Goal: Information Seeking & Learning: Learn about a topic

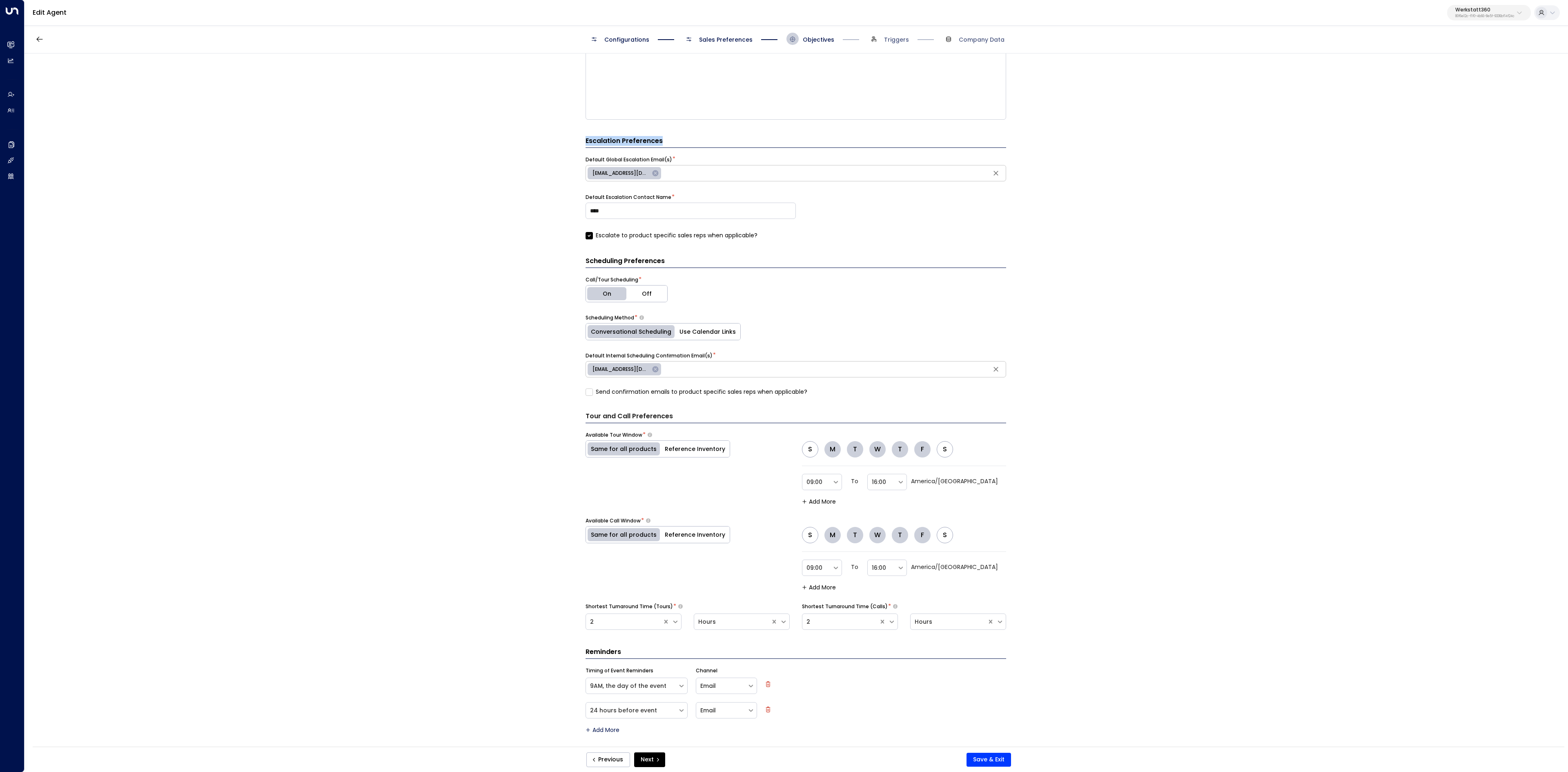
scroll to position [526, 0]
drag, startPoint x: 771, startPoint y: 231, endPoint x: 737, endPoint y: 352, distance: 125.7
click at [737, 352] on form "**********" at bounding box center [795, 139] width 420 height 1184
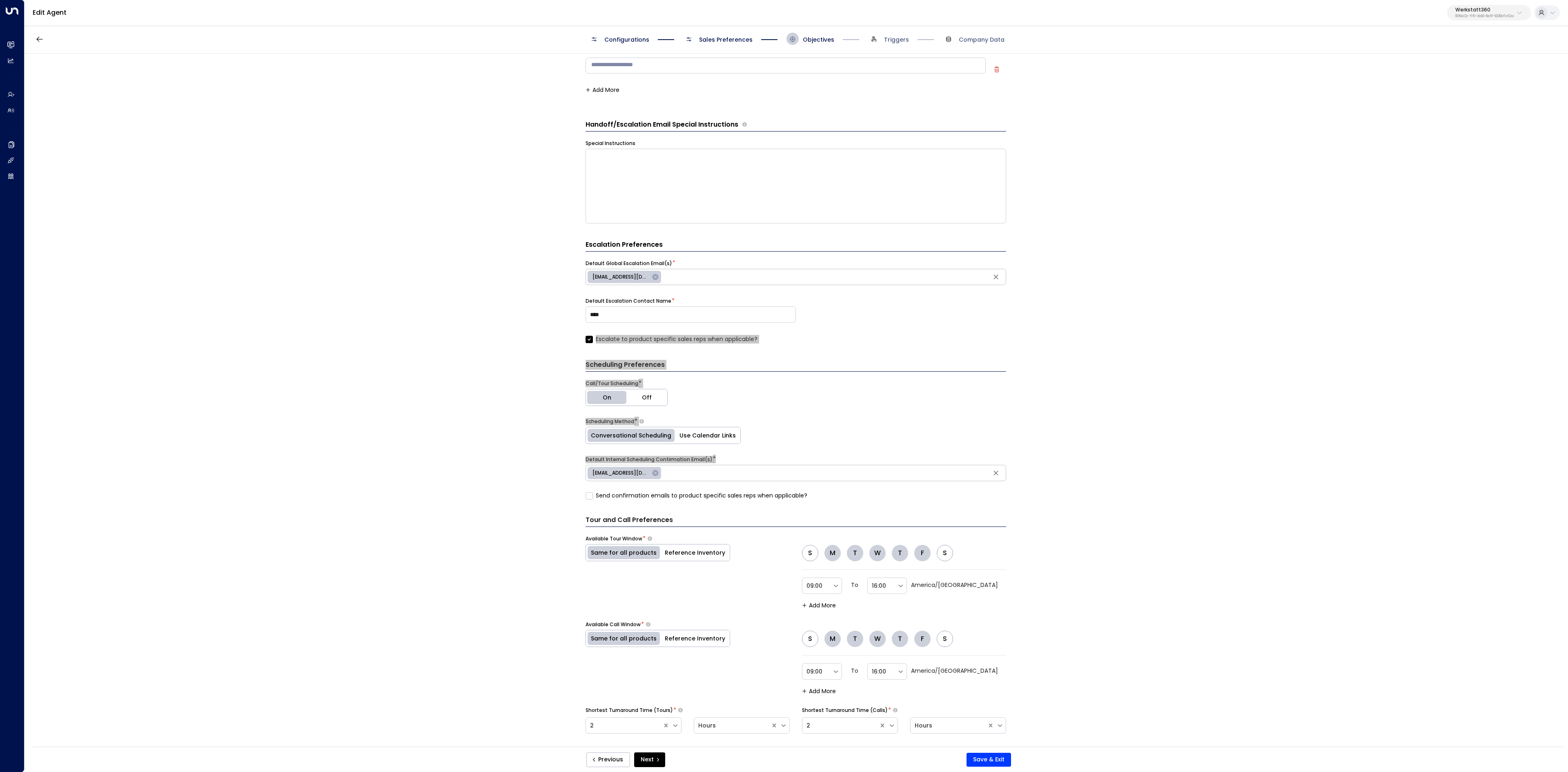
scroll to position [200, 0]
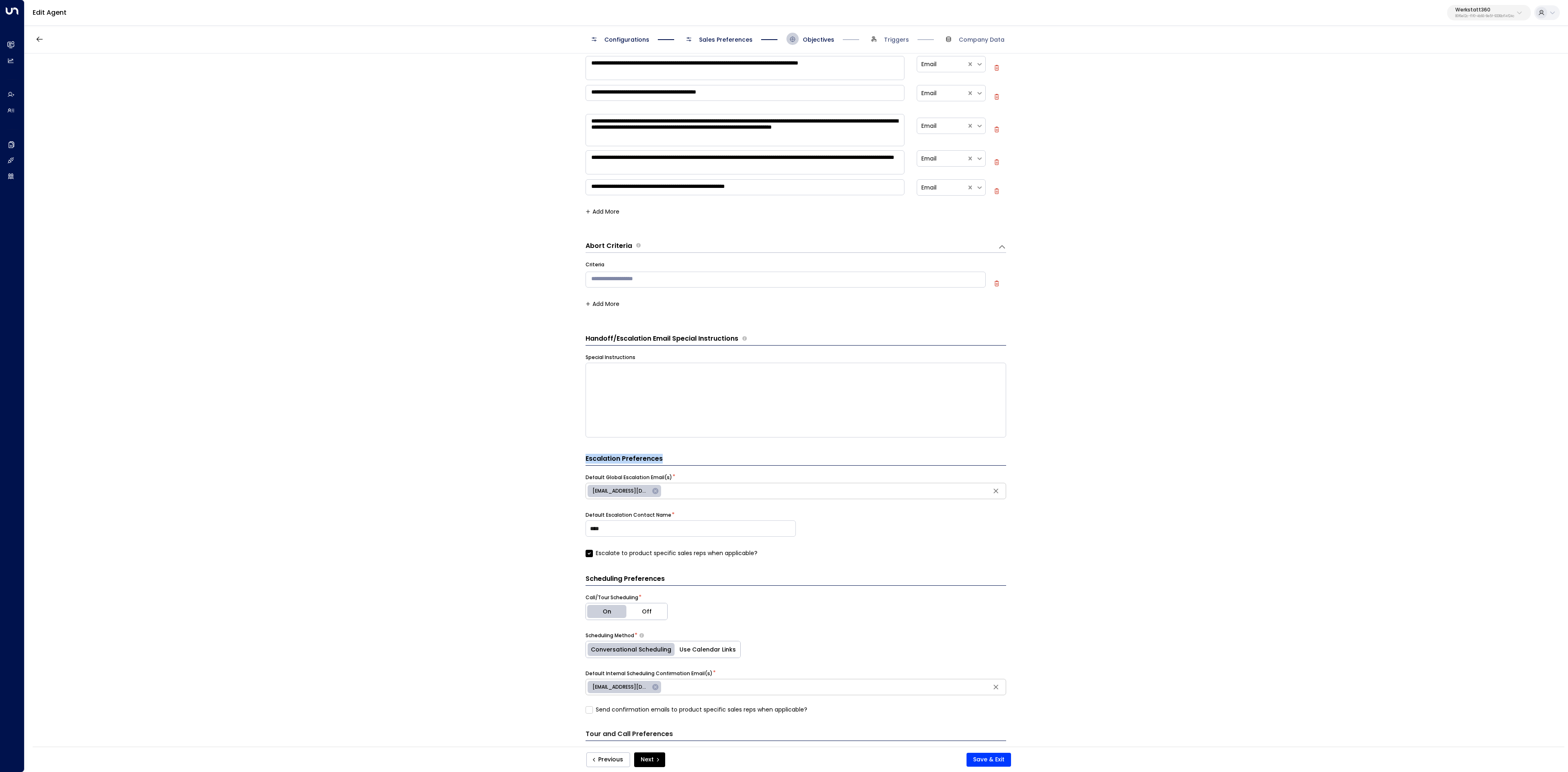
drag, startPoint x: 583, startPoint y: 464, endPoint x: 677, endPoint y: 460, distance: 94.1
click at [674, 463] on div "**********" at bounding box center [795, 403] width 1543 height 698
copy h3 "Escalation Preferences"
drag, startPoint x: 580, startPoint y: 516, endPoint x: 674, endPoint y: 521, distance: 94.1
click at [674, 521] on div "**********" at bounding box center [795, 403] width 1543 height 698
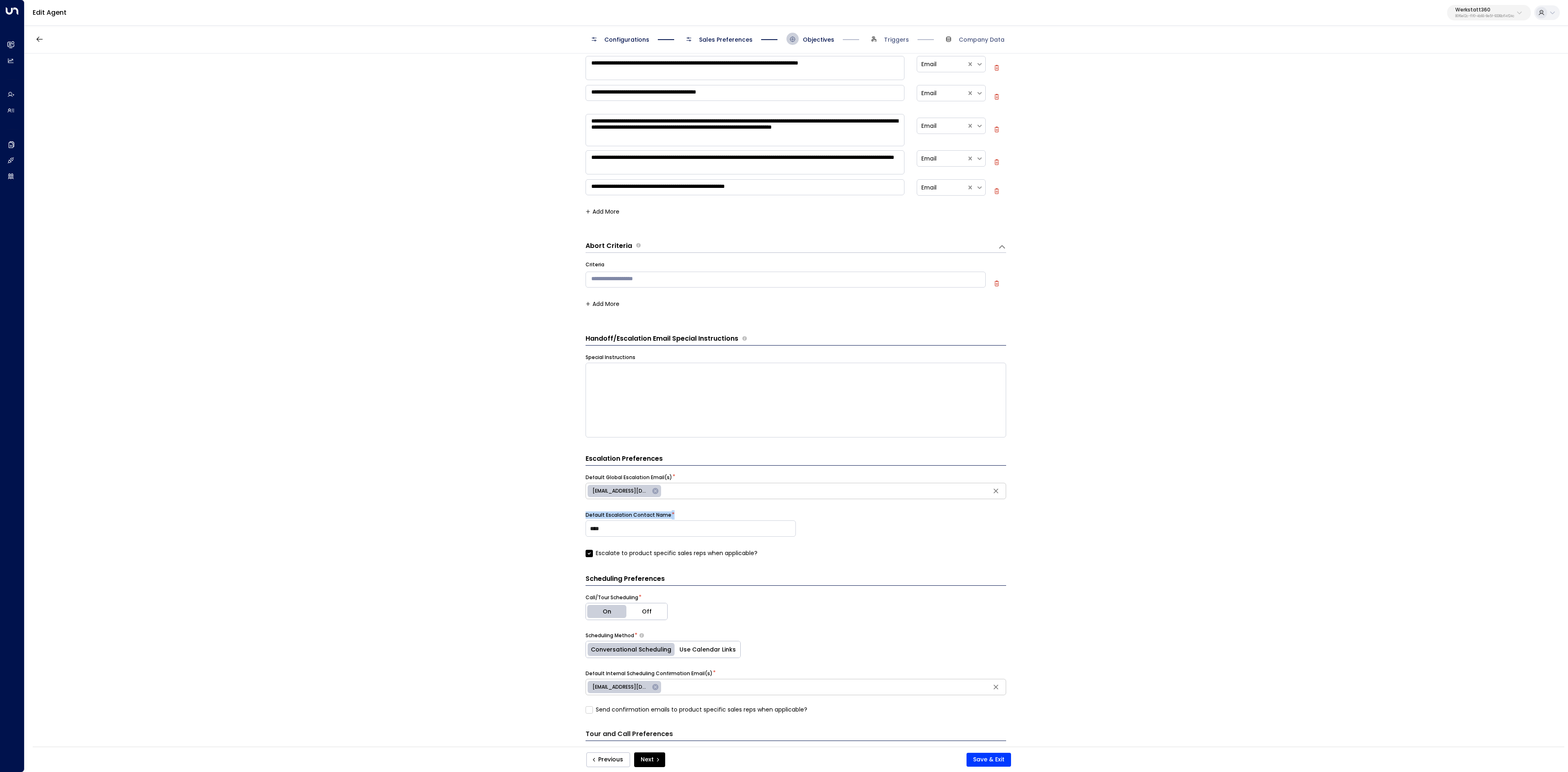
copy div "Default Escalation Contact Name *"
drag, startPoint x: 757, startPoint y: 560, endPoint x: 730, endPoint y: 677, distance: 120.1
click at [730, 677] on form "**********" at bounding box center [795, 458] width 420 height 1184
copy form "Escalate to product specific sales reps when applicable? Scheduling Preferences…"
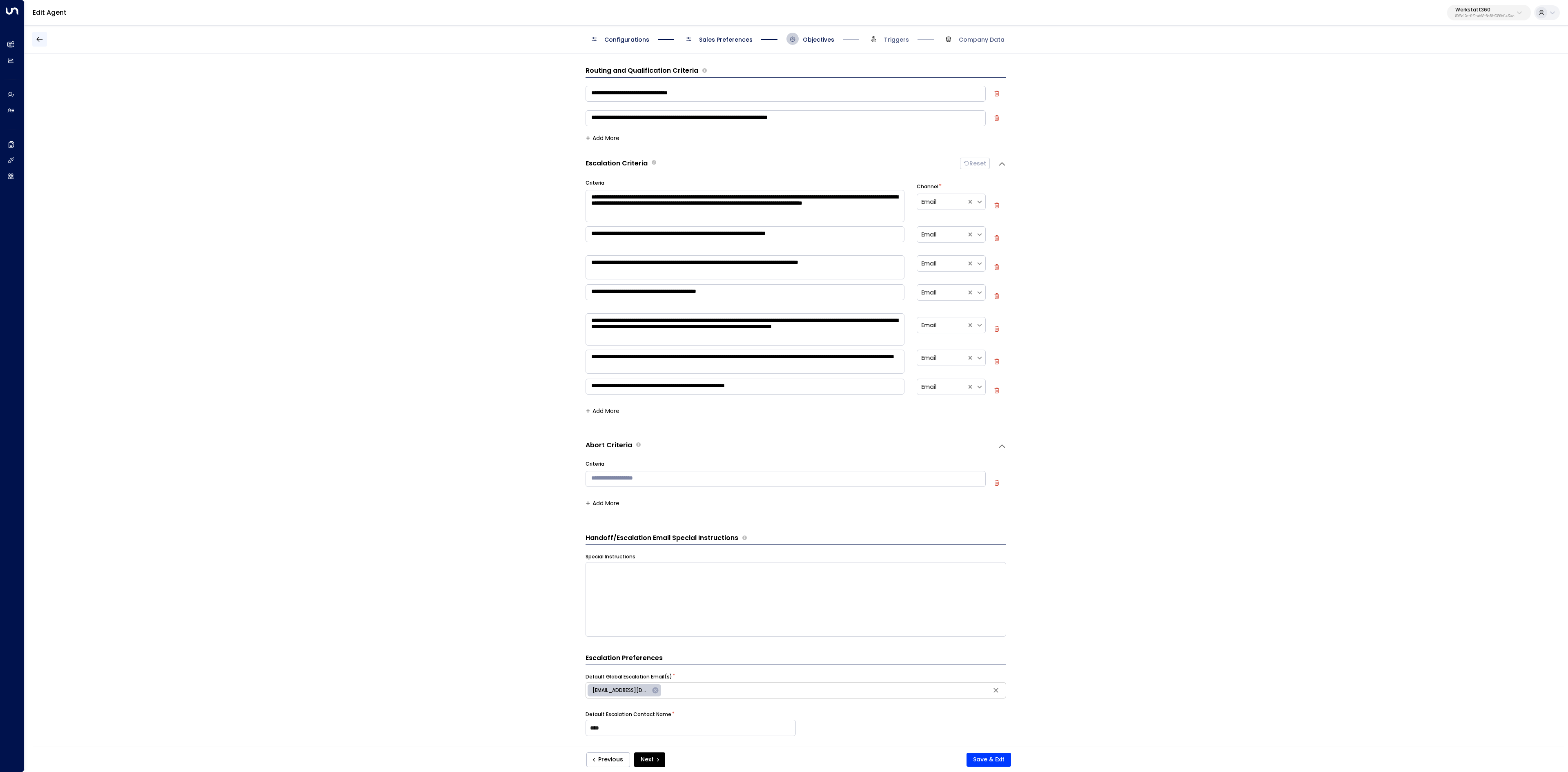
click at [38, 41] on icon "button" at bounding box center [40, 39] width 8 height 8
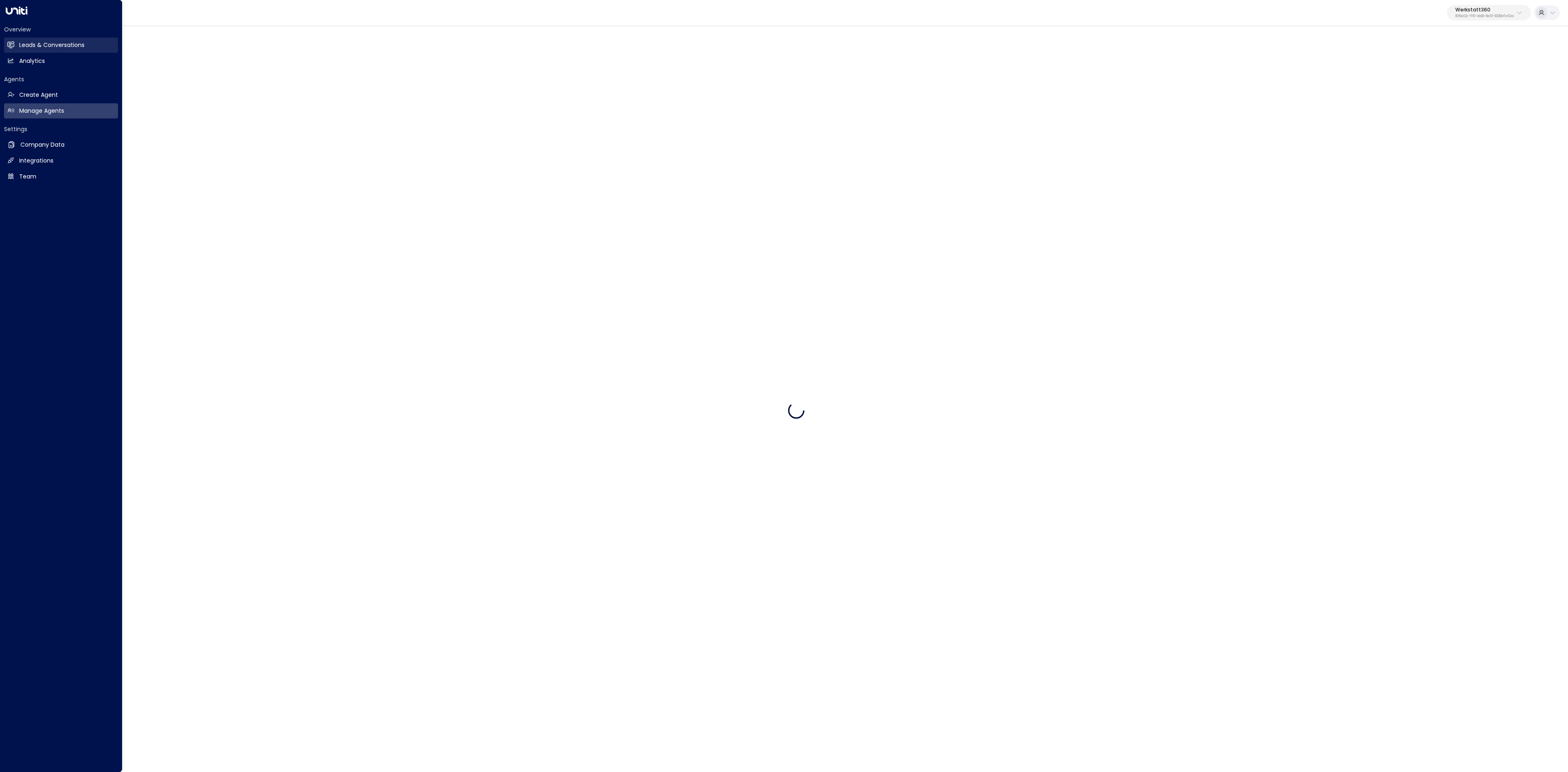
click at [11, 47] on icon at bounding box center [11, 45] width 7 height 7
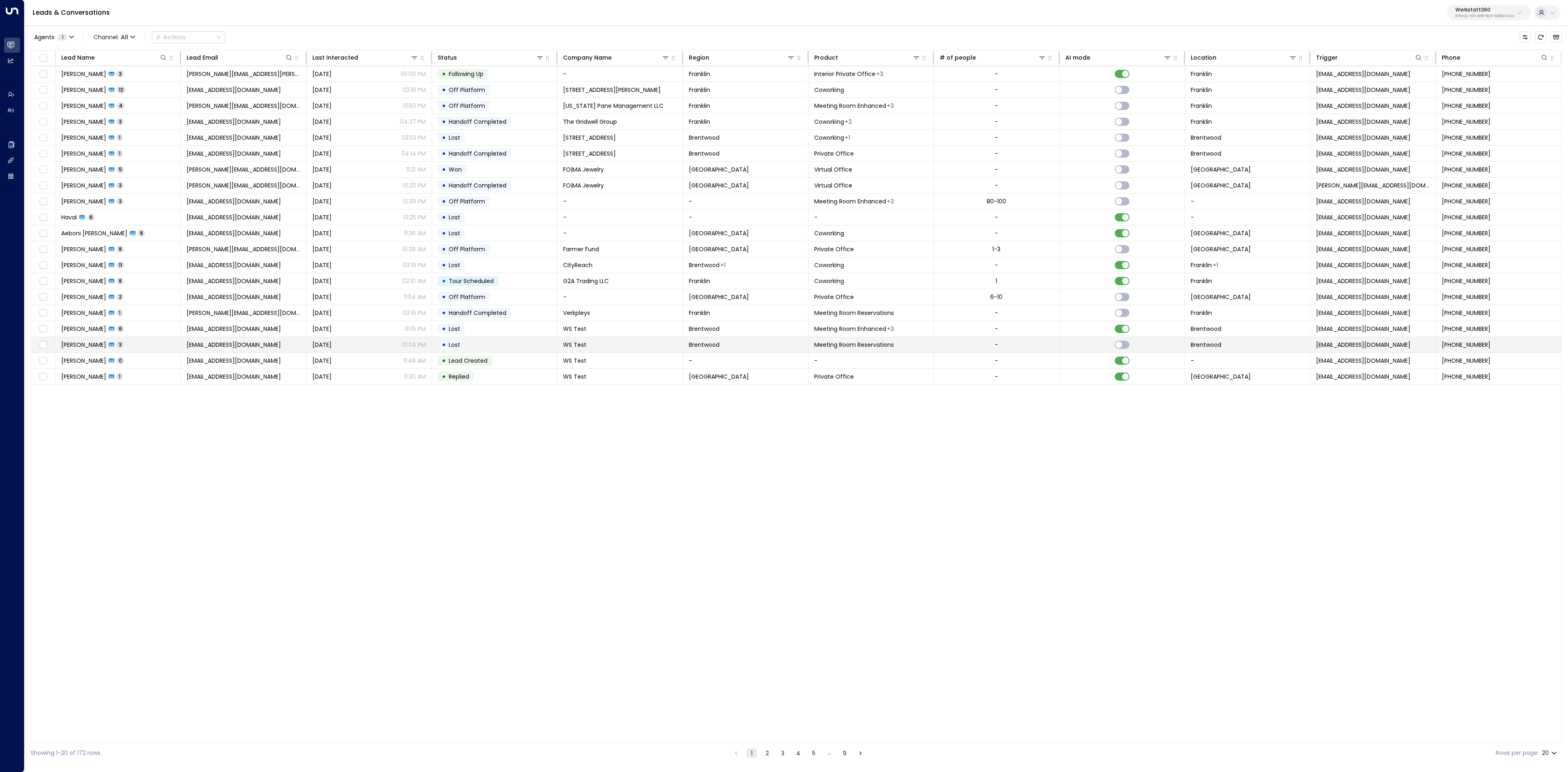
drag, startPoint x: 74, startPoint y: 355, endPoint x: 88, endPoint y: 354, distance: 14.0
click at [88, 349] on span "Jason Tiemeier" at bounding box center [83, 345] width 45 height 8
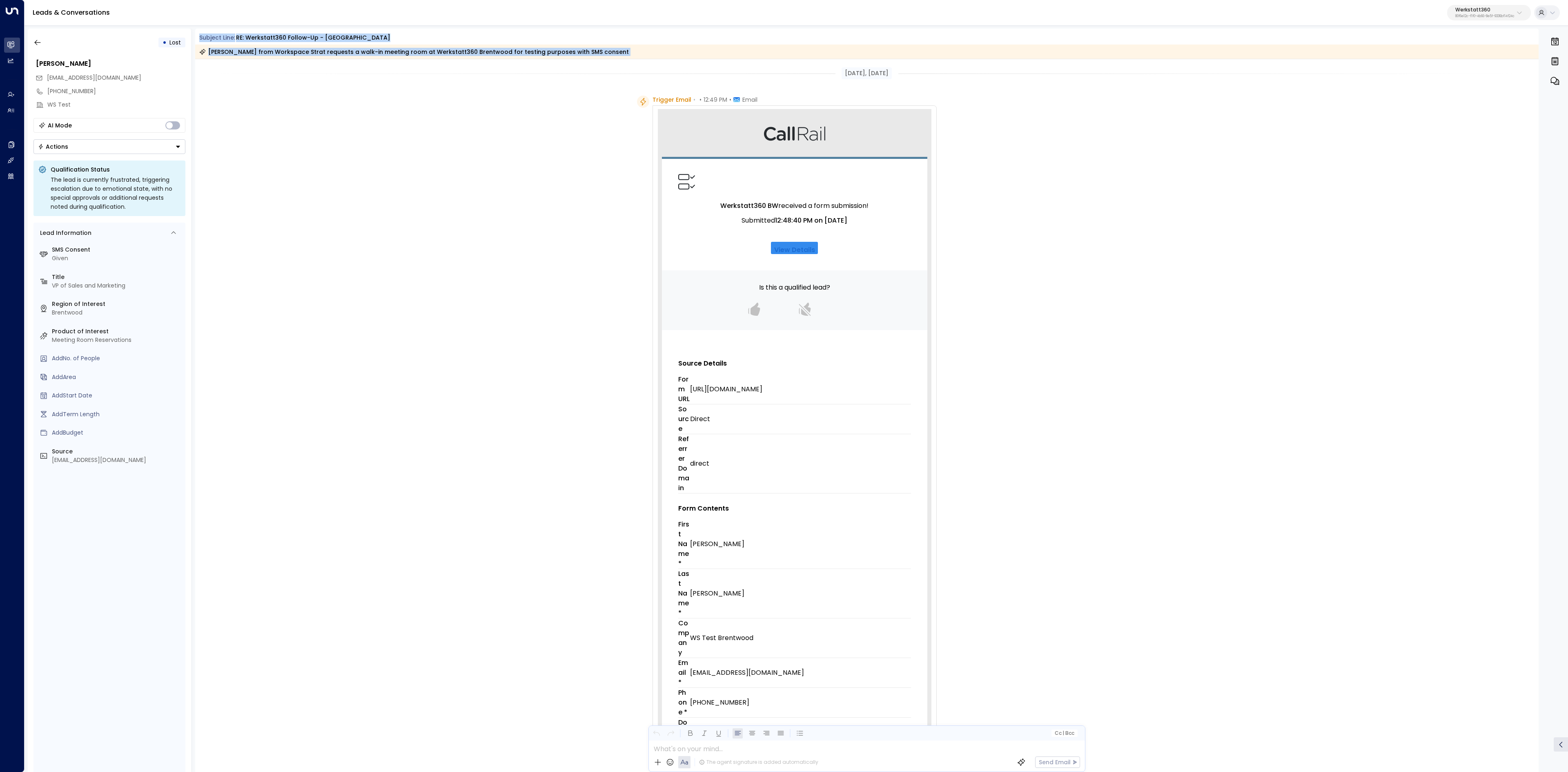
drag, startPoint x: 198, startPoint y: 35, endPoint x: 687, endPoint y: 64, distance: 489.9
click at [687, 64] on div "Subject Line: RE: Werkstatt360 Follow-up - Brentwood Jason Tiemeier from Worksp…" at bounding box center [867, 400] width 1344 height 744
copy div "Subject Line: RE: Werkstatt360 Follow-up - Brentwood Jason Tiemeier from Worksp…"
drag, startPoint x: 653, startPoint y: 98, endPoint x: 897, endPoint y: 268, distance: 297.4
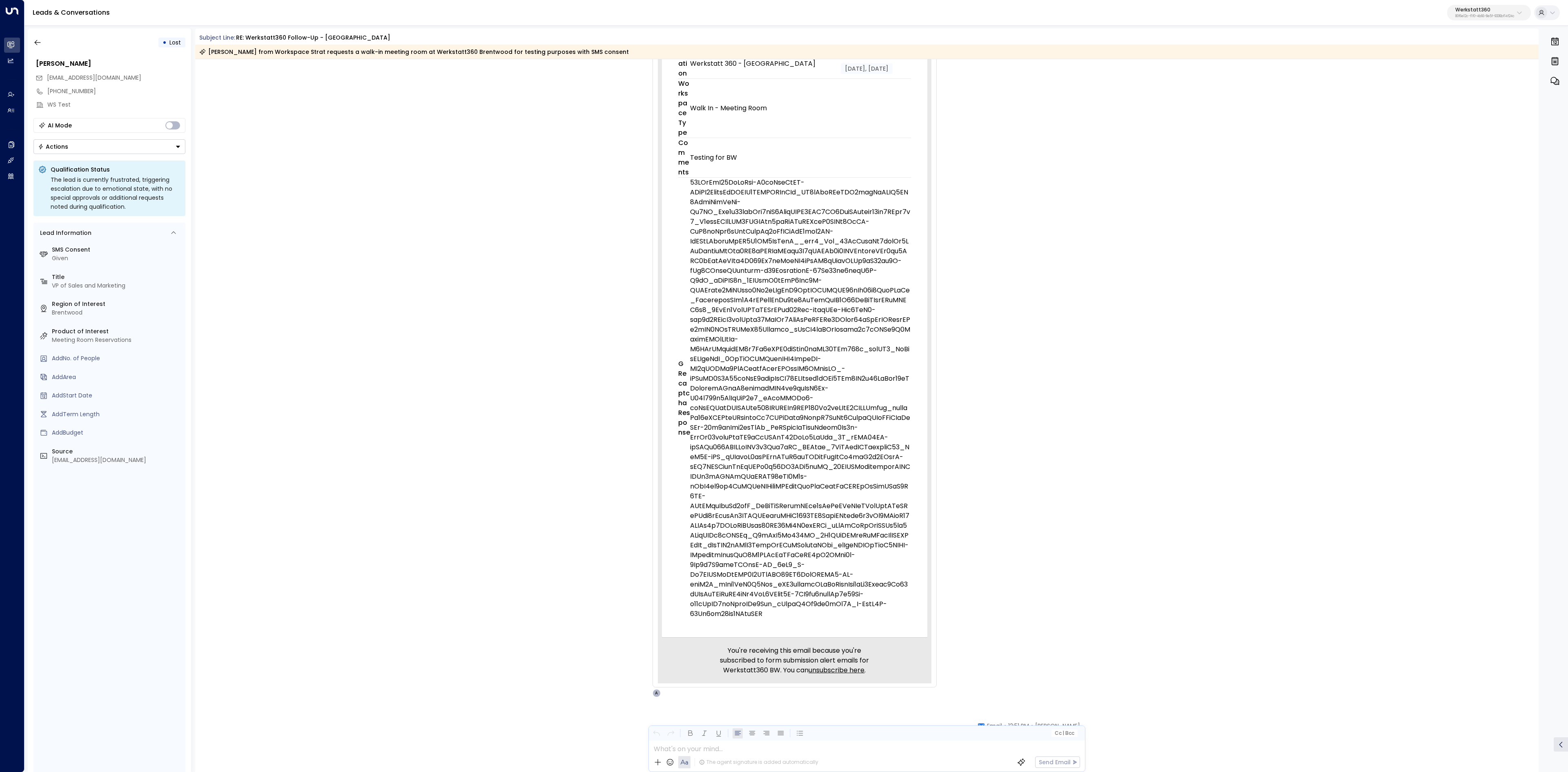
scroll to position [899, 0]
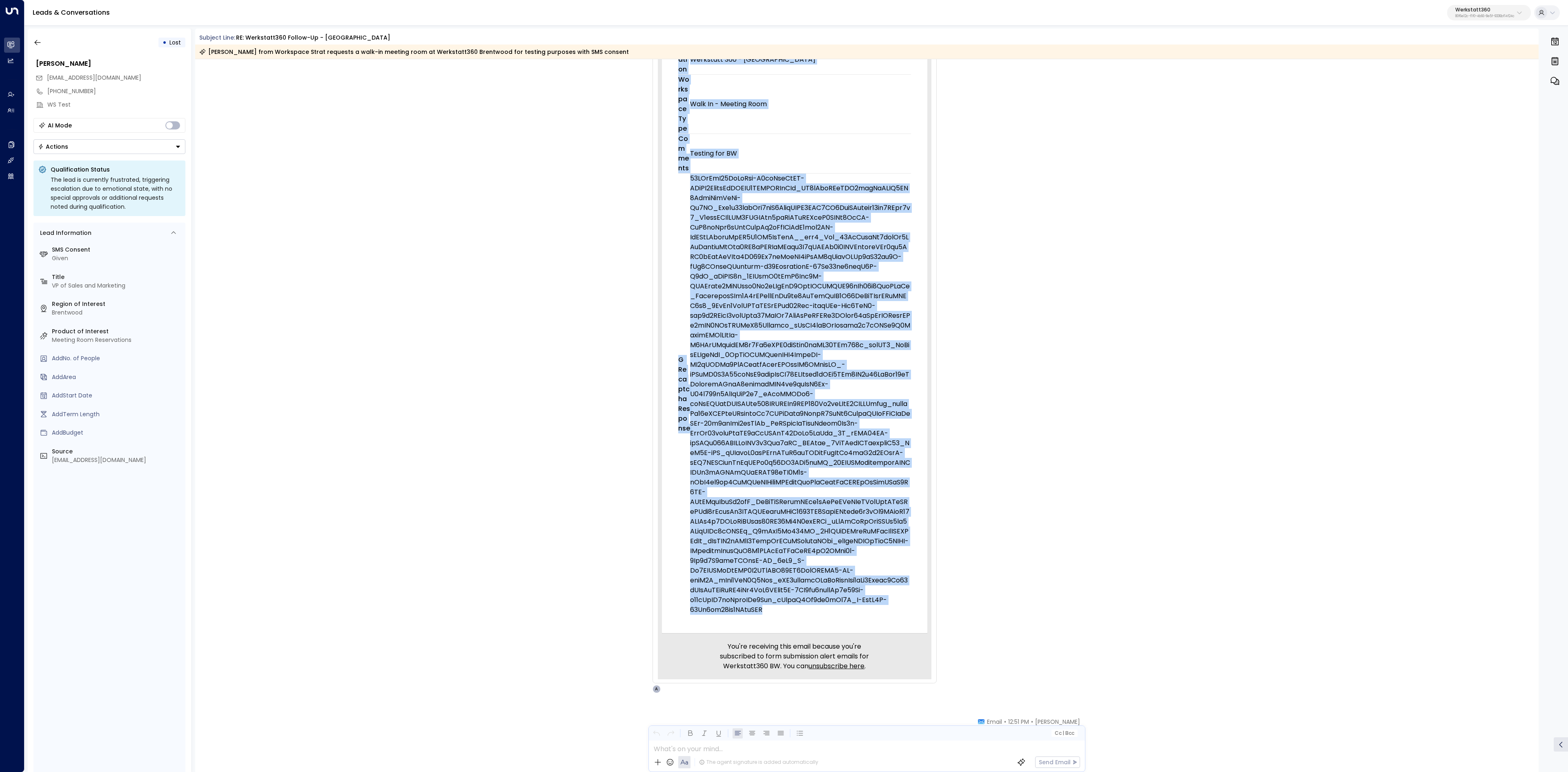
drag, startPoint x: 694, startPoint y: 375, endPoint x: 795, endPoint y: 615, distance: 260.4
click at [795, 615] on td "Source Details Form URL https://werkstatt360.com/contact-us/ Source Direct Refe…" at bounding box center [795, 39] width 265 height 1190
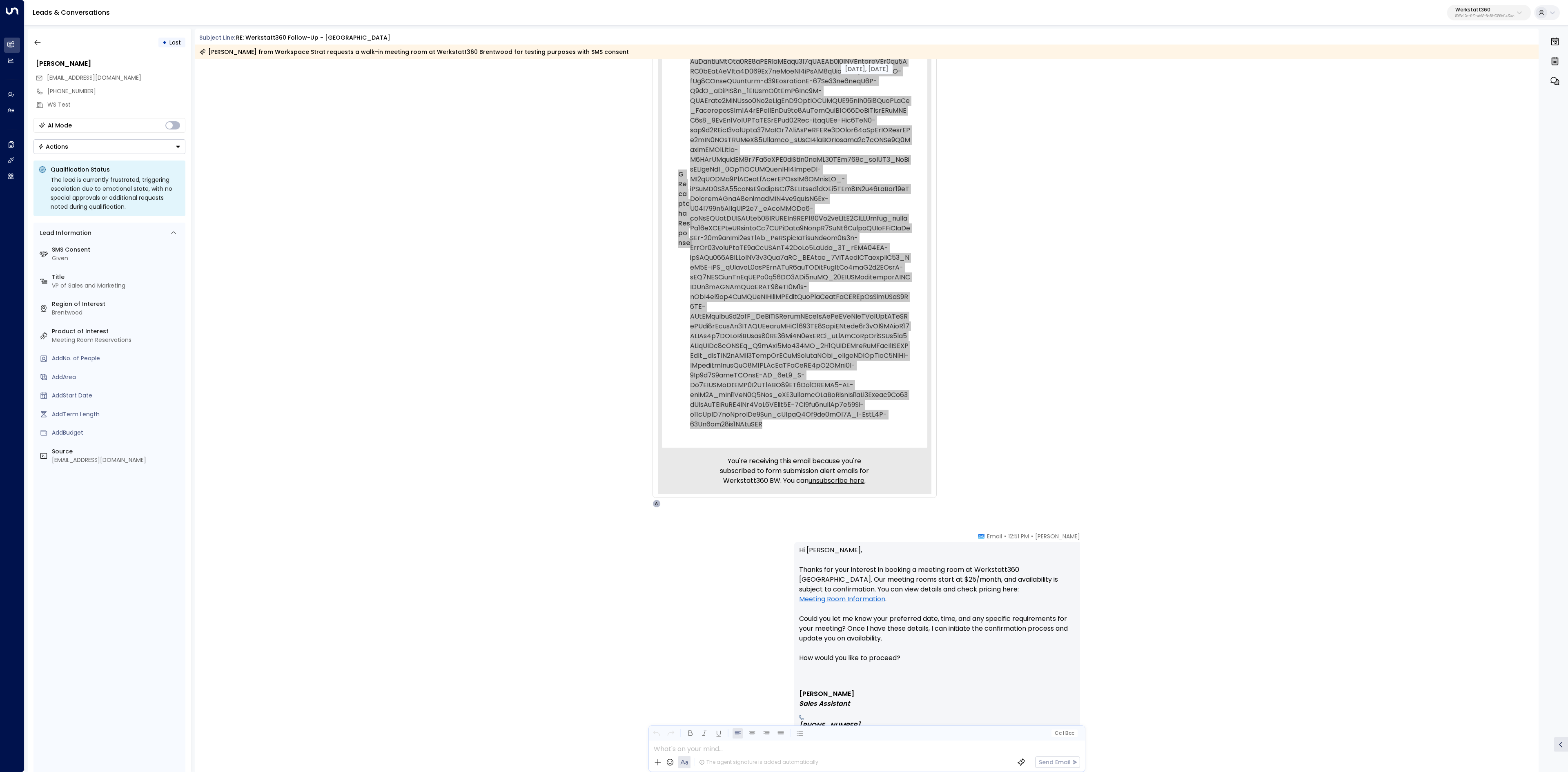
scroll to position [1225, 0]
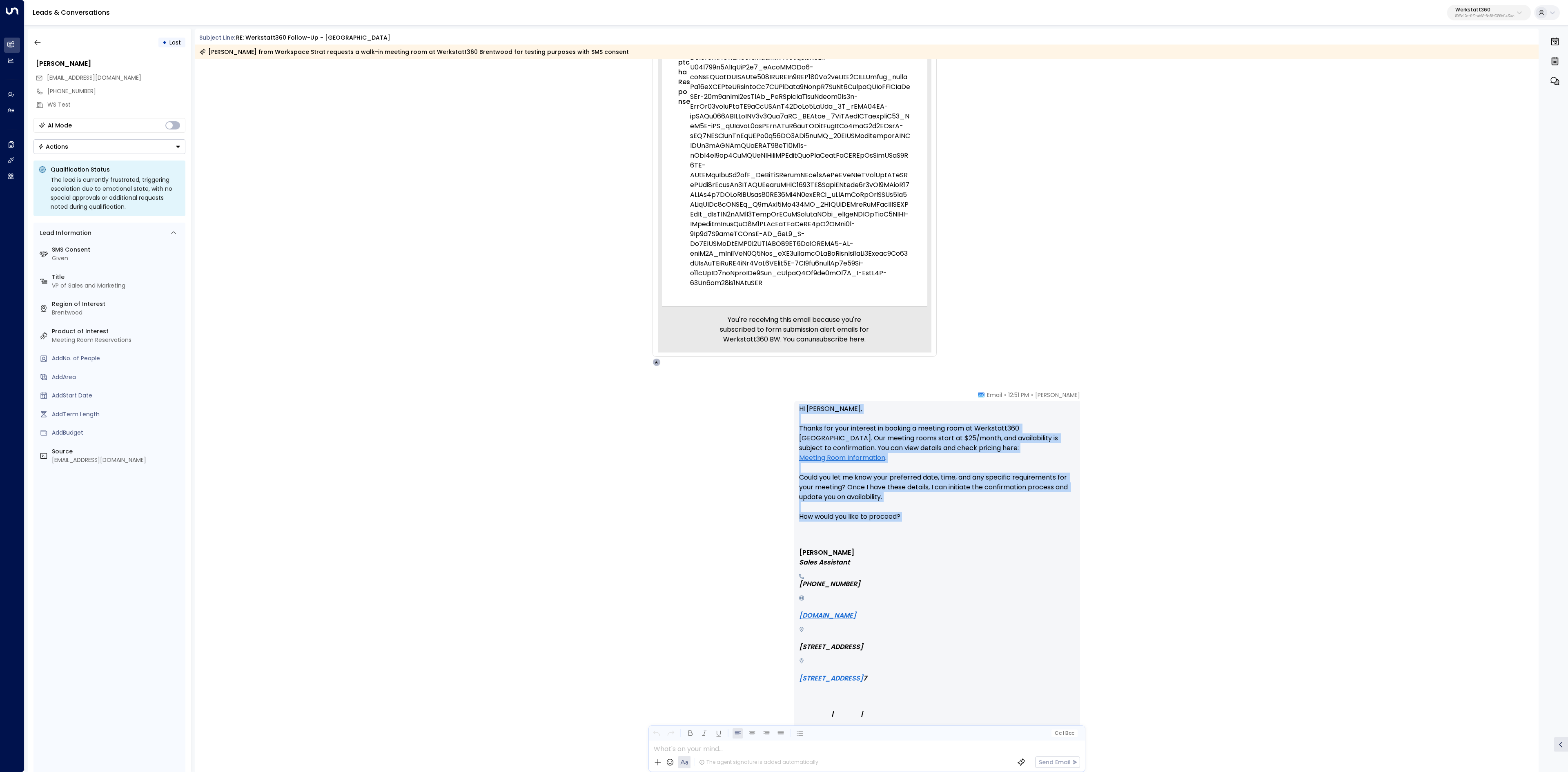
drag, startPoint x: 999, startPoint y: 397, endPoint x: 1047, endPoint y: 517, distance: 129.2
click at [1047, 517] on div "Avery • 12:51 PM • Email Hi Jason, Thanks for your interest in booking a meetin…" at bounding box center [937, 589] width 286 height 397
click at [1027, 488] on p "Hi Jason, Thanks for your interest in booking a meeting room at Werkstatt360 Br…" at bounding box center [937, 472] width 276 height 137
drag, startPoint x: 797, startPoint y: 408, endPoint x: 890, endPoint y: 558, distance: 176.5
click at [890, 558] on div "Hi Jason, Thanks for your interest in booking a meeting room at Werkstatt360 Br…" at bounding box center [937, 589] width 276 height 371
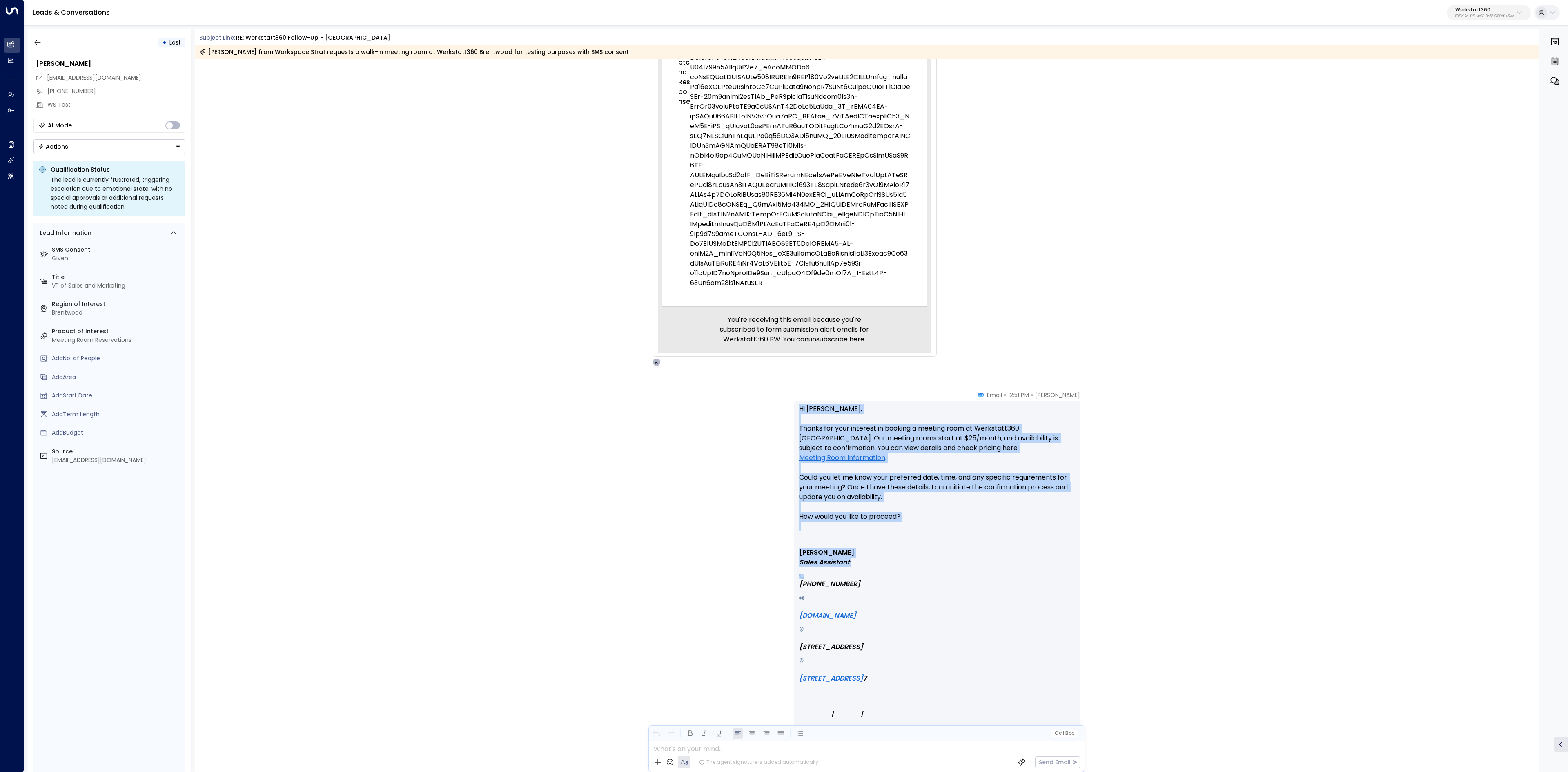
copy div "Hi Jason, Thanks for your interest in booking a meeting room at Werkstatt360 Br…"
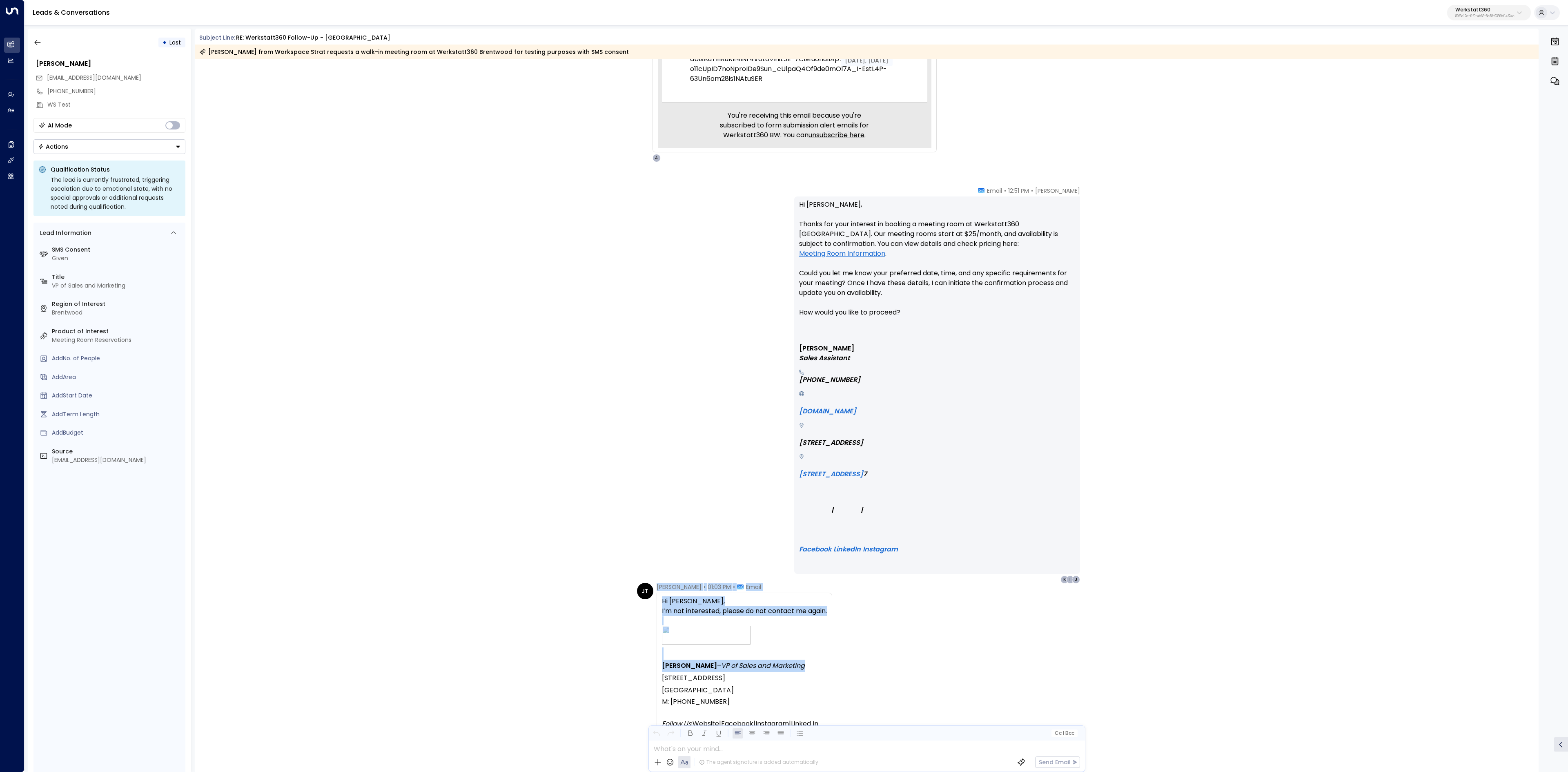
scroll to position [1470, 0]
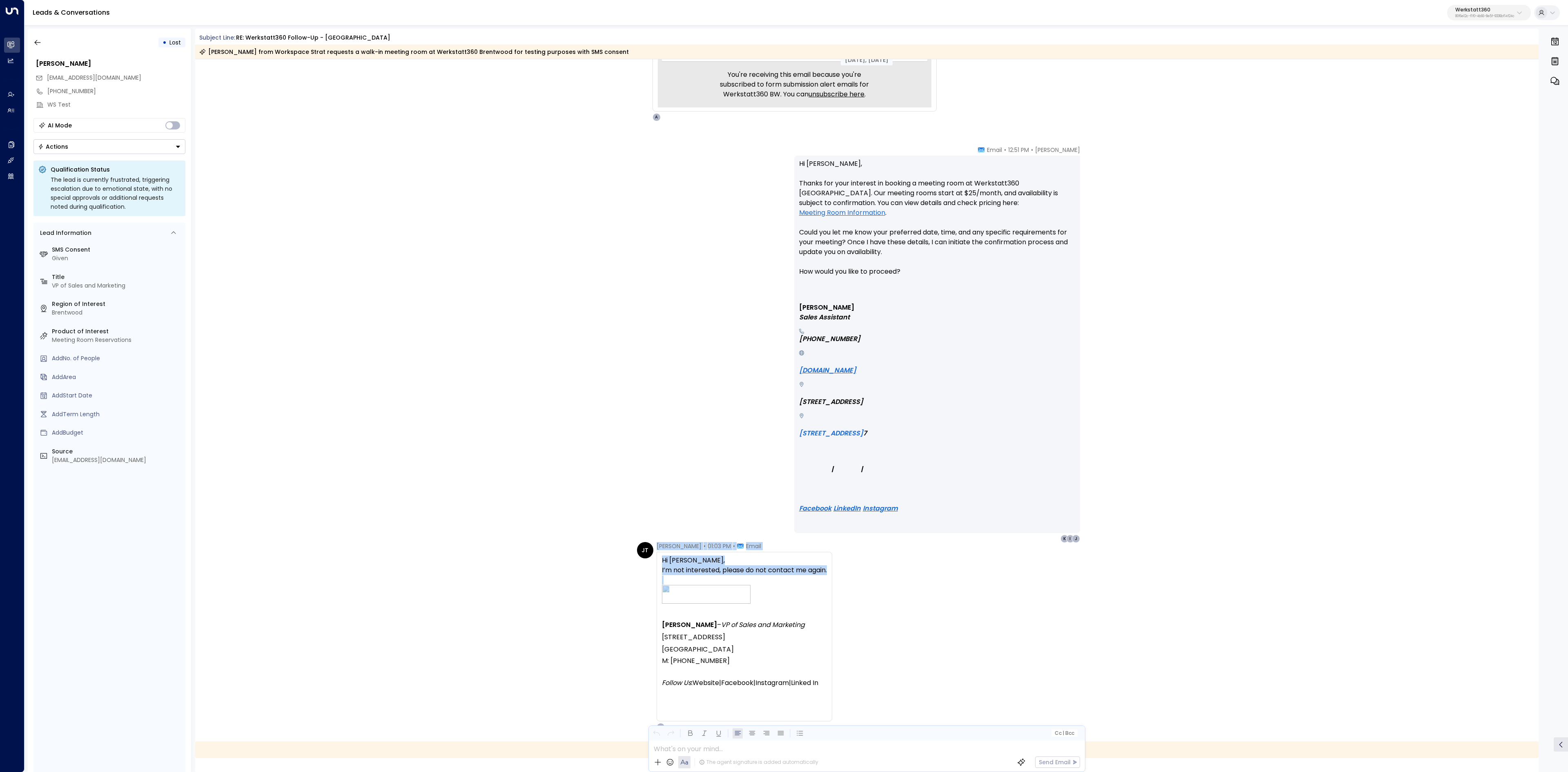
drag, startPoint x: 652, startPoint y: 626, endPoint x: 836, endPoint y: 612, distance: 184.5
click at [836, 612] on div "JT Jason Tiemeier • 01:03 PM • Email Hi Avery, I’m not interested, please do no…" at bounding box center [868, 636] width 463 height 189
copy div "Jason Tiemeier • 01:03 PM • Email Hi Avery, I’m not interested, please do not c…"
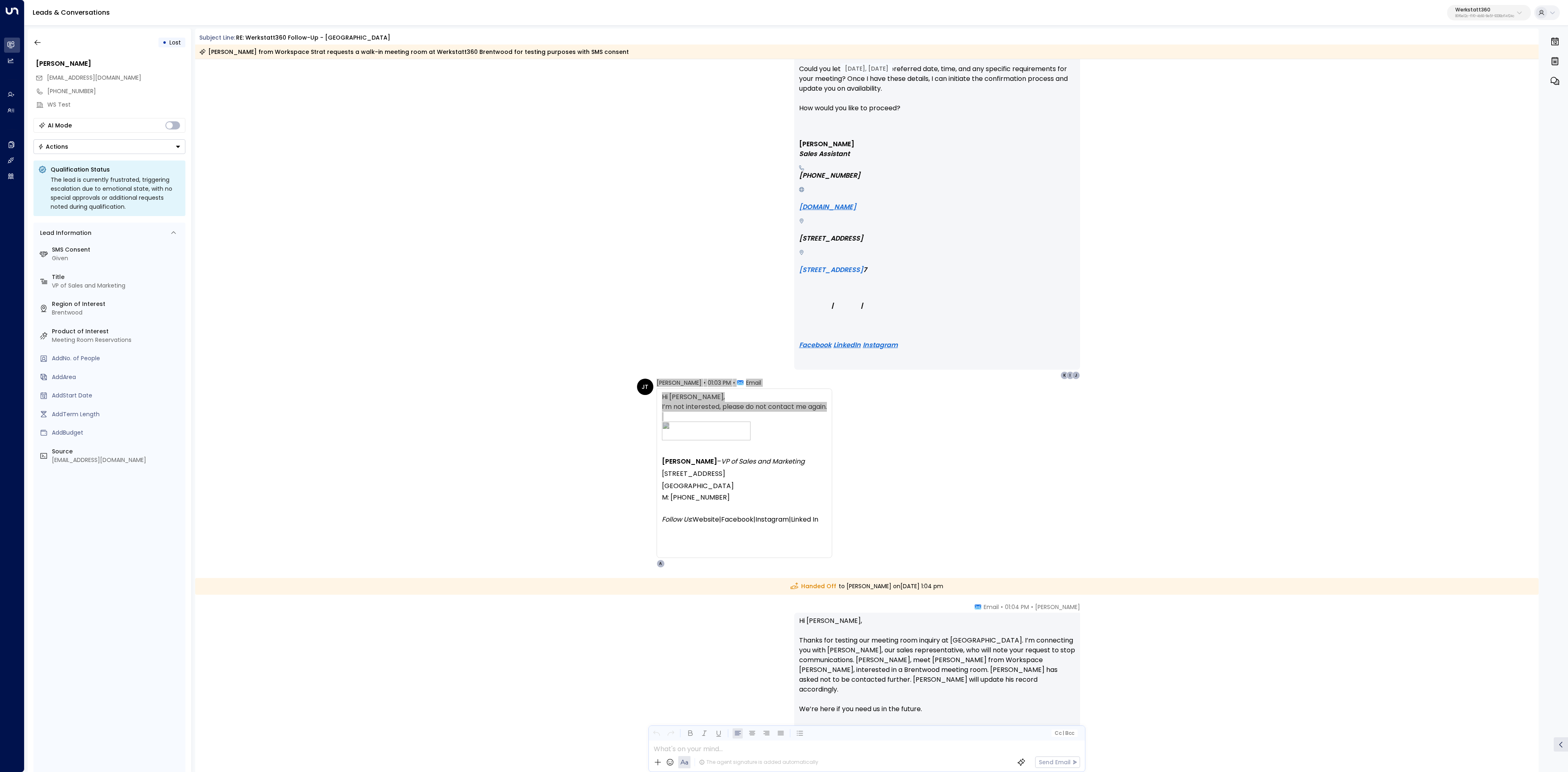
scroll to position [1715, 0]
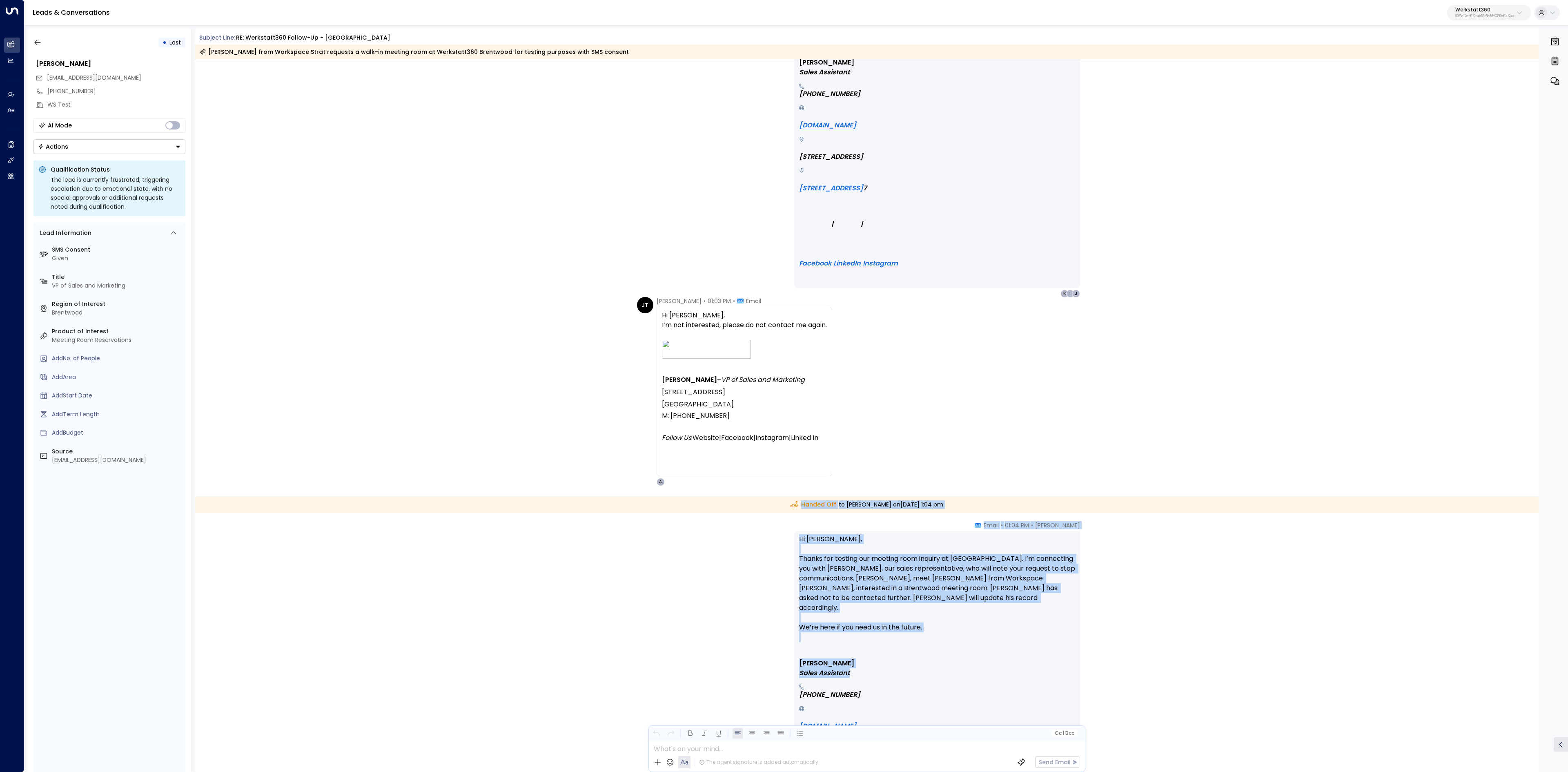
drag, startPoint x: 776, startPoint y: 505, endPoint x: 976, endPoint y: 666, distance: 256.8
copy div "Handed Off to Kat Clifford on Wednesday, Jul 23 2025 at 1:04 pm Avery • 01:04 P…"
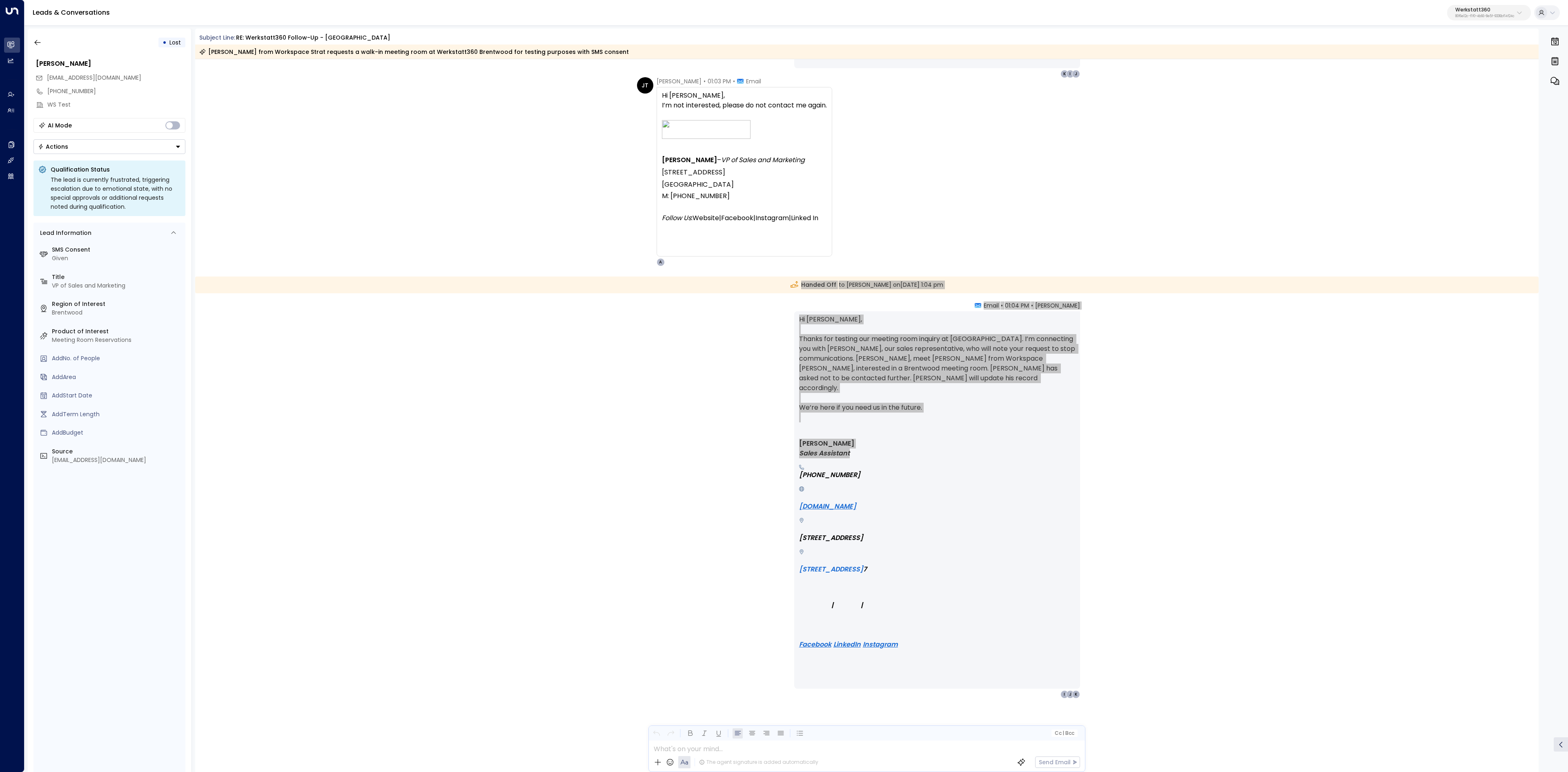
scroll to position [1934, 0]
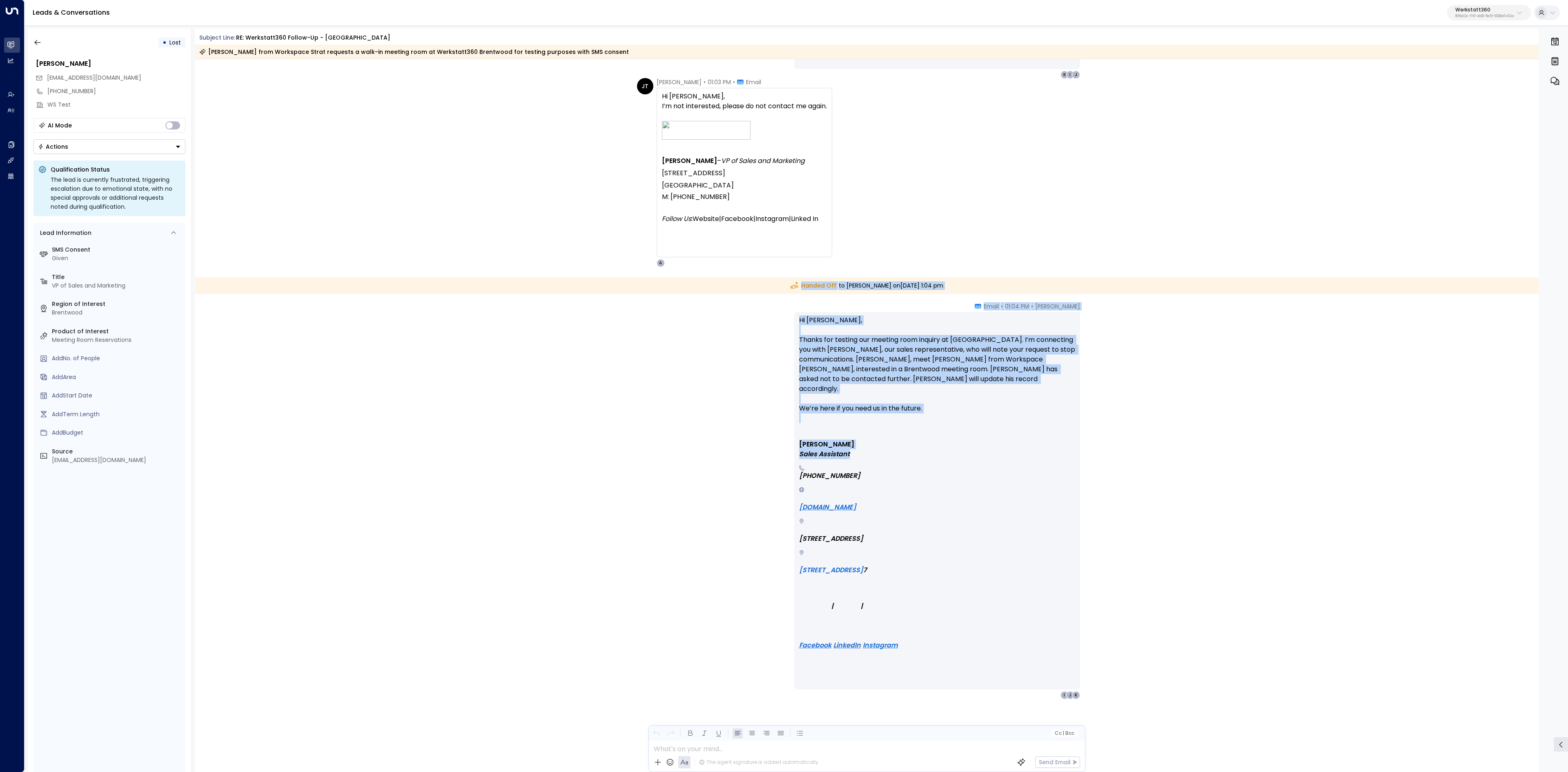
click at [1224, 409] on div "Avery • 01:04 PM • Email Hi Jason, Thanks for testing our meeting room inquiry …" at bounding box center [867, 541] width 1344 height 479
click at [927, 340] on p "Hi Jason, Thanks for testing our meeting room inquiry at Brentwood. I’m connect…" at bounding box center [937, 373] width 276 height 118
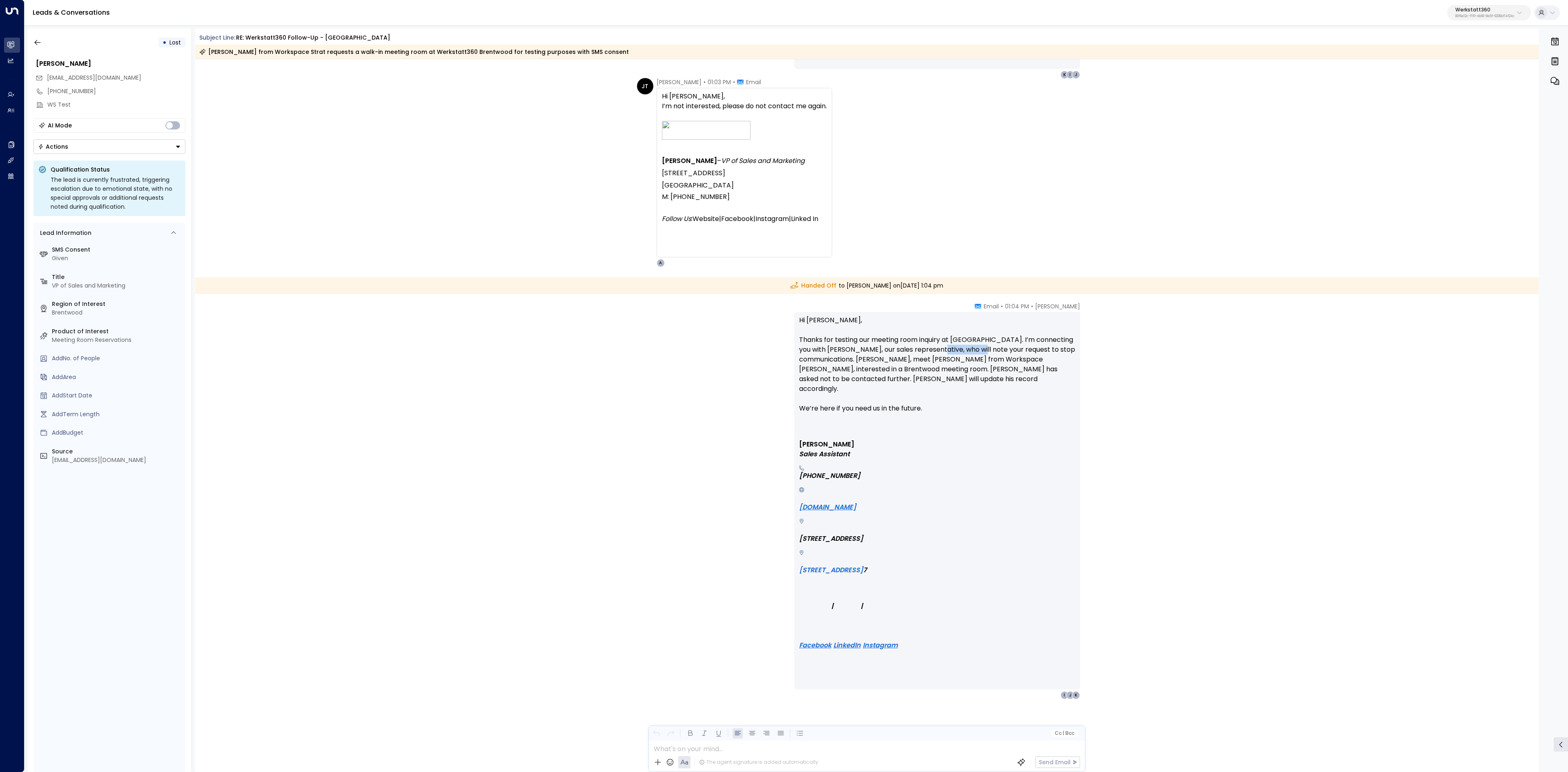
drag, startPoint x: 976, startPoint y: 352, endPoint x: 986, endPoint y: 353, distance: 10.0
click at [979, 352] on p "Hi Jason, Thanks for testing our meeting room inquiry at Brentwood. I’m connect…" at bounding box center [937, 373] width 276 height 118
click at [986, 353] on p "Hi Jason, Thanks for testing our meeting room inquiry at Brentwood. I’m connect…" at bounding box center [937, 373] width 276 height 118
drag, startPoint x: 954, startPoint y: 348, endPoint x: 971, endPoint y: 352, distance: 17.5
click at [968, 351] on p "Hi Jason, Thanks for testing our meeting room inquiry at Brentwood. I’m connect…" at bounding box center [937, 373] width 276 height 118
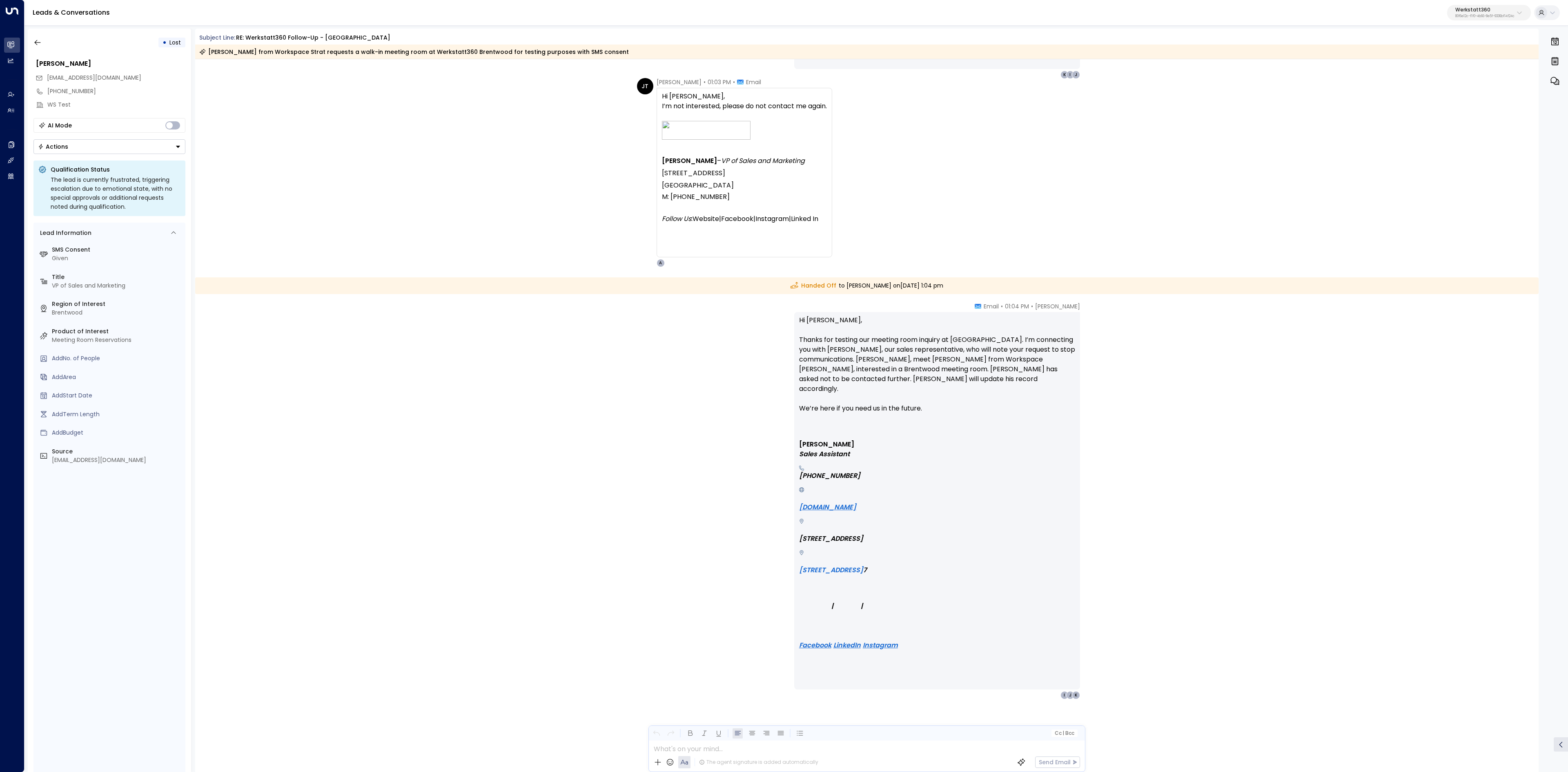
click at [972, 352] on p "Hi Jason, Thanks for testing our meeting room inquiry at Brentwood. I’m connect…" at bounding box center [937, 373] width 276 height 118
drag, startPoint x: 978, startPoint y: 341, endPoint x: 1004, endPoint y: 369, distance: 38.2
click at [1004, 369] on p "Hi Jason, Thanks for testing our meeting room inquiry at Brentwood. I’m connect…" at bounding box center [937, 373] width 276 height 118
click at [1004, 369] on p "Hi Jason, Thanks for testing our meeting room inquiry at Brentwood. I’m connect…" at bounding box center [937, 373] width 276 height 118
drag, startPoint x: 883, startPoint y: 347, endPoint x: 954, endPoint y: 346, distance: 71.0
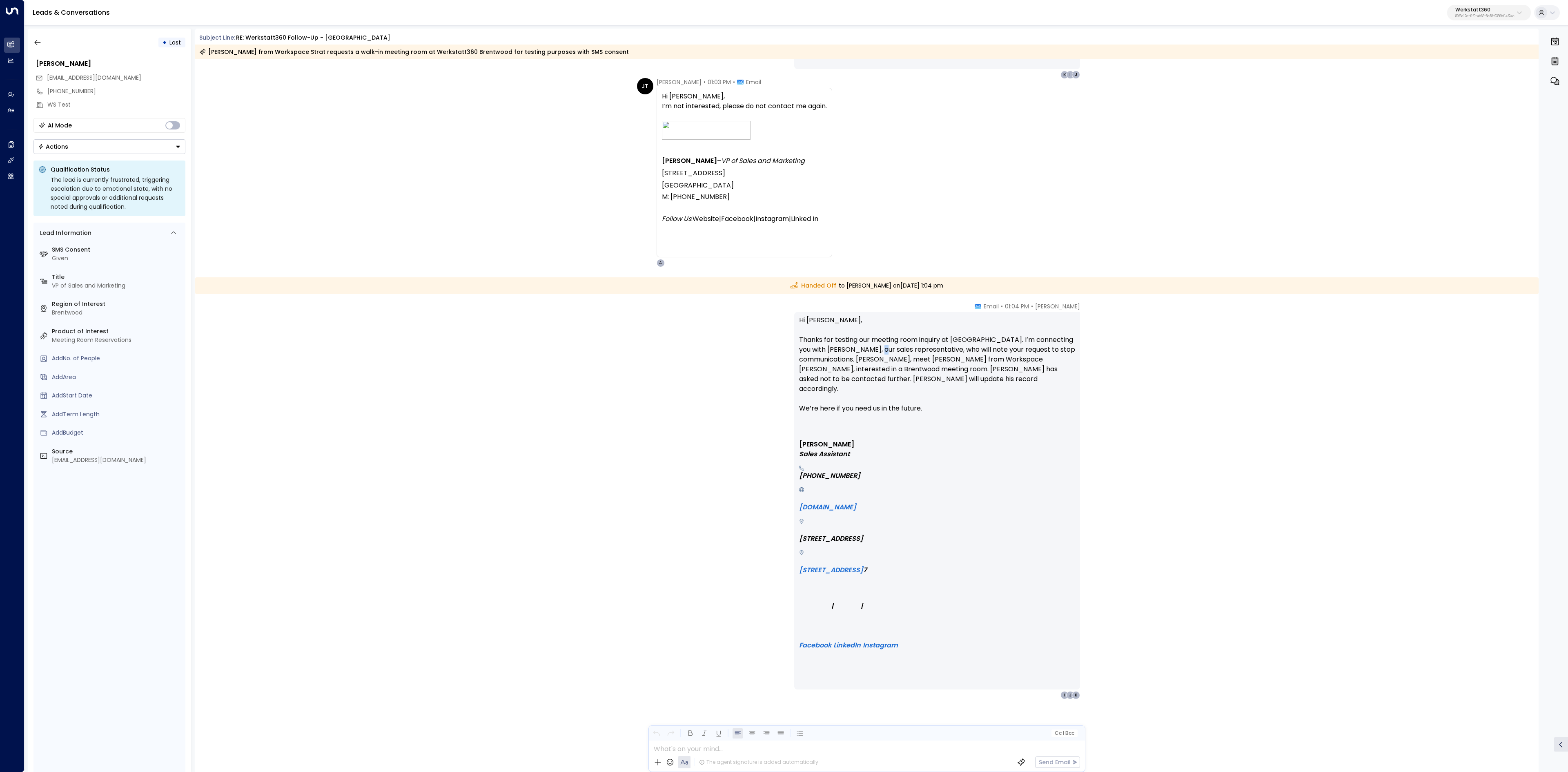
click at [951, 346] on p "Hi Jason, Thanks for testing our meeting room inquiry at Brentwood. I’m connect…" at bounding box center [937, 373] width 276 height 118
click at [954, 346] on p "Hi Jason, Thanks for testing our meeting room inquiry at Brentwood. I’m connect…" at bounding box center [937, 373] width 276 height 118
drag, startPoint x: 1018, startPoint y: 349, endPoint x: 880, endPoint y: 365, distance: 138.9
click at [880, 365] on p "Hi Jason, Thanks for testing our meeting room inquiry at Brentwood. I’m connect…" at bounding box center [937, 373] width 276 height 118
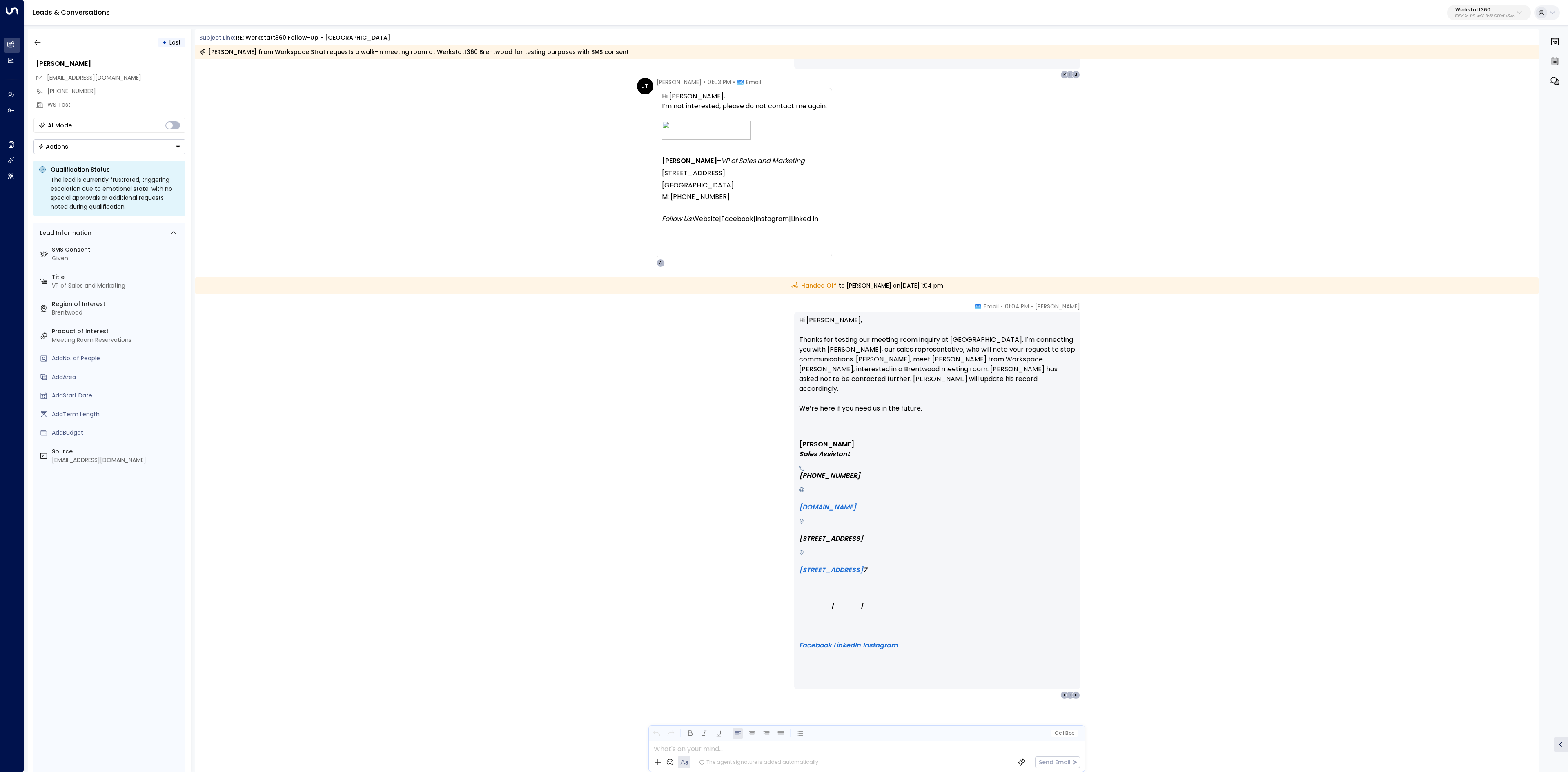
drag, startPoint x: 843, startPoint y: 358, endPoint x: 939, endPoint y: 354, distance: 96.1
click at [926, 353] on p "Hi Jason, Thanks for testing our meeting room inquiry at Brentwood. I’m connect…" at bounding box center [937, 373] width 276 height 118
click at [940, 354] on p "Hi Jason, Thanks for testing our meeting room inquiry at Brentwood. I’m connect…" at bounding box center [937, 373] width 276 height 118
click at [33, 41] on icon "button" at bounding box center [37, 42] width 8 height 8
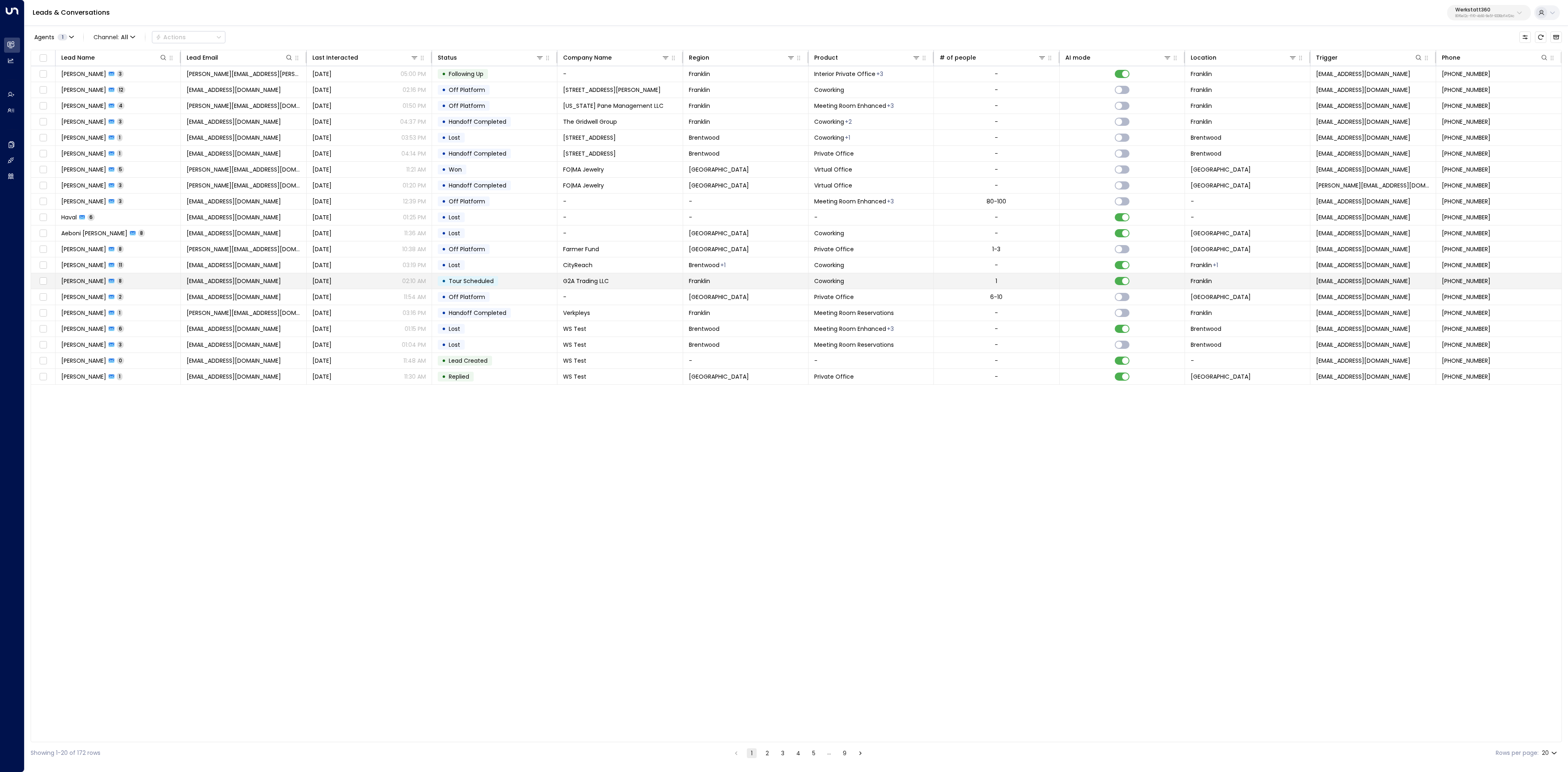
drag, startPoint x: 86, startPoint y: 284, endPoint x: 72, endPoint y: 288, distance: 14.6
click at [72, 285] on span "Andrew Shaker" at bounding box center [83, 281] width 45 height 8
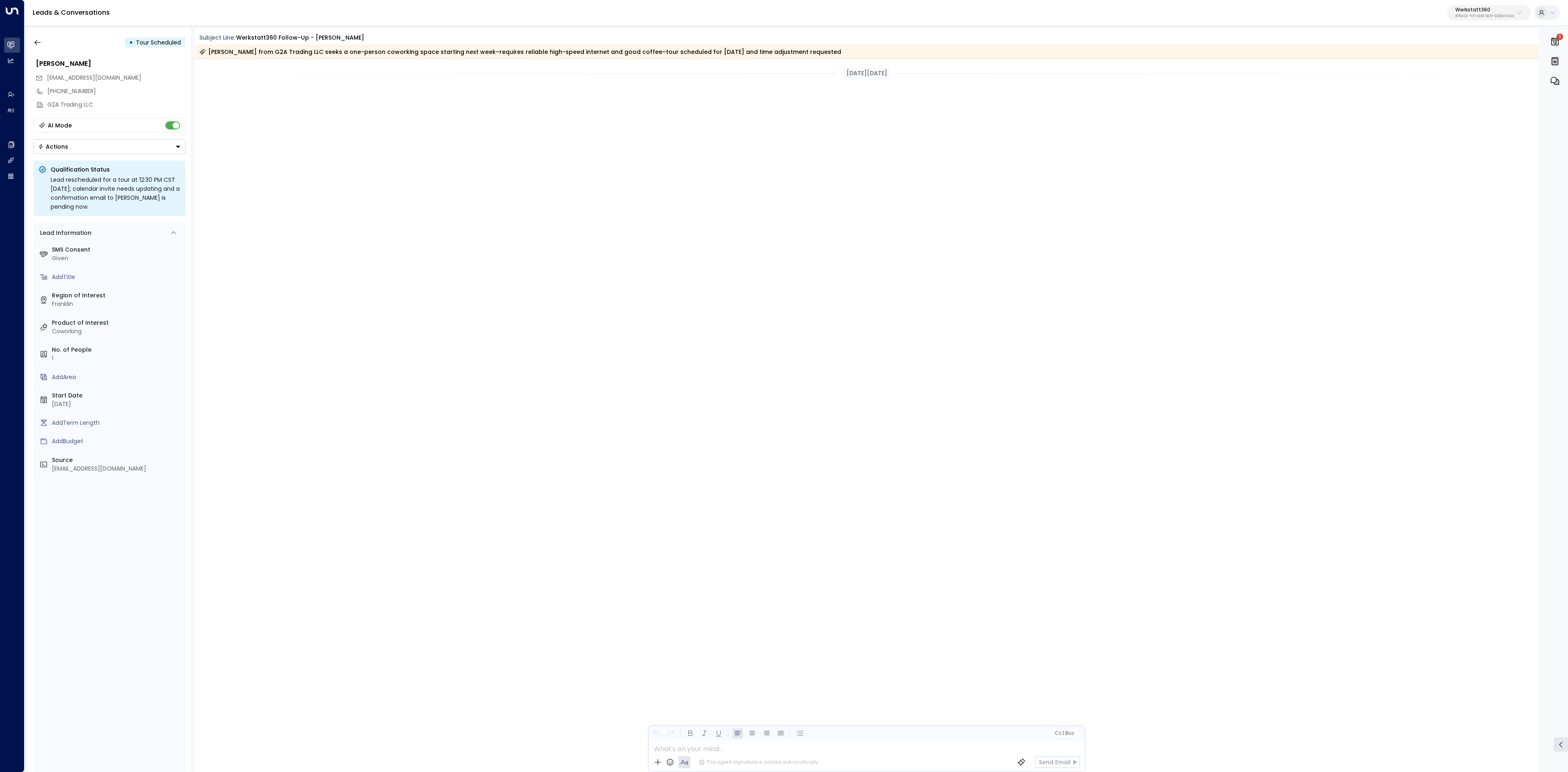
scroll to position [1864, 0]
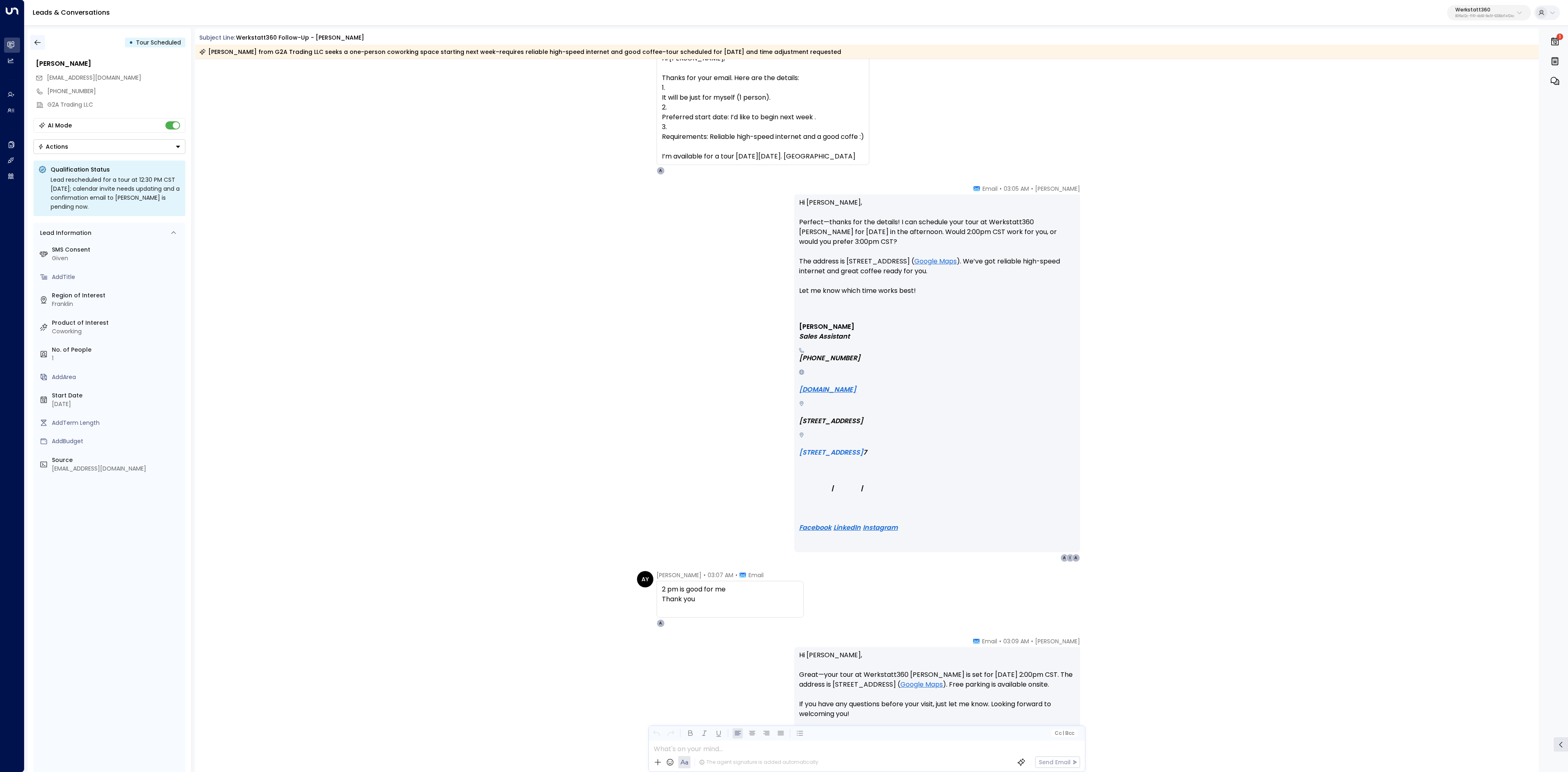
click at [41, 43] on button "button" at bounding box center [37, 42] width 15 height 15
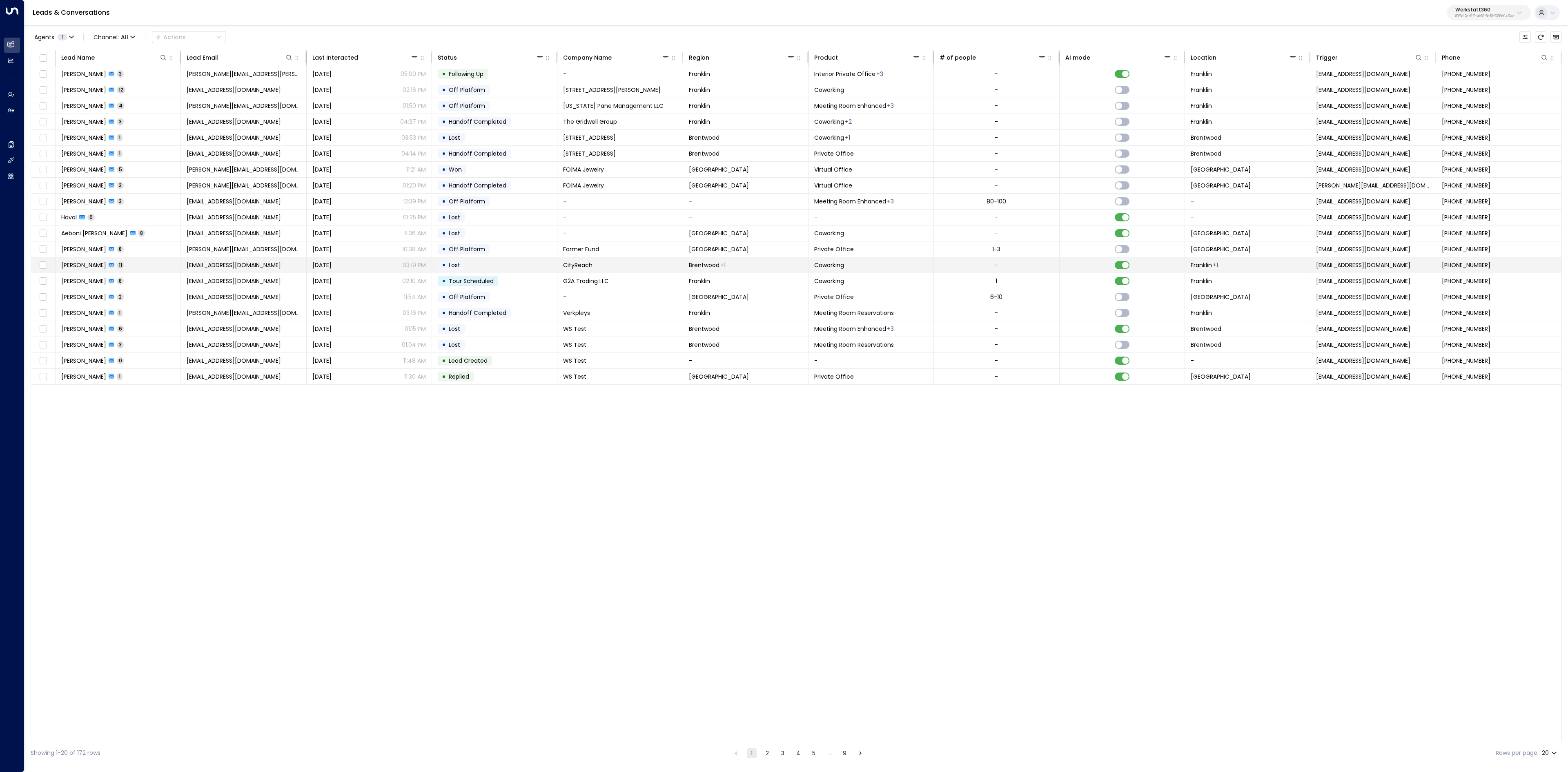
click at [79, 270] on span "Chase Windebank" at bounding box center [83, 265] width 45 height 8
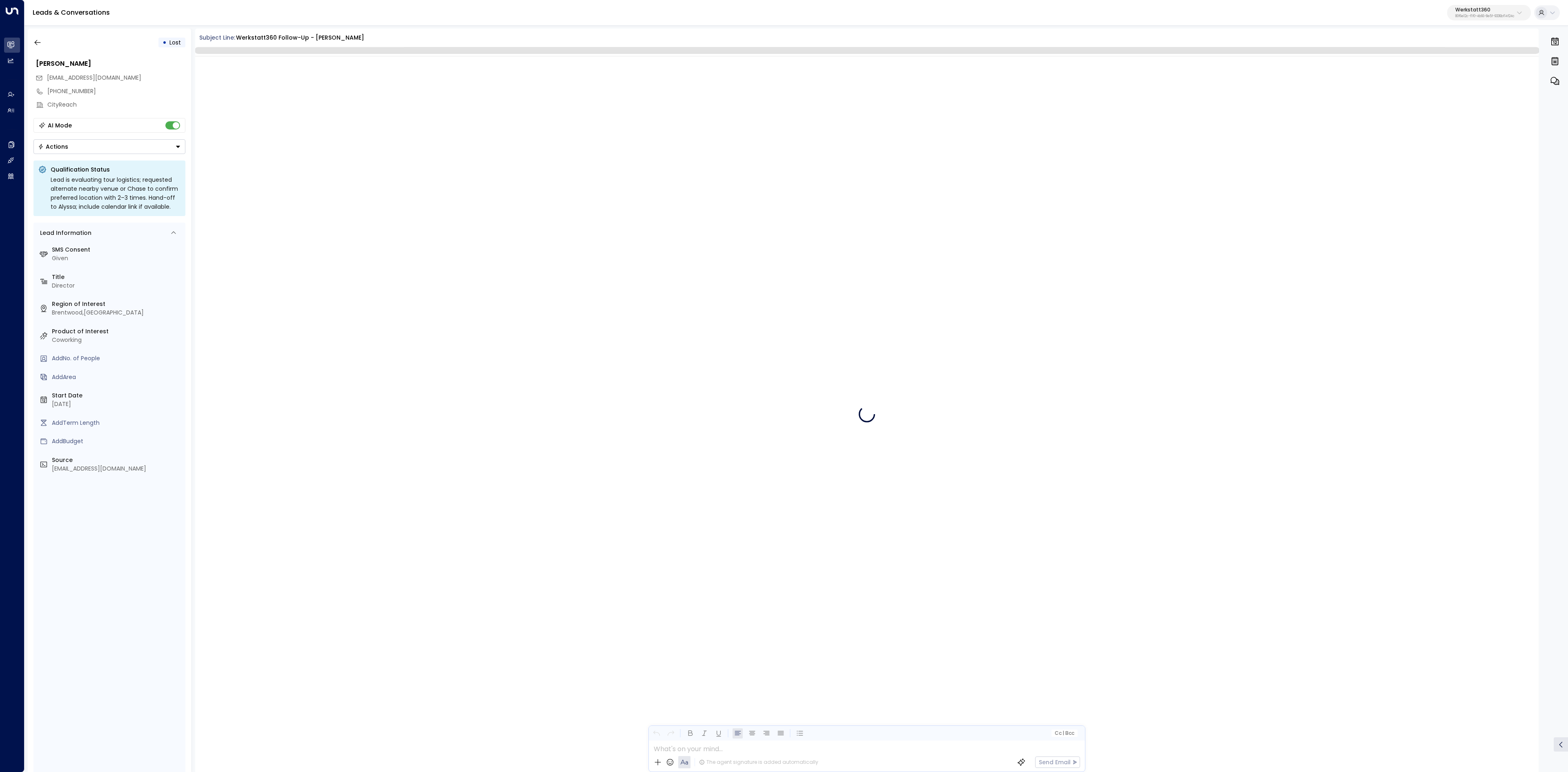
scroll to position [2455, 0]
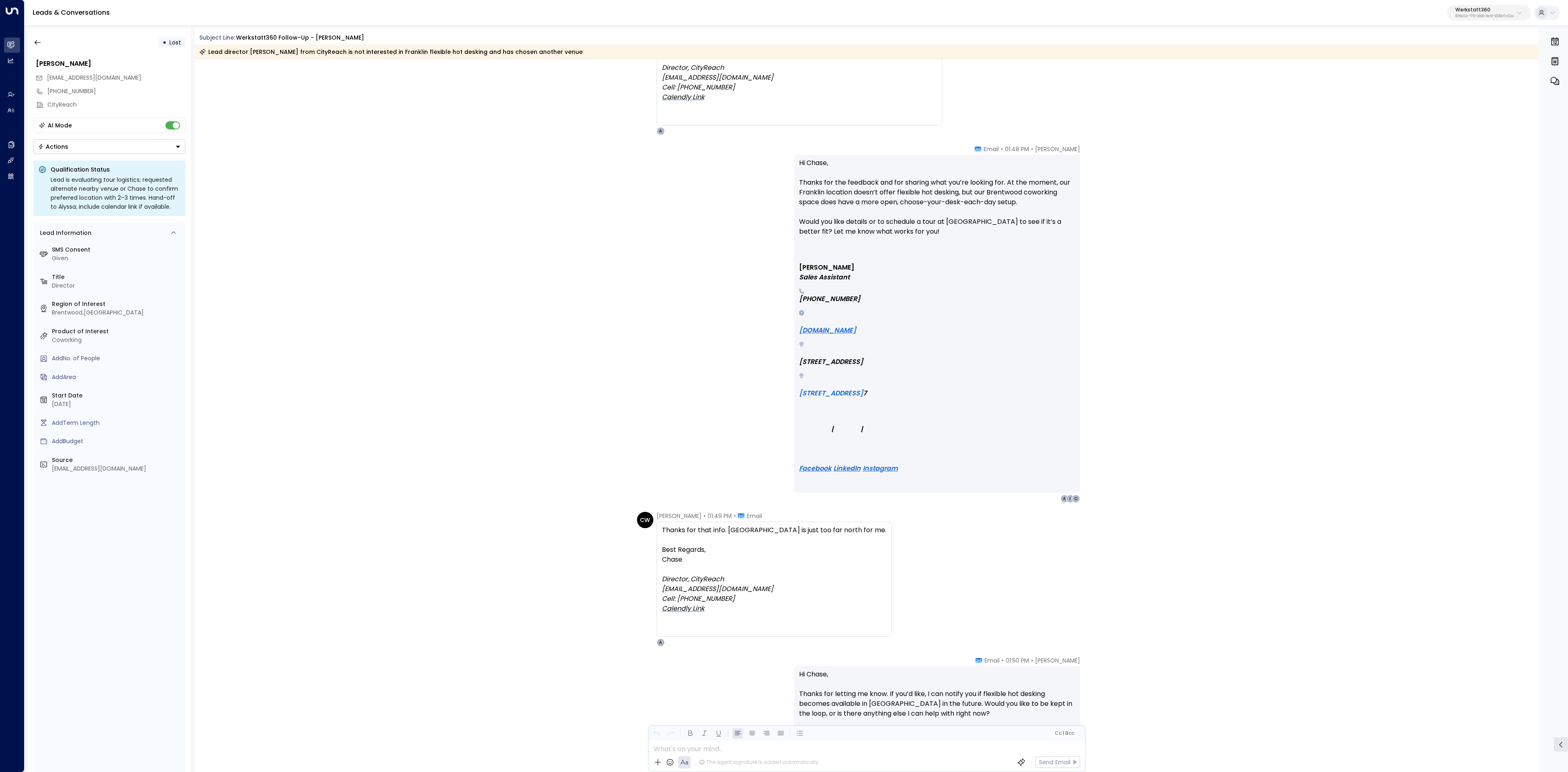
drag, startPoint x: 73, startPoint y: 41, endPoint x: 60, endPoint y: 41, distance: 13.0
click at [65, 41] on div "• Lost" at bounding box center [109, 42] width 152 height 15
click at [37, 41] on icon "button" at bounding box center [37, 42] width 8 height 8
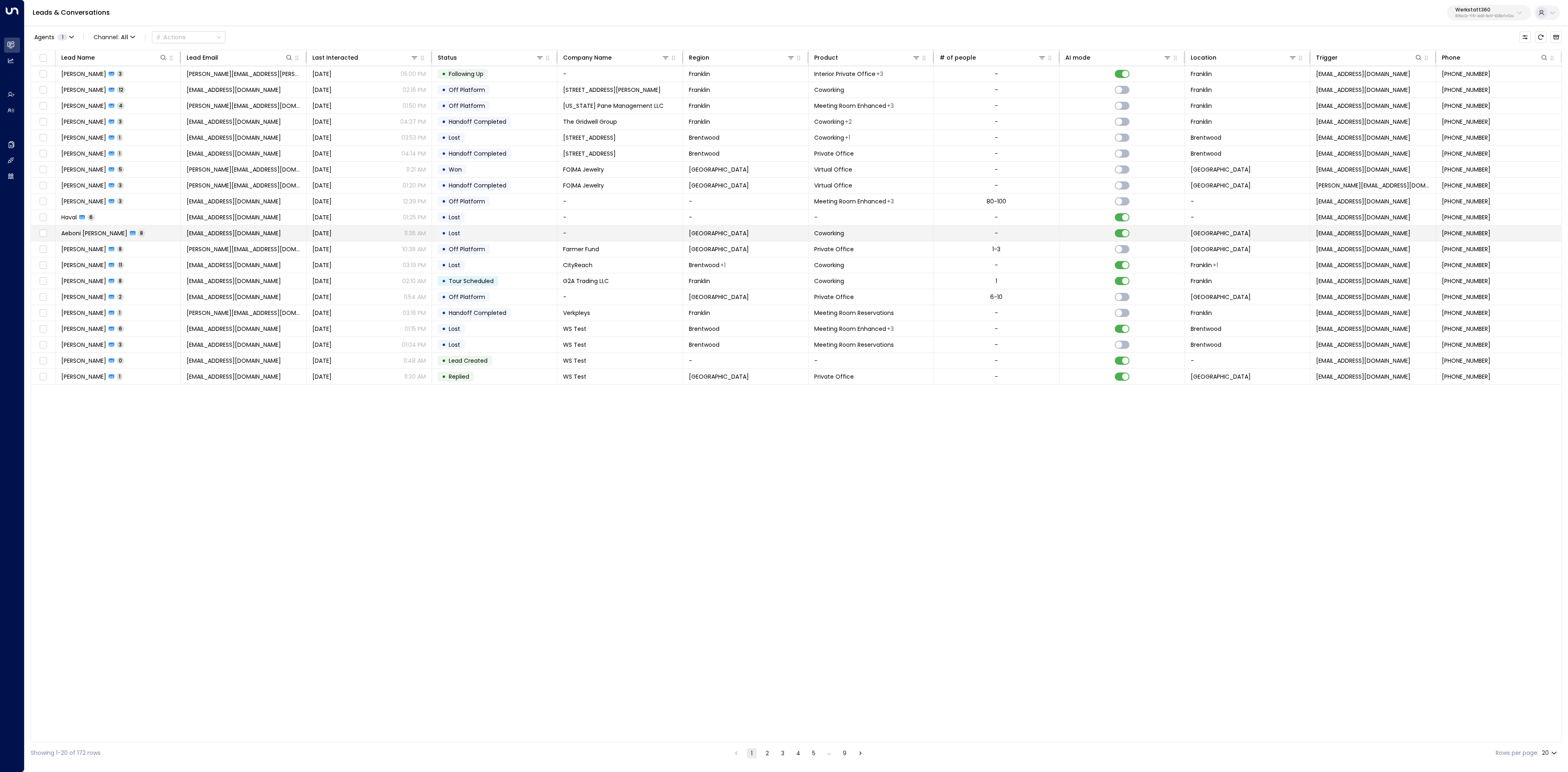
click at [75, 241] on td "Aeboni Ebron 8" at bounding box center [118, 233] width 125 height 15
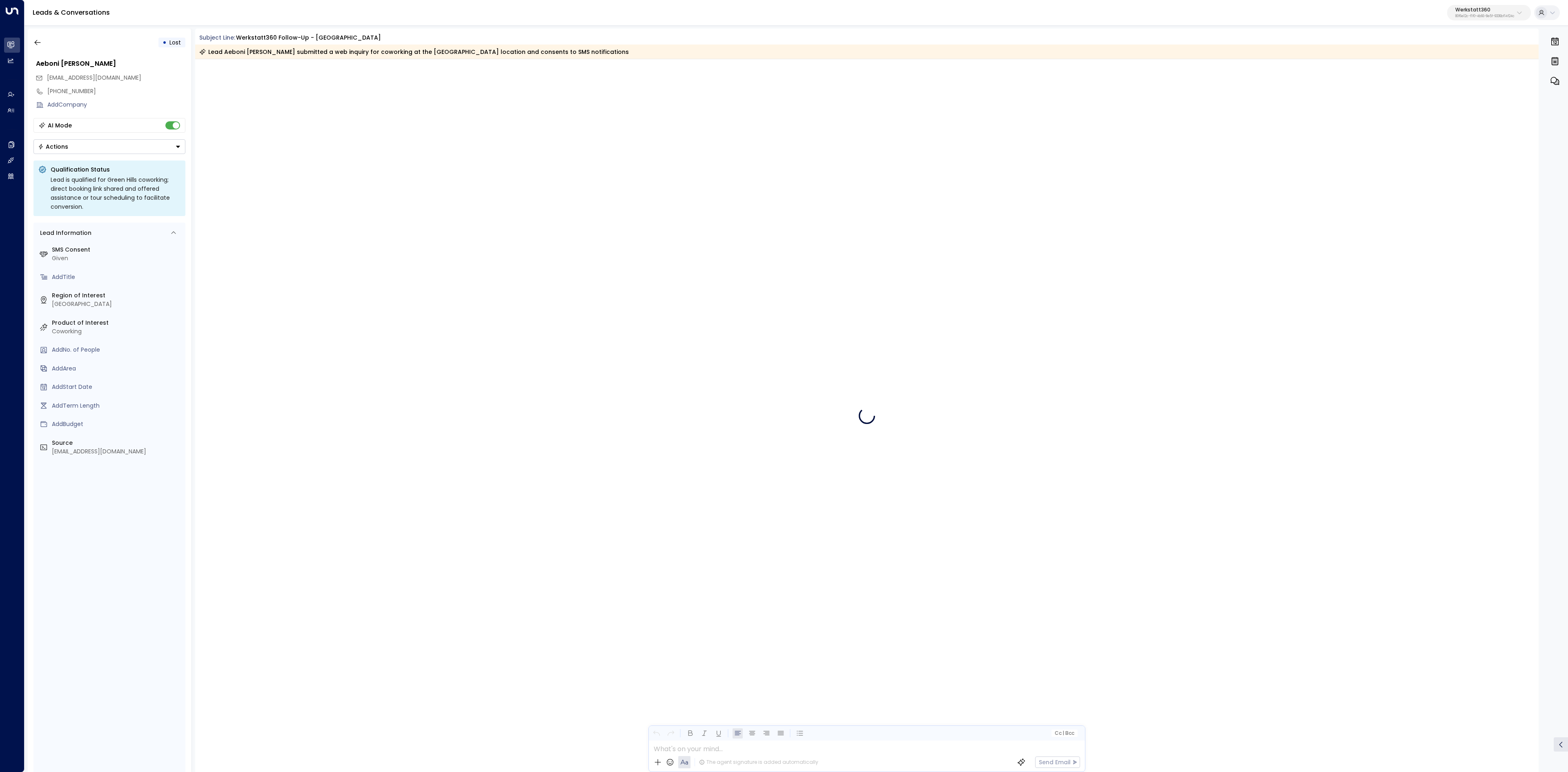
scroll to position [2642, 0]
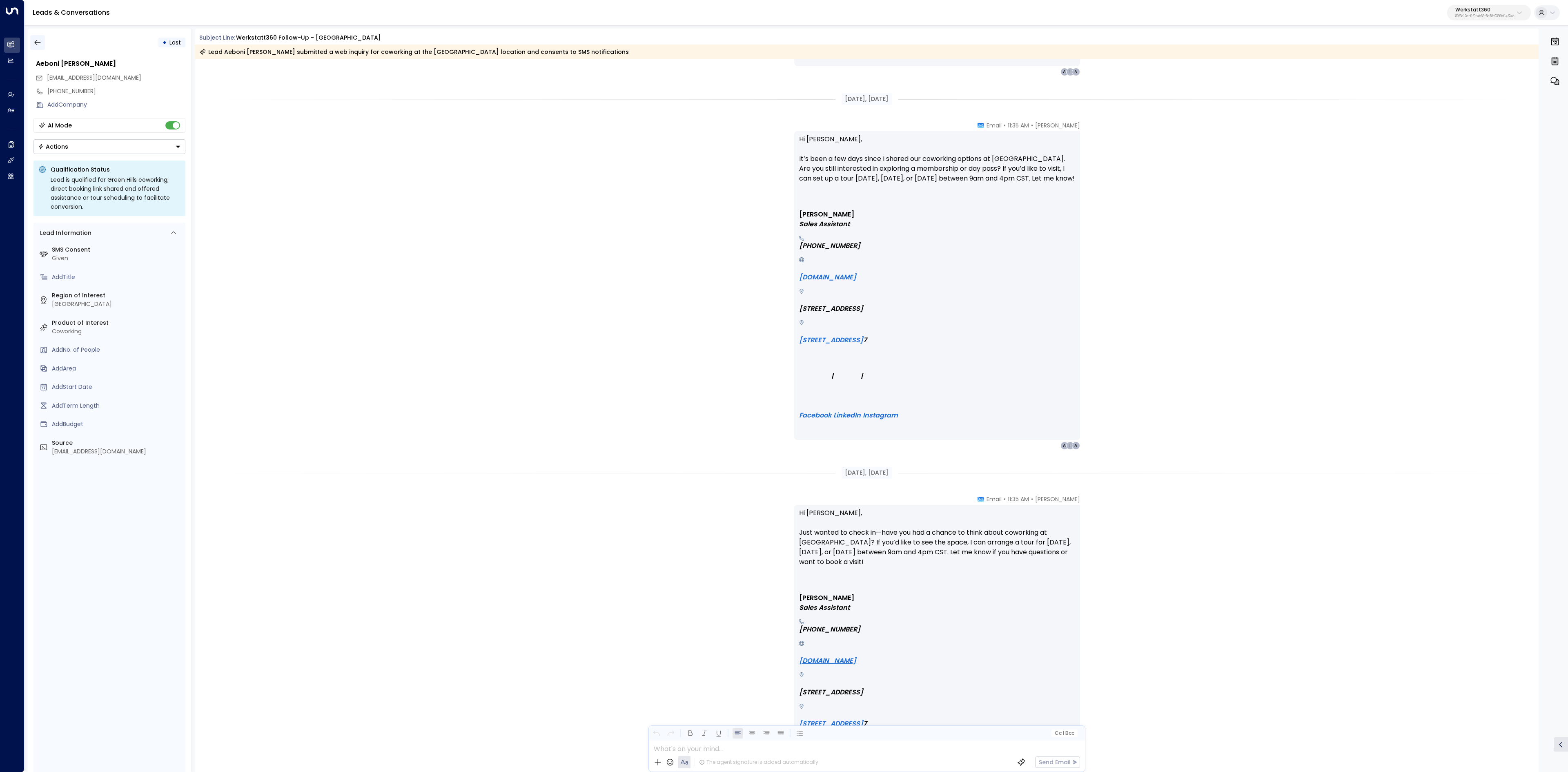
click at [41, 44] on icon "button" at bounding box center [37, 42] width 8 height 8
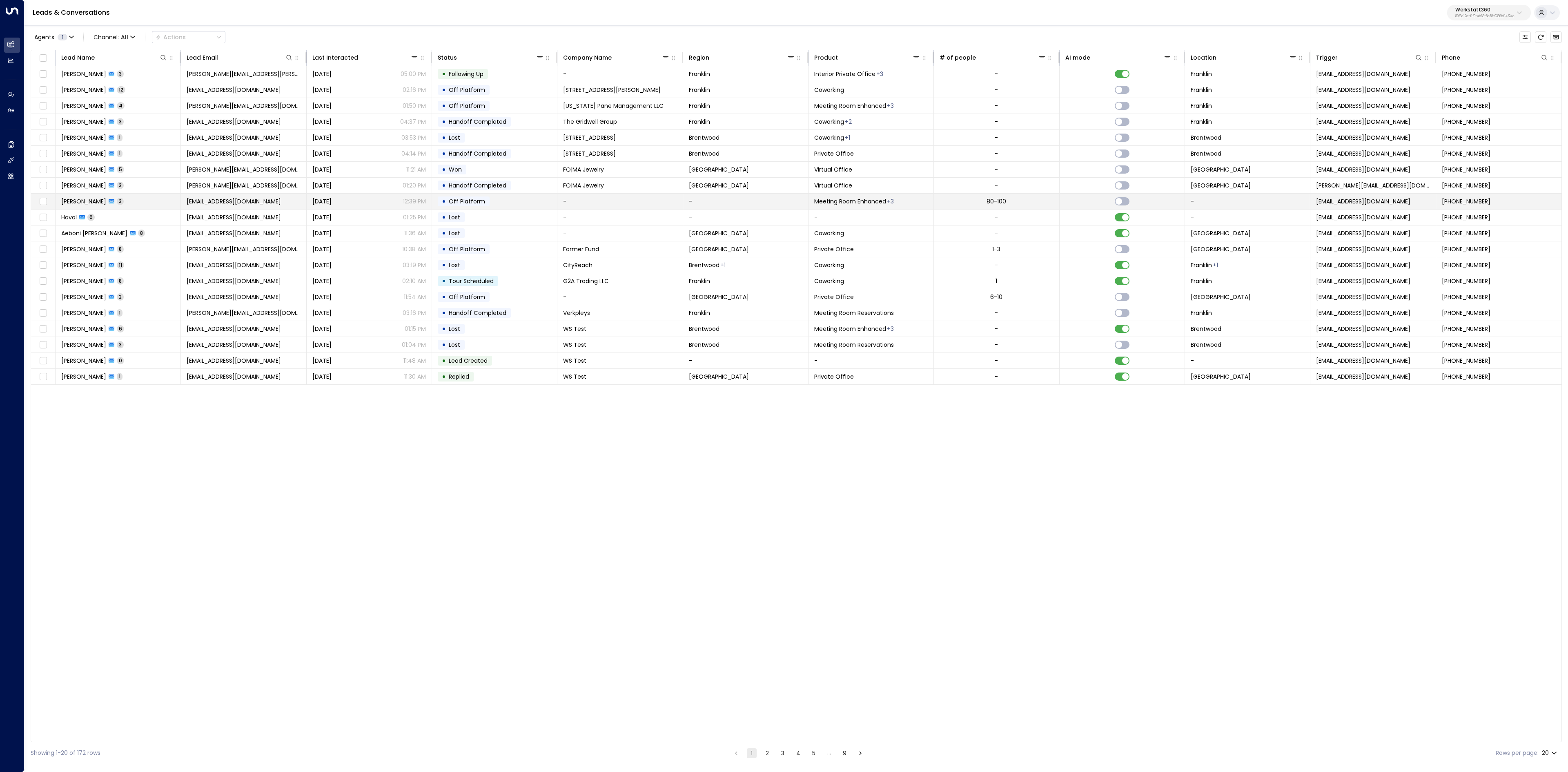
click at [69, 205] on span "Lise Jean" at bounding box center [83, 201] width 45 height 8
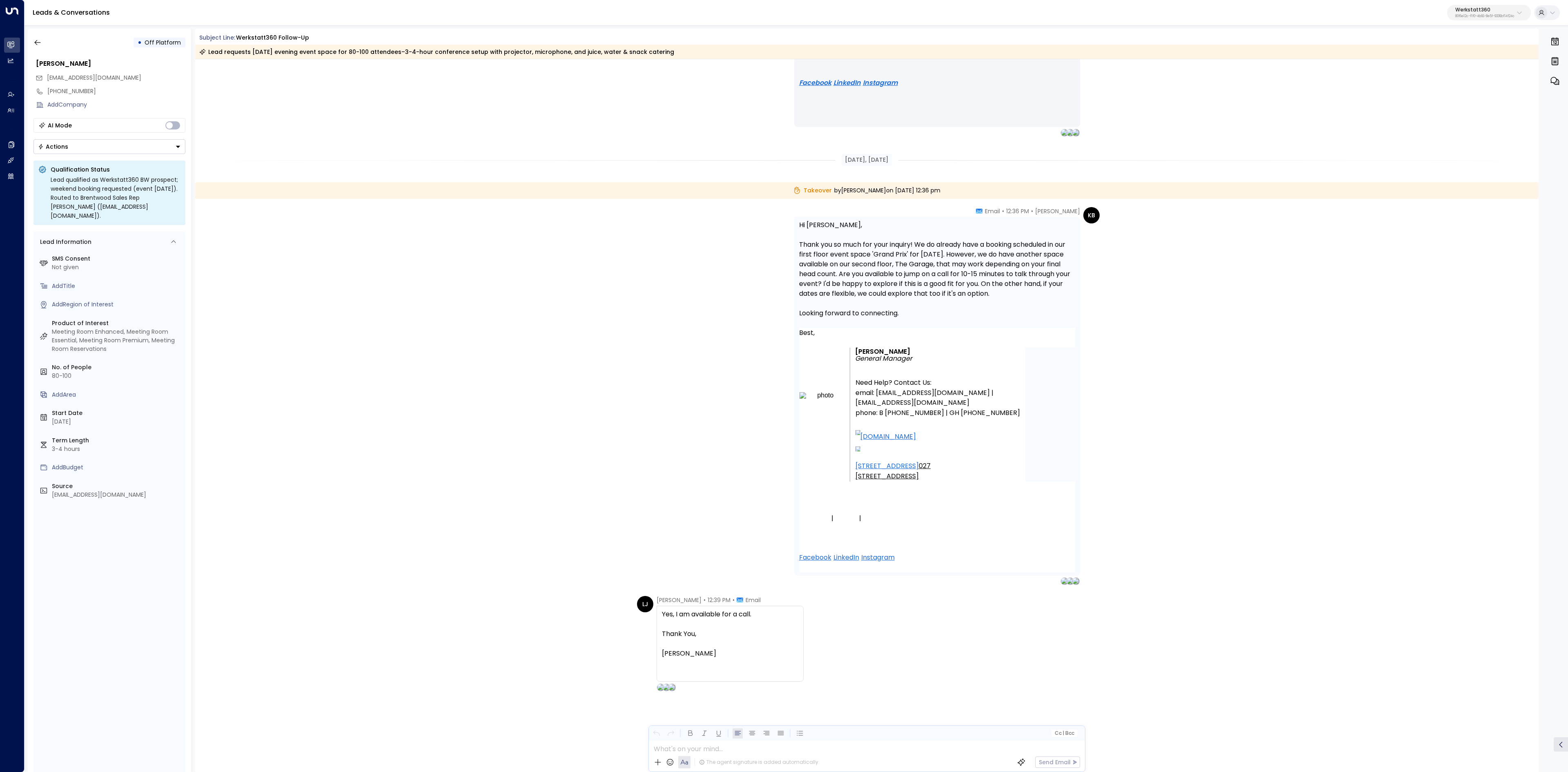
scroll to position [985, 0]
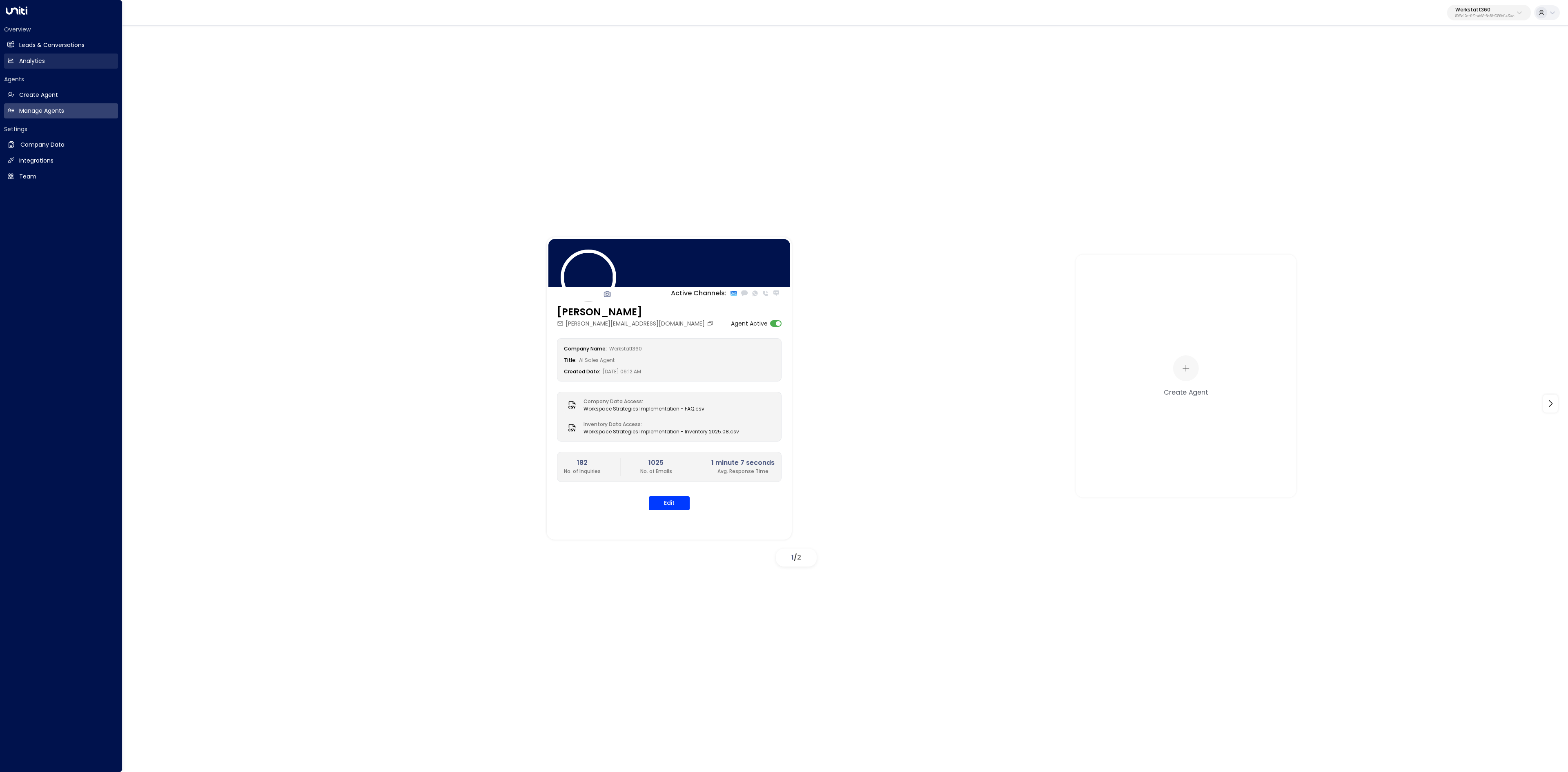
click at [24, 46] on h2 "Leads & Conversations" at bounding box center [52, 45] width 65 height 9
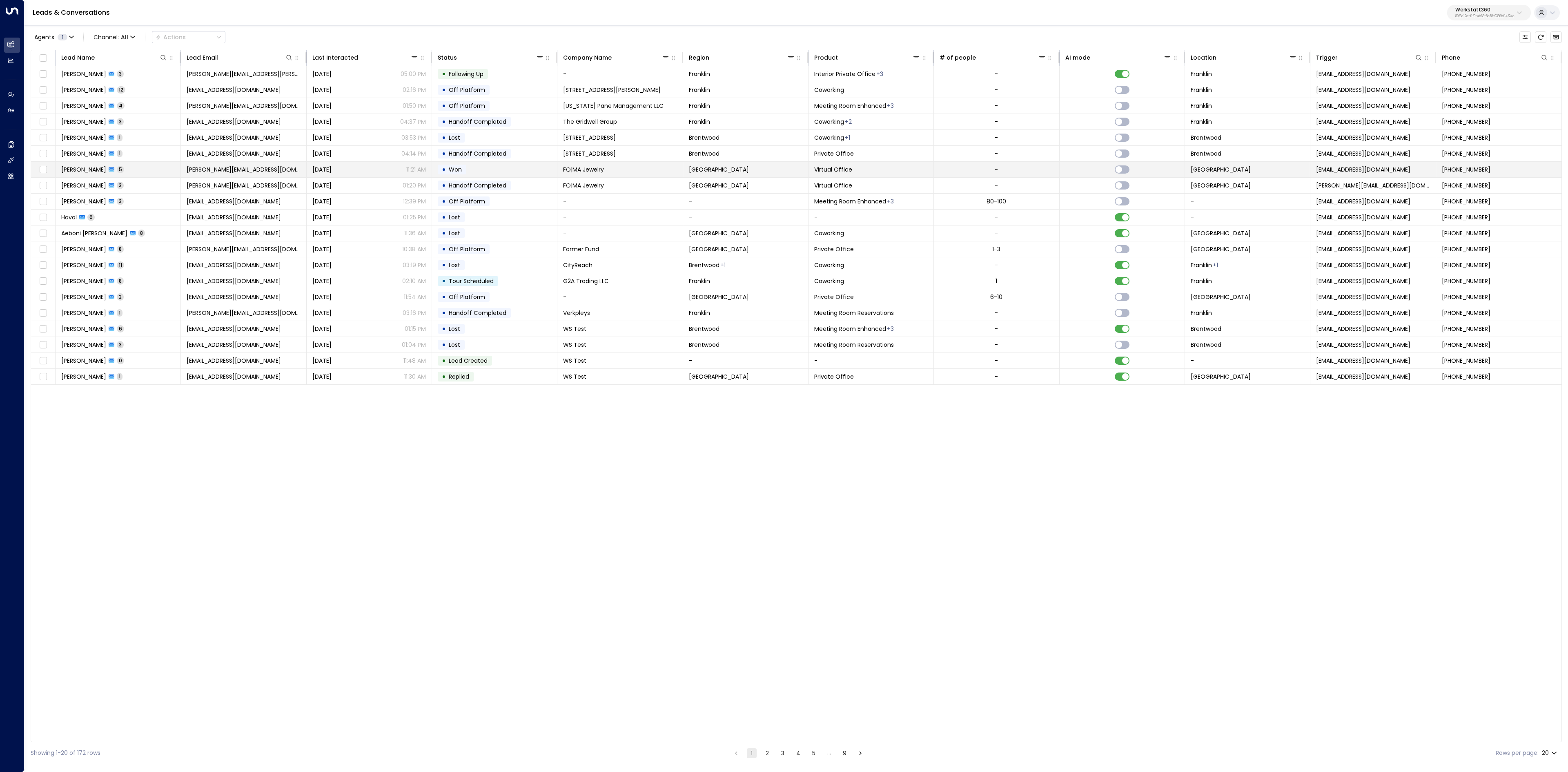
click at [74, 172] on span "Lisa McGinty" at bounding box center [83, 170] width 45 height 8
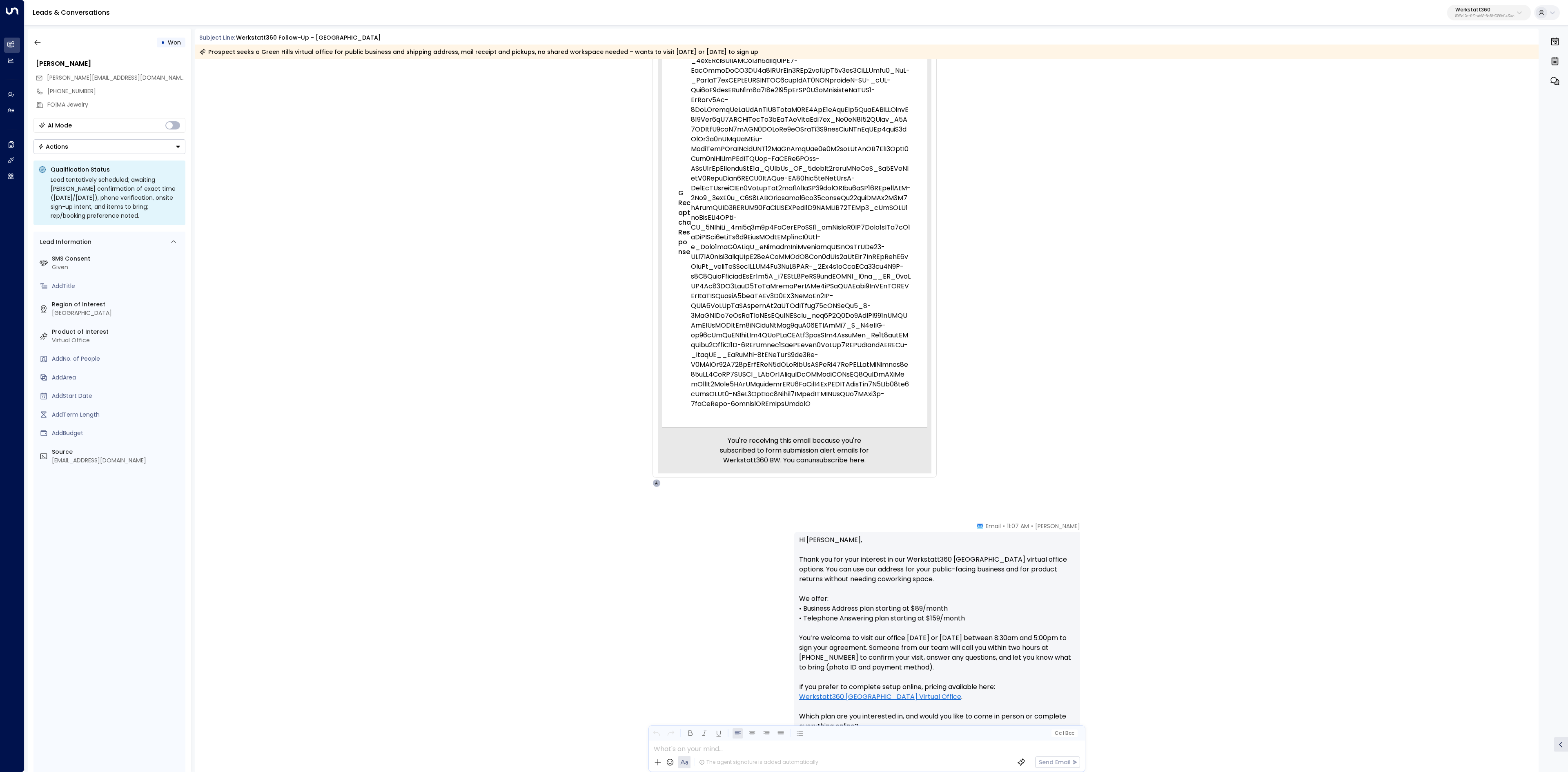
scroll to position [1006, 0]
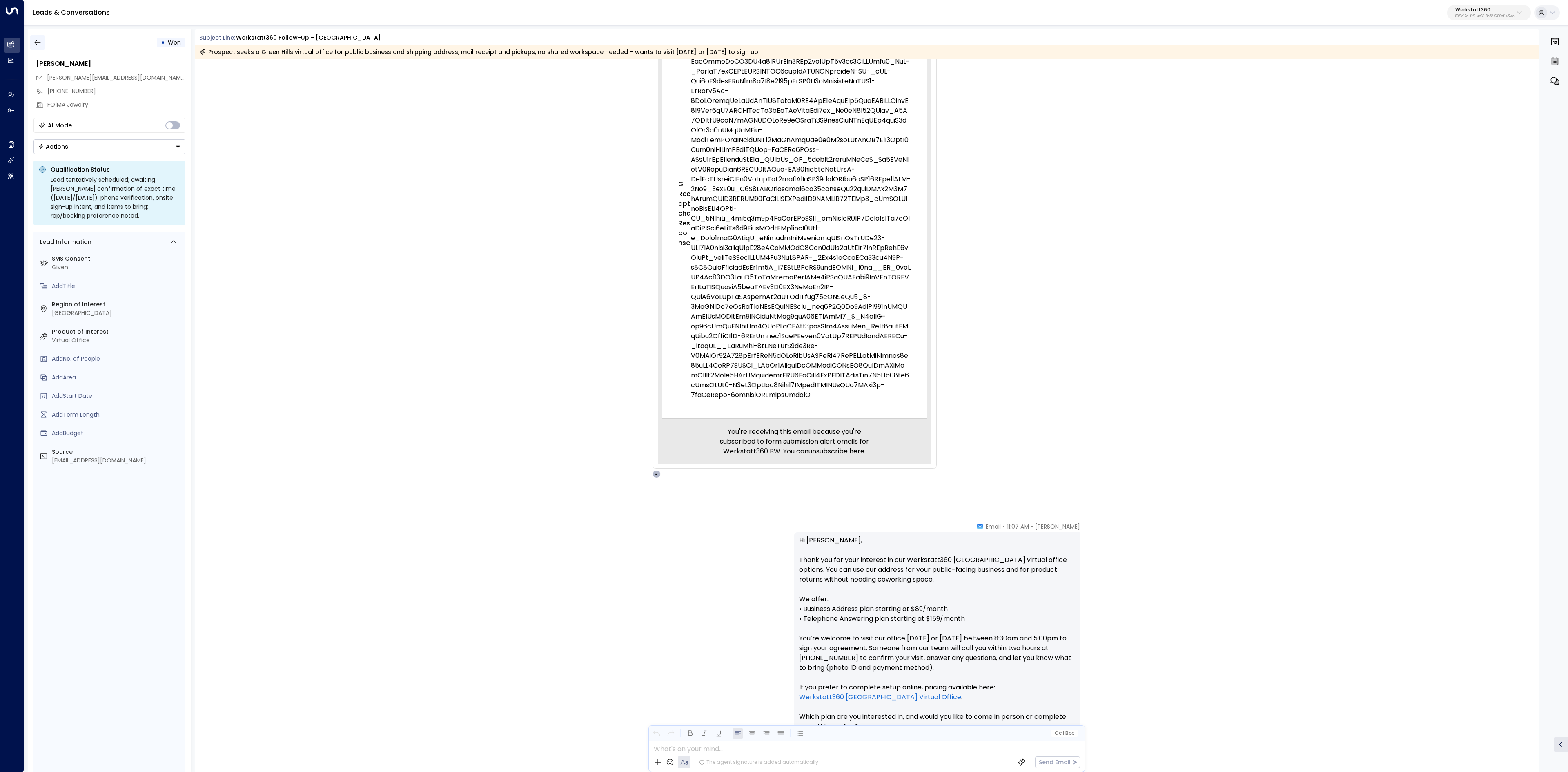
click at [41, 38] on button "button" at bounding box center [37, 42] width 15 height 15
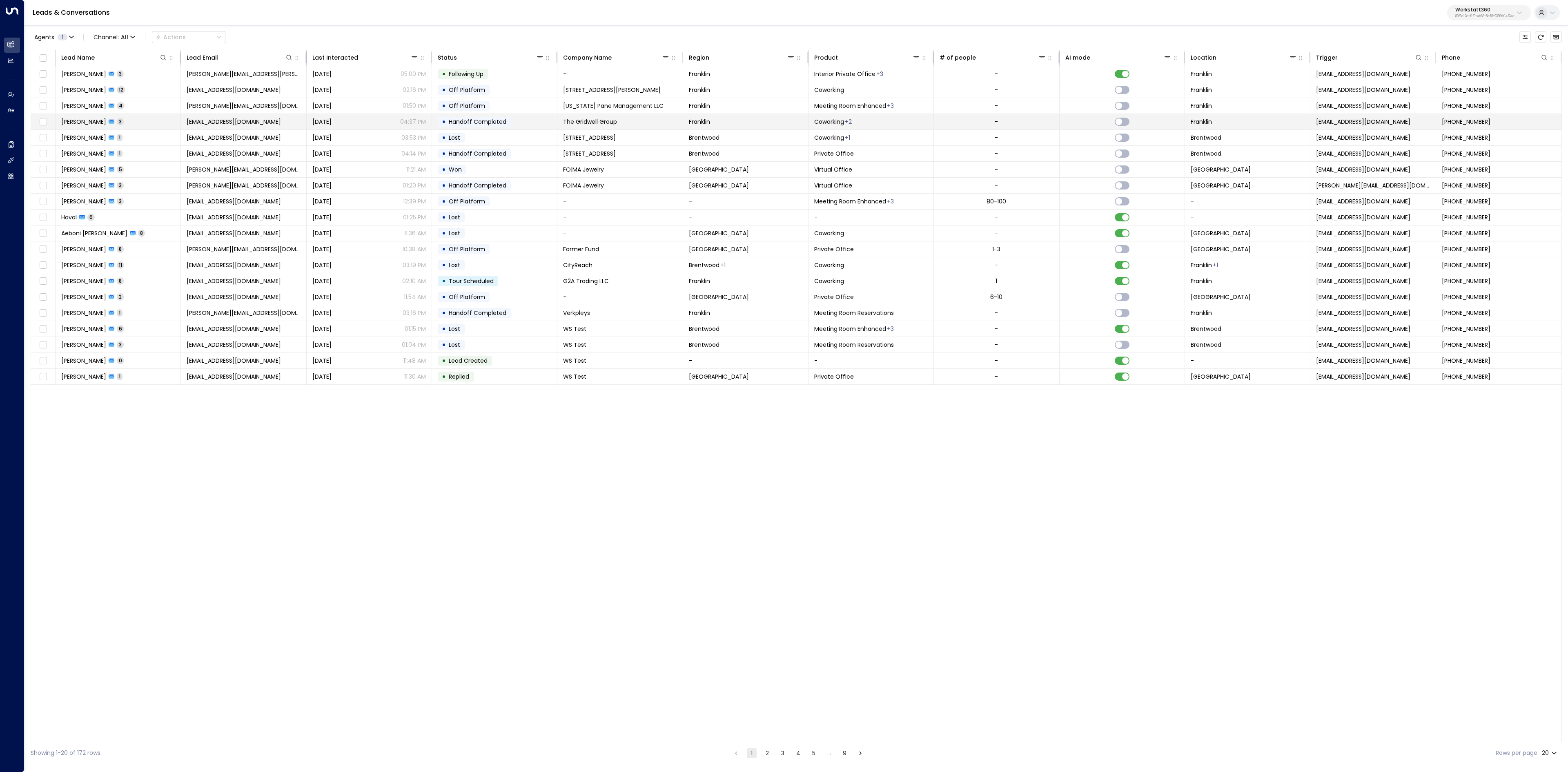
click at [74, 126] on span "Tray Lovvorn" at bounding box center [83, 122] width 45 height 8
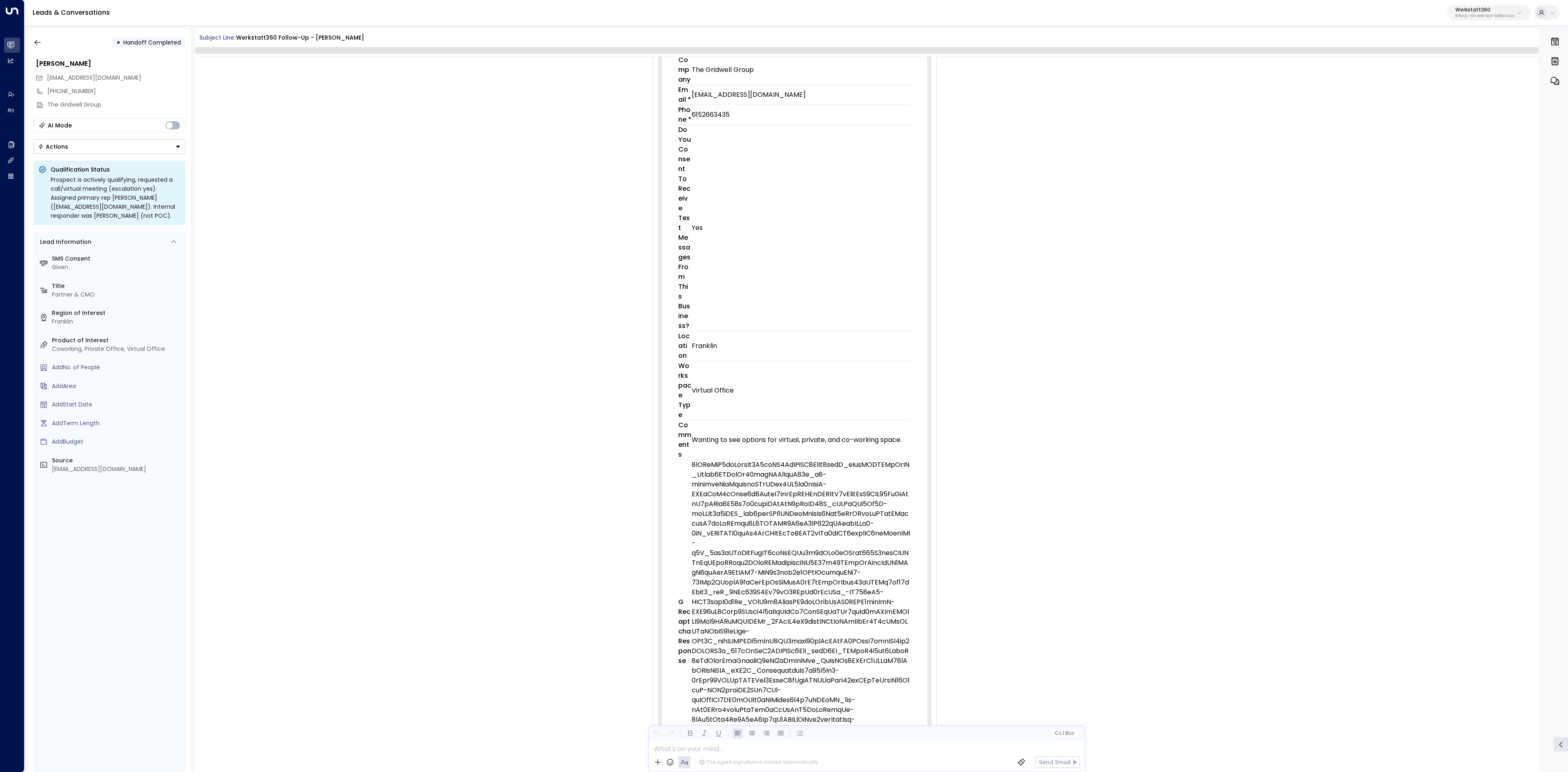
scroll to position [559, 0]
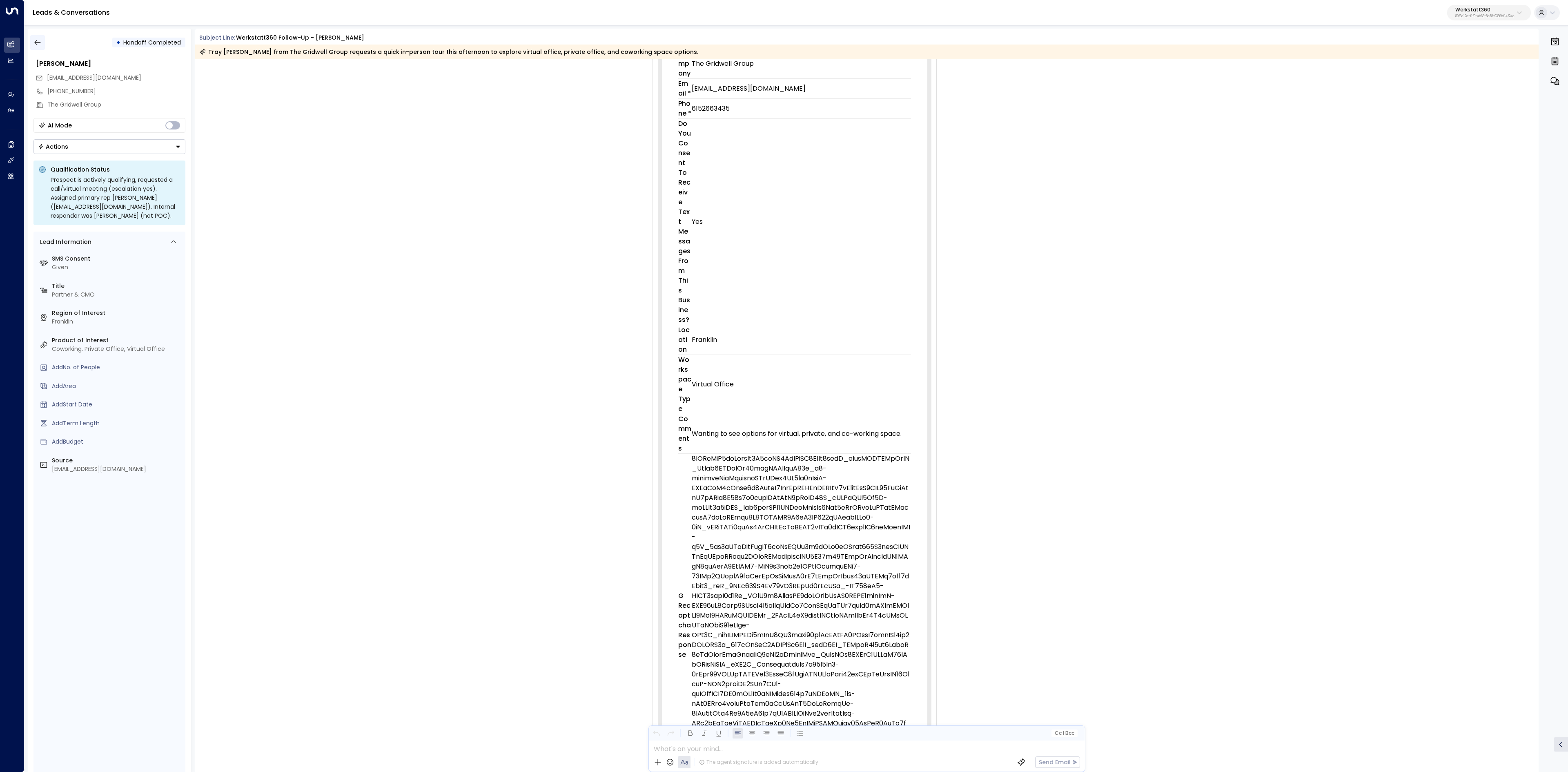
click at [40, 47] on button "button" at bounding box center [37, 42] width 15 height 15
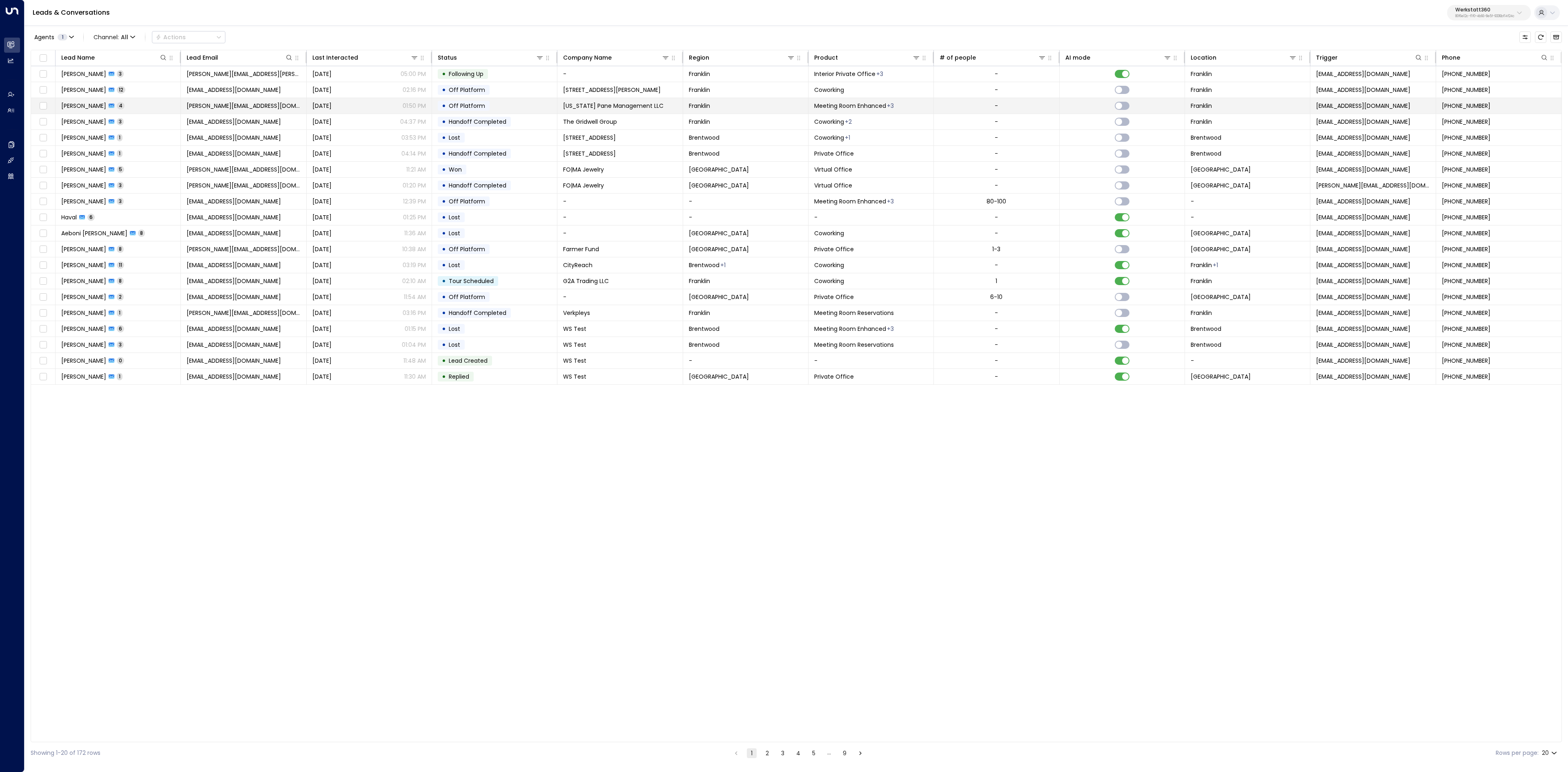
click at [78, 104] on span "Peter Cecere" at bounding box center [83, 106] width 45 height 8
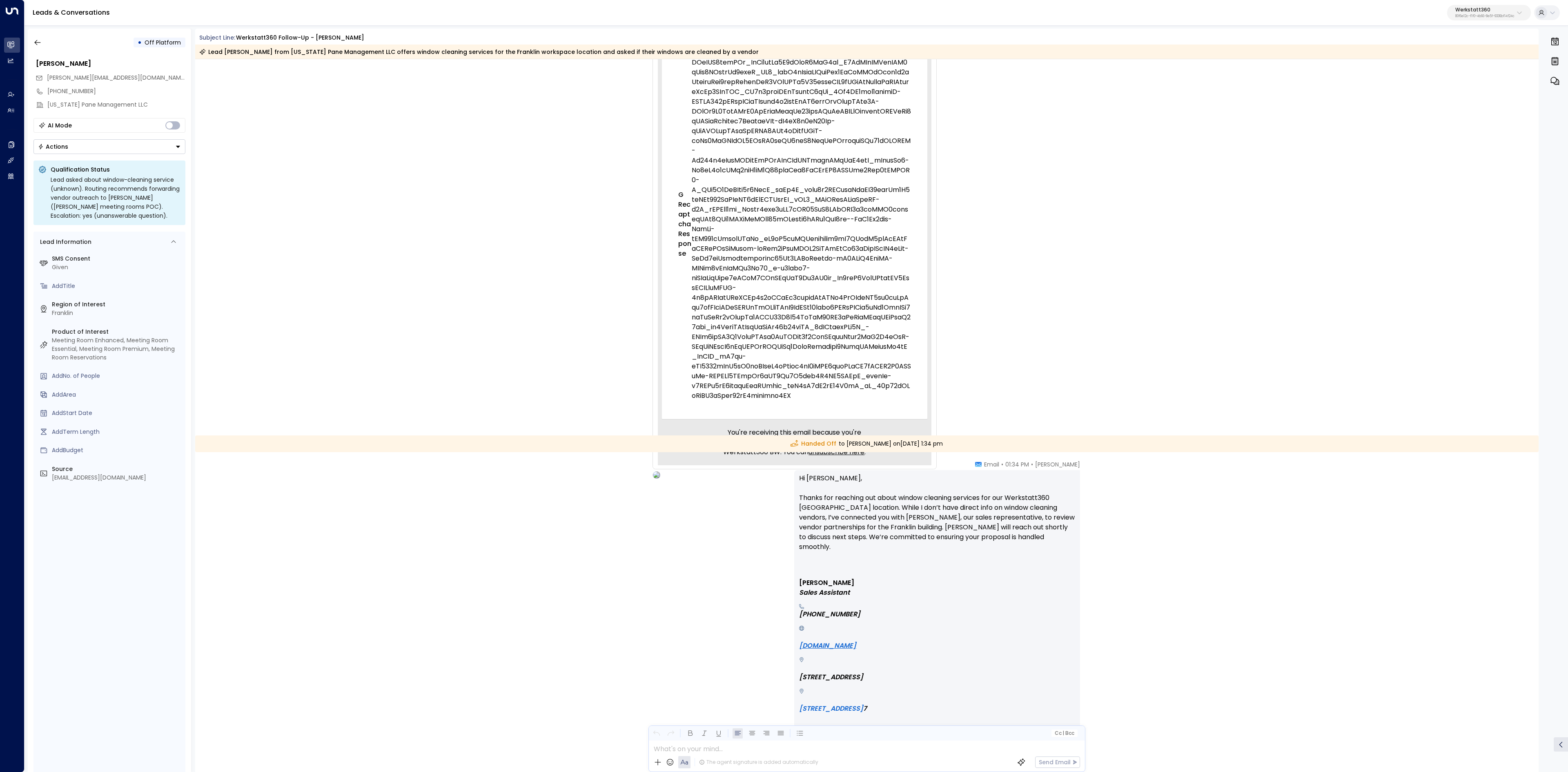
scroll to position [985, 0]
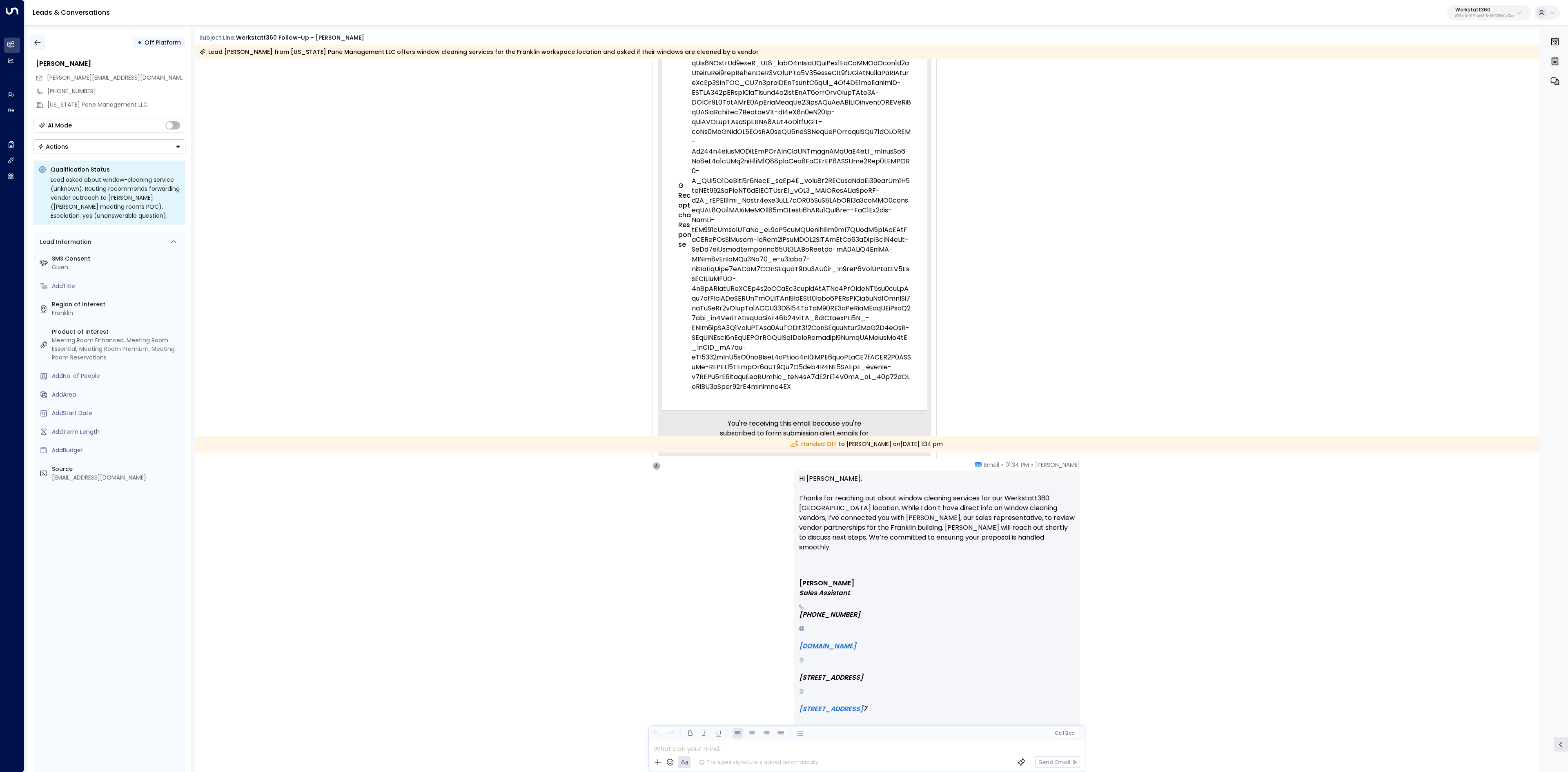
click at [44, 42] on div "• Off Platform" at bounding box center [109, 42] width 152 height 15
click at [41, 41] on icon "button" at bounding box center [37, 42] width 8 height 8
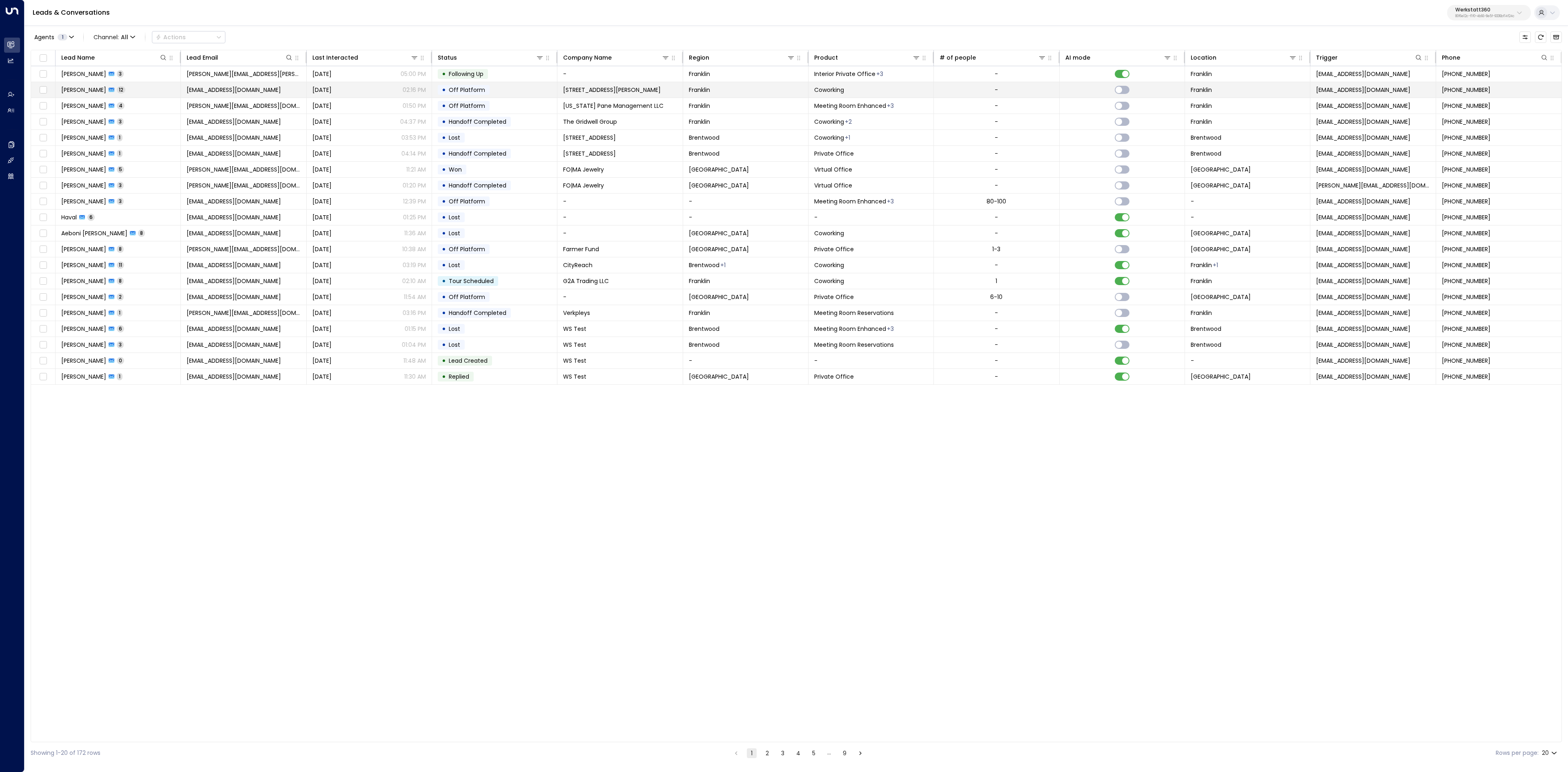
click at [80, 91] on span "Alyse Oshefsky" at bounding box center [83, 90] width 45 height 8
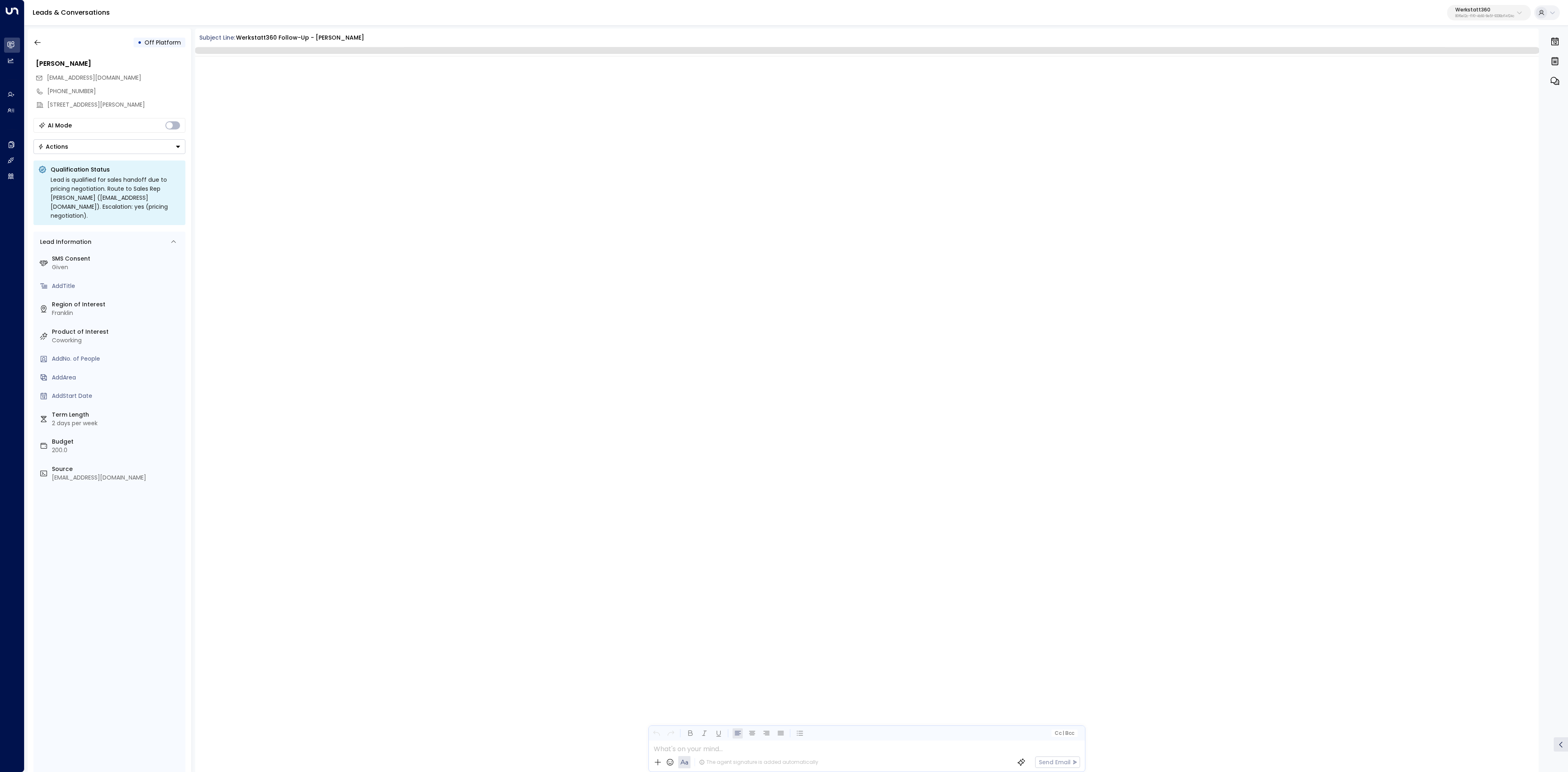
scroll to position [3462, 0]
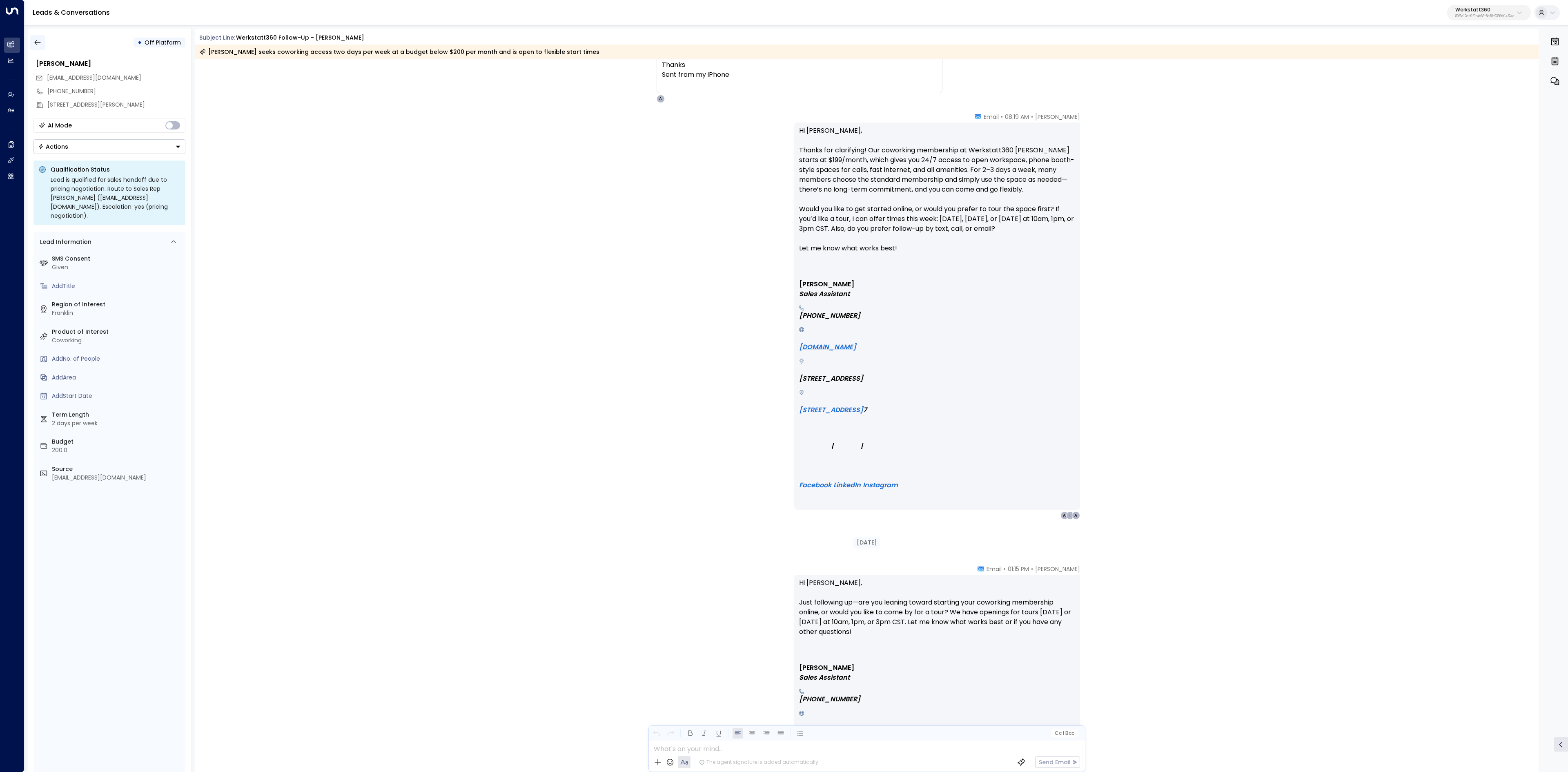
click at [40, 42] on icon "button" at bounding box center [37, 42] width 6 height 6
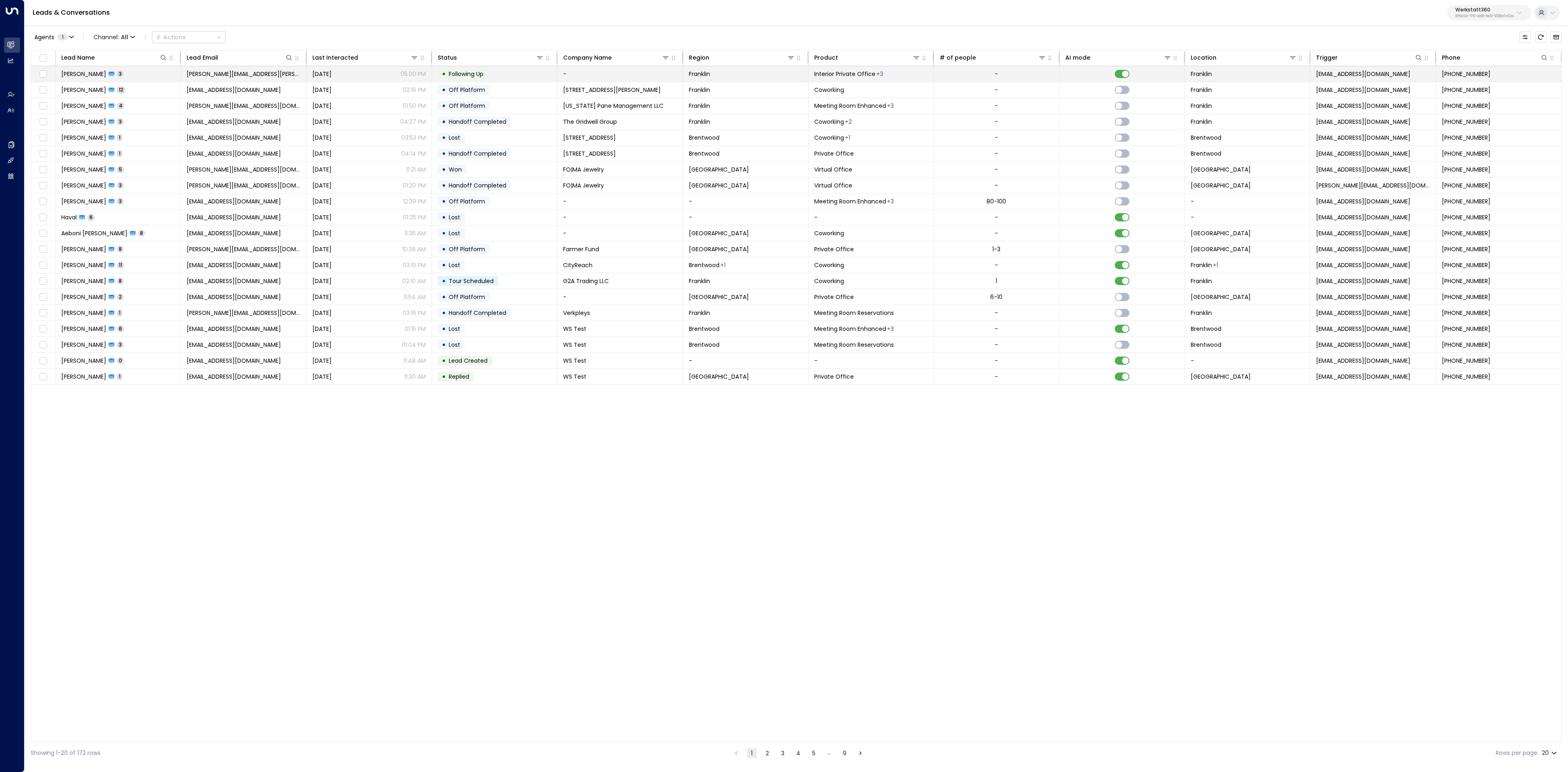
click at [93, 76] on span "[PERSON_NAME]" at bounding box center [83, 74] width 45 height 8
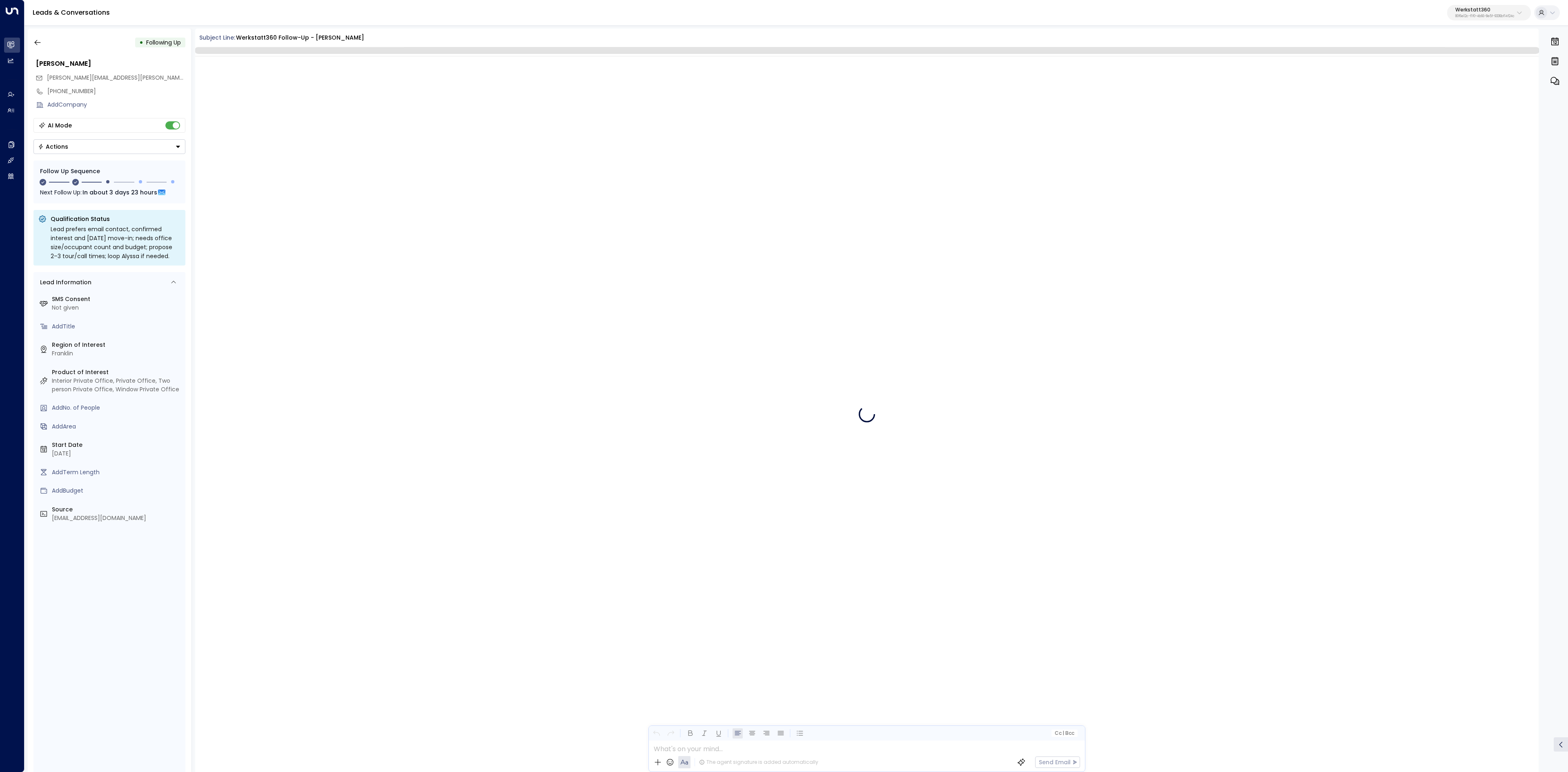
scroll to position [1835, 0]
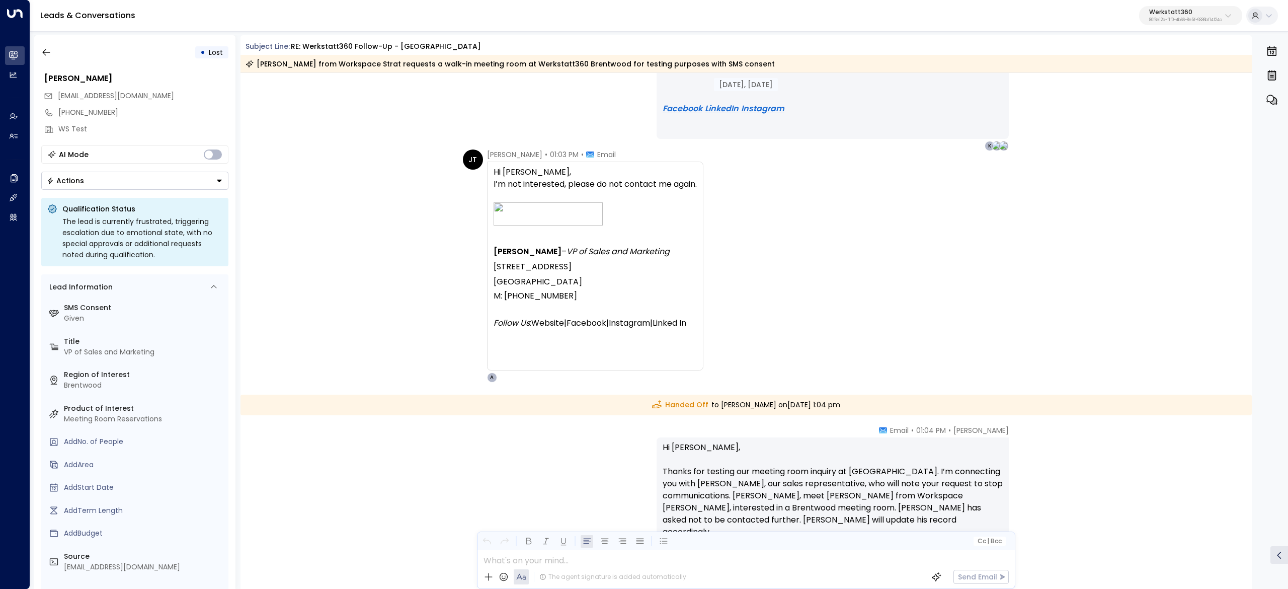
scroll to position [2132, 0]
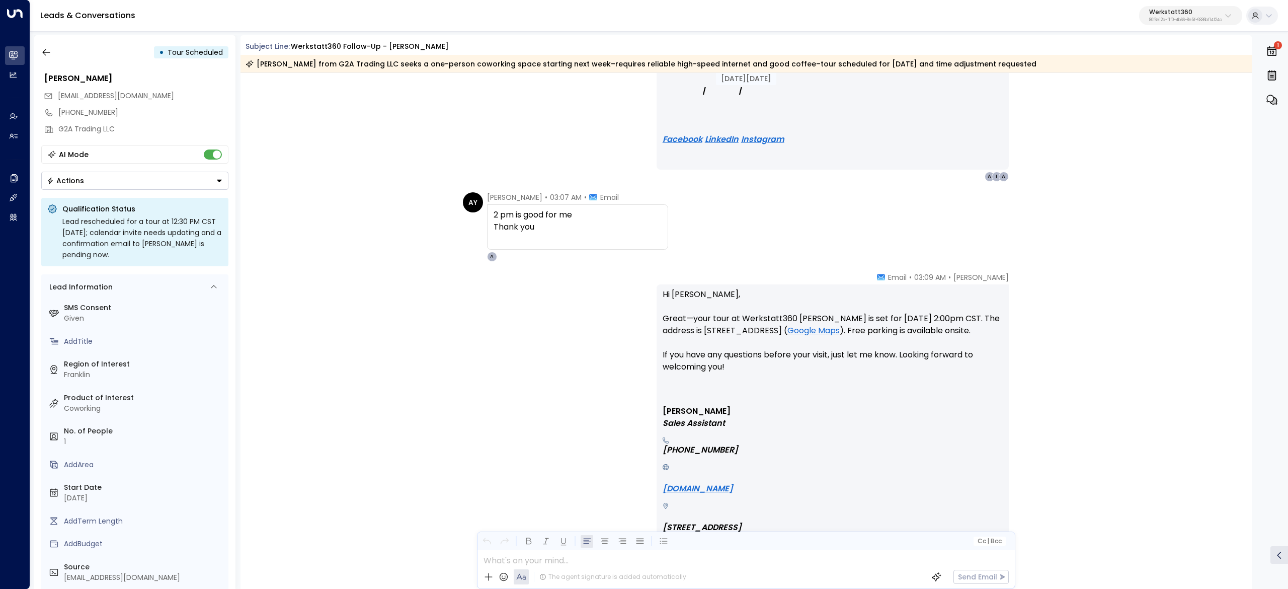
scroll to position [2723, 0]
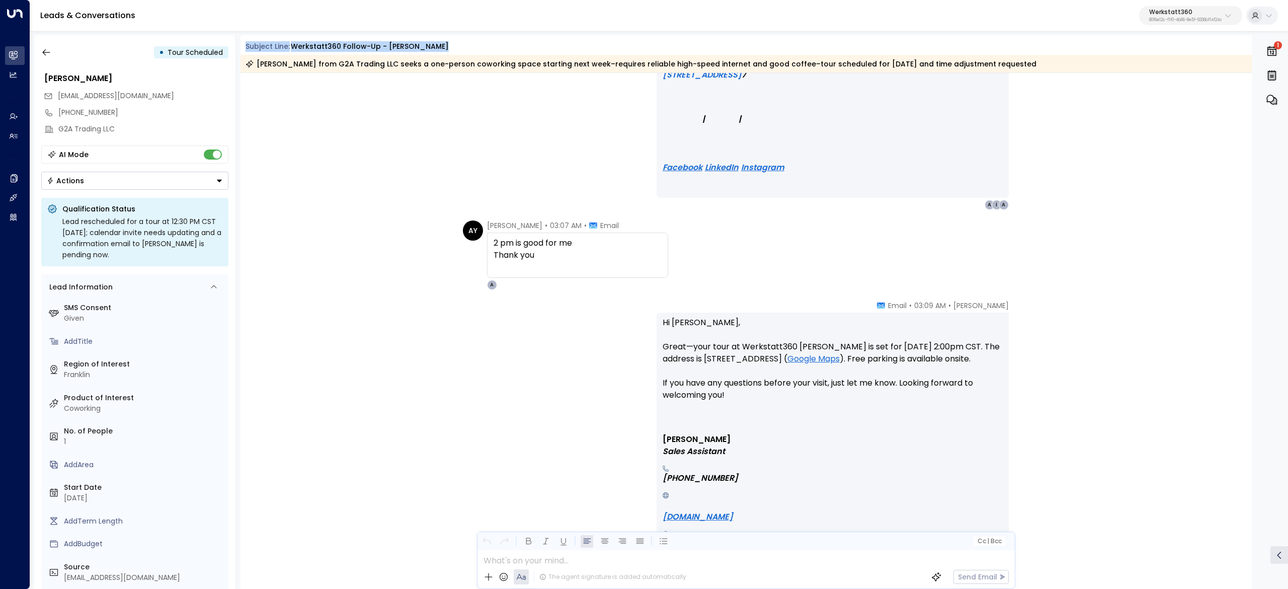
drag, startPoint x: 254, startPoint y: 47, endPoint x: 1015, endPoint y: 76, distance: 761.8
click at [996, 68] on div "Subject Line: Werkstatt360 Follow-up - Franklin Andrew Shaker from G2A Trading …" at bounding box center [746, 56] width 1012 height 31
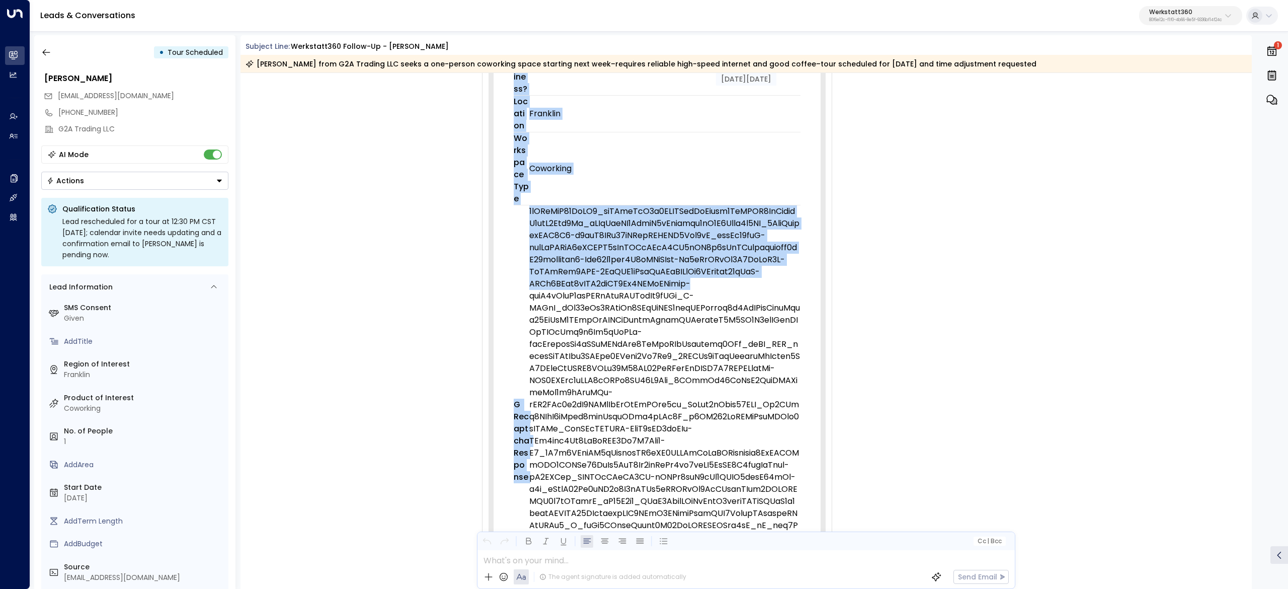
scroll to position [906, 0]
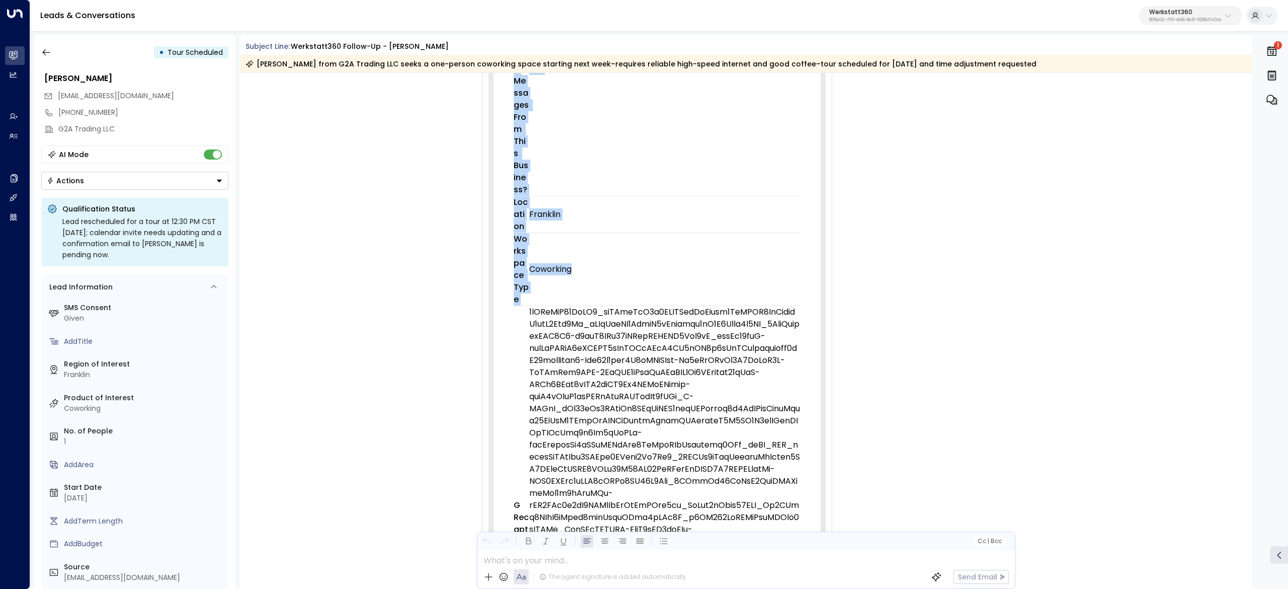
drag, startPoint x: 481, startPoint y: 119, endPoint x: 612, endPoint y: 285, distance: 211.4
click at [612, 285] on div "Trigger Email • • 02:47 AM • Email New form submission from 629-215-1344 - Werk…" at bounding box center [657, 42] width 350 height 1661
copy div "Trigger Email • • 02:47 AM • Email New form submission from 629-215-1344 - Werk…"
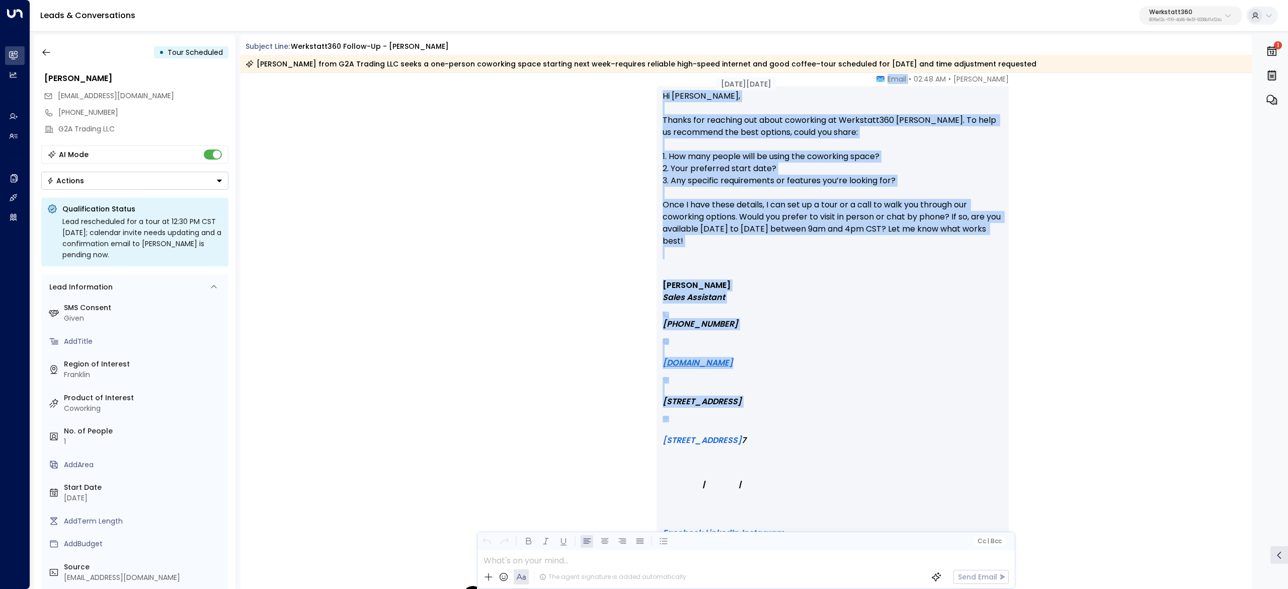
scroll to position [1811, 0]
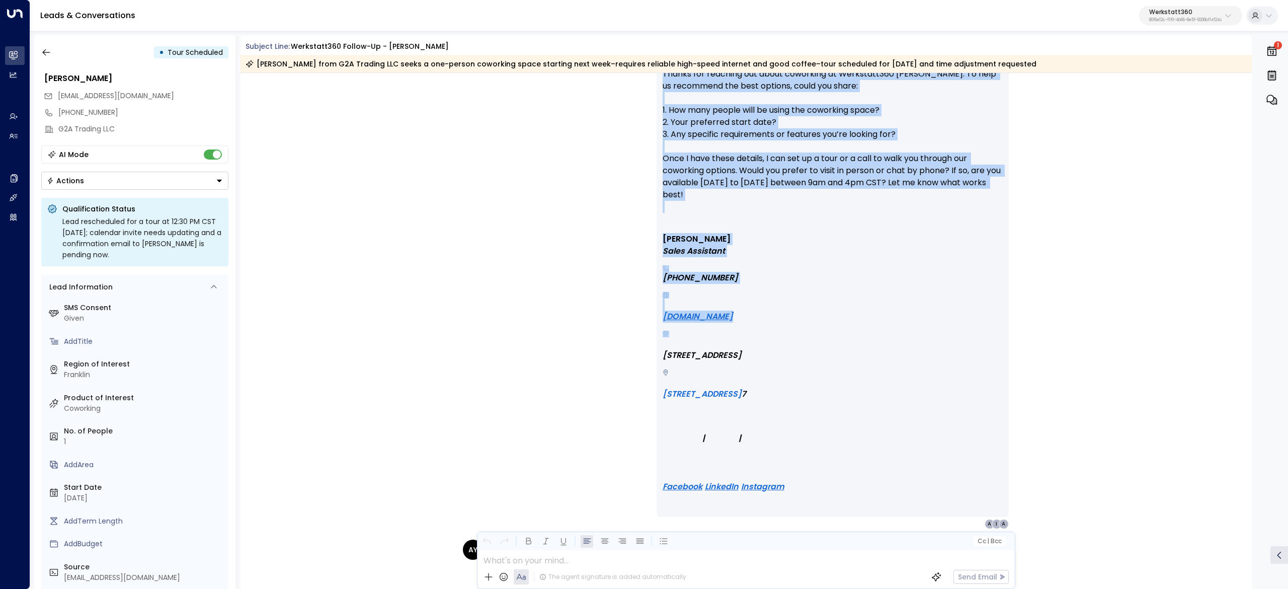
drag, startPoint x: 919, startPoint y: 232, endPoint x: 974, endPoint y: 327, distance: 109.6
click at [975, 324] on div "Avery • 02:48 AM • Email Hi Andrew, Thanks for reaching out about coworking at …" at bounding box center [833, 278] width 352 height 501
copy div "Email Hi Andrew, Thanks for reaching out about coworking at Werkstatt360 Frankl…"
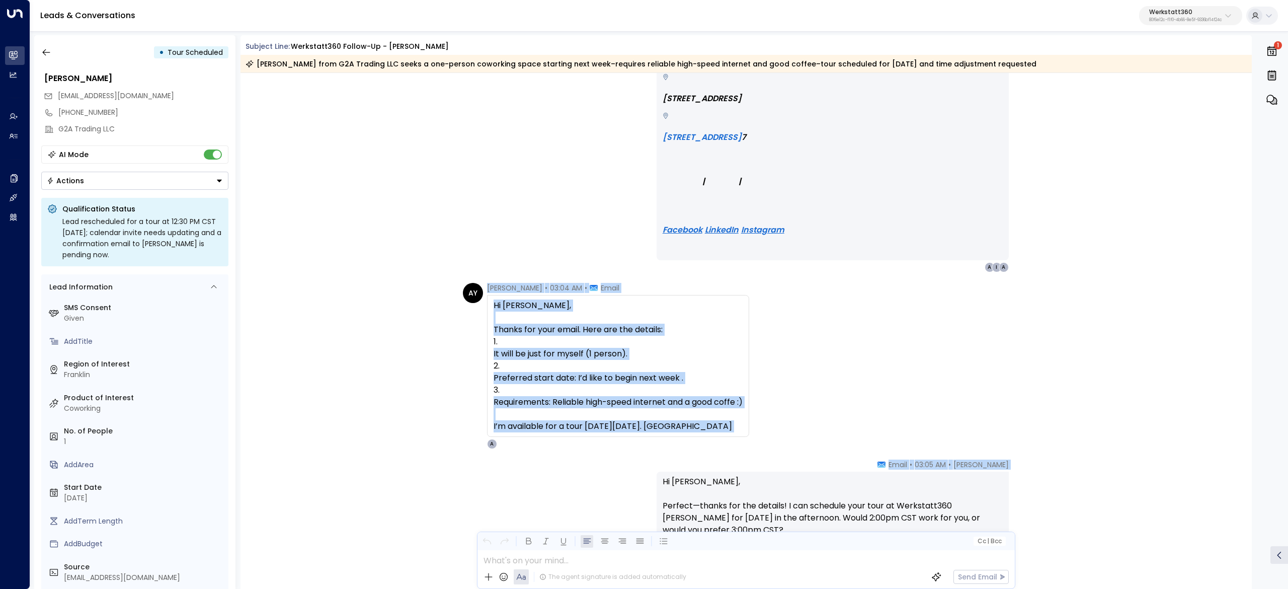
scroll to position [2113, 0]
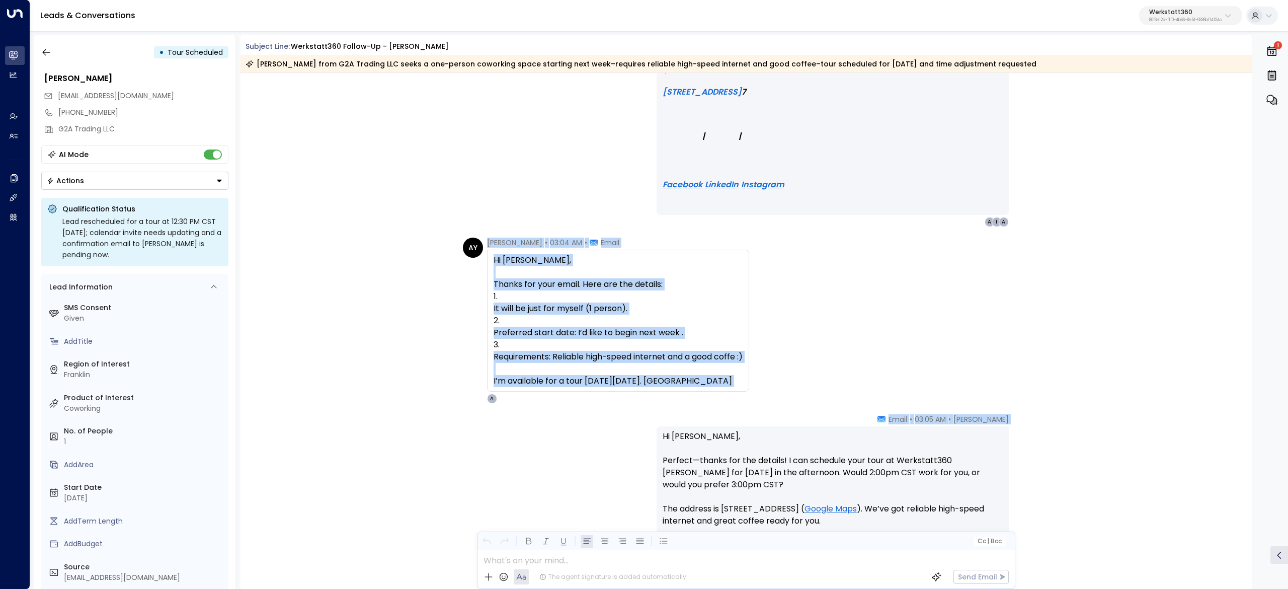
drag, startPoint x: 486, startPoint y: 343, endPoint x: 733, endPoint y: 390, distance: 250.9
click at [733, 390] on div "Andrew Youssef • 03:04 AM • Email Hi Avery, Thanks for your email. Here are the…" at bounding box center [618, 320] width 262 height 166
copy div "Andrew Youssef • 03:04 AM • Email Hi Avery, Thanks for your email. Here are the…"
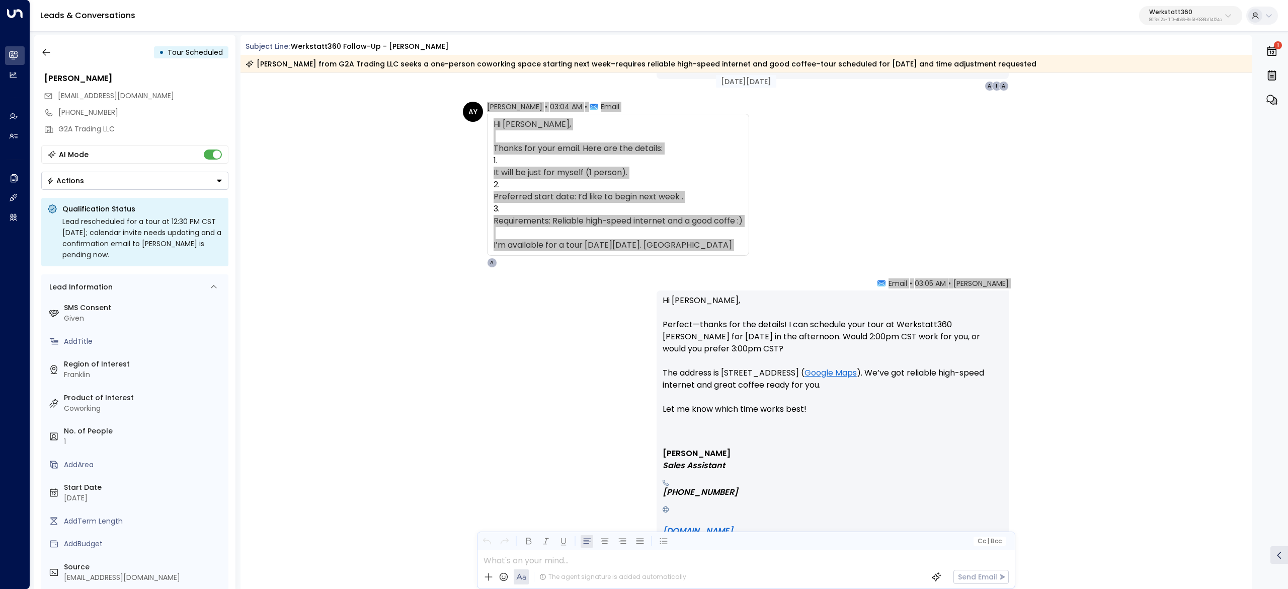
scroll to position [2415, 0]
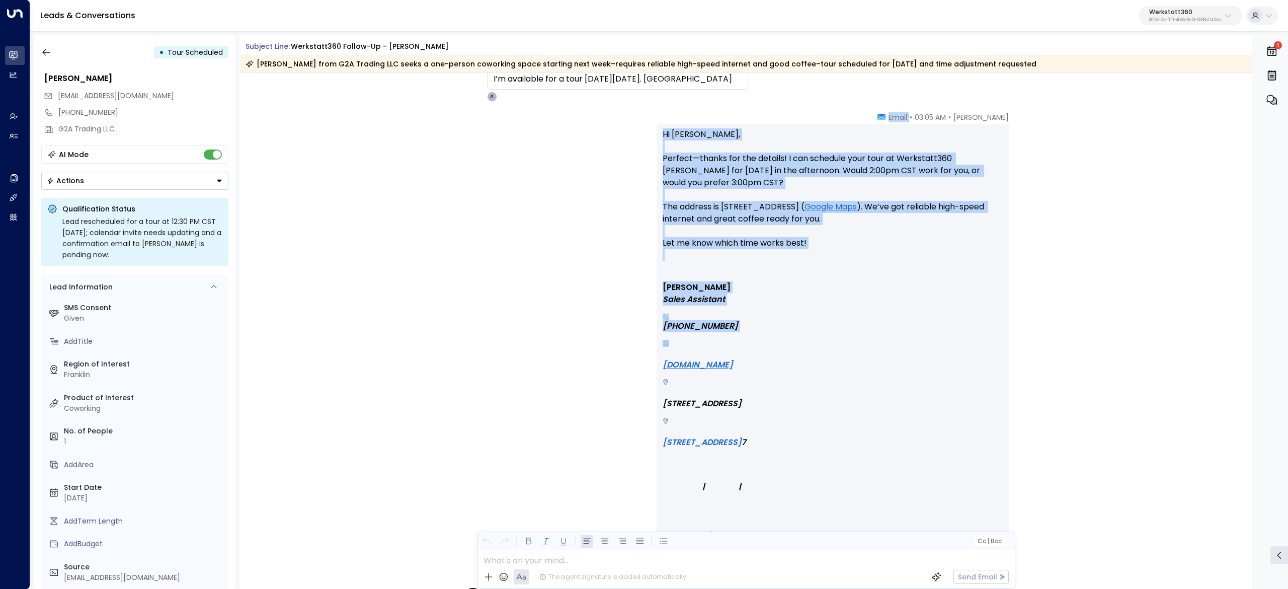
drag, startPoint x: 906, startPoint y: 118, endPoint x: 1033, endPoint y: 345, distance: 260.2
click at [1033, 345] on div "Avery • 03:05 AM • Email Hi Andrew, Perfect—thanks for the details! I can sched…" at bounding box center [746, 344] width 1012 height 465
copy div "Email Hi Andrew, Perfect—thanks for the details! I can schedule your tour at We…"
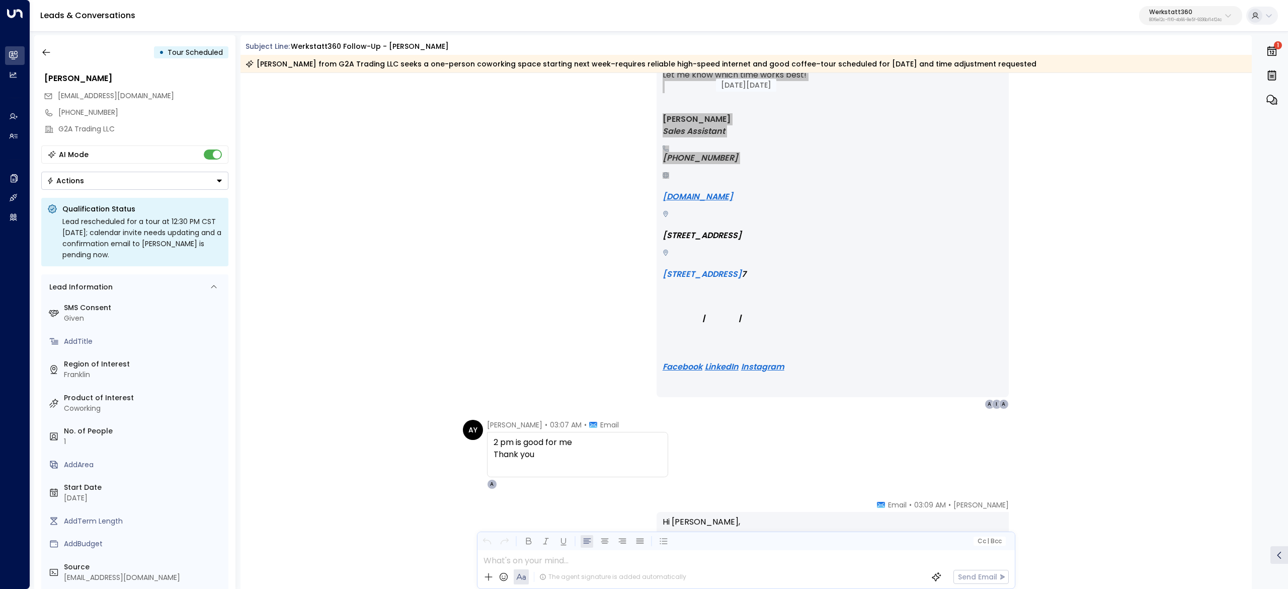
scroll to position [2616, 0]
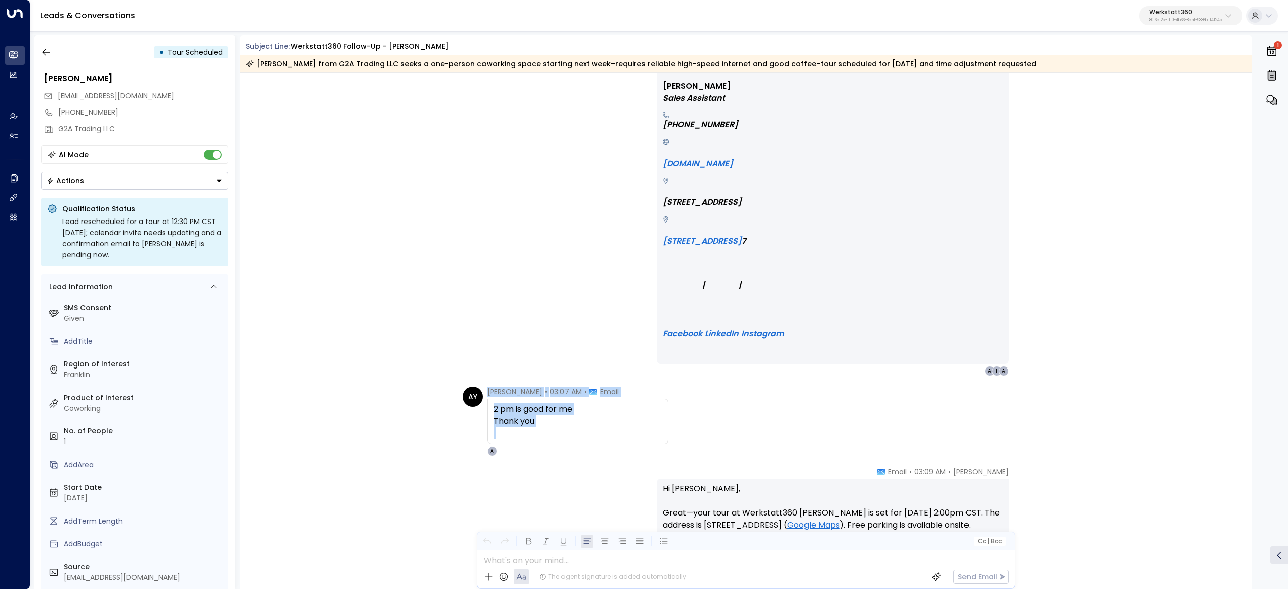
drag, startPoint x: 484, startPoint y: 396, endPoint x: 619, endPoint y: 446, distance: 144.4
click at [619, 446] on div "AY Andrew Youssef • 03:07 AM • Email 2 pm is good for me Thank you A" at bounding box center [565, 420] width 205 height 69
copy div "Andrew Youssef • 03:07 AM • Email 2 pm is good for me Thank you"
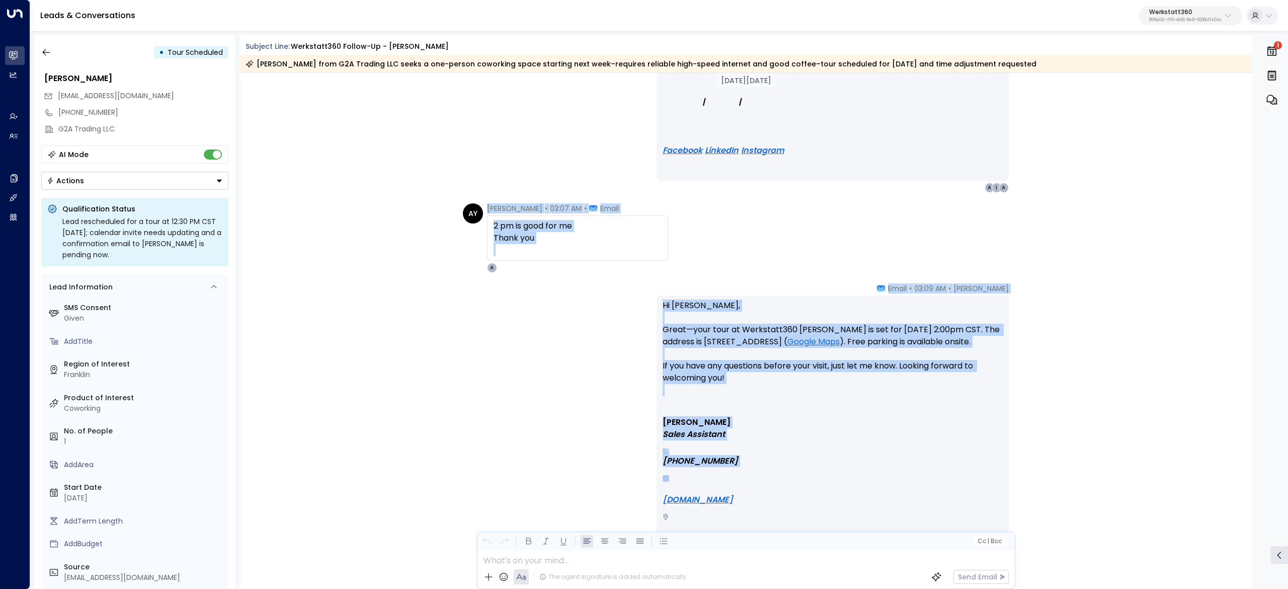
scroll to position [2818, 0]
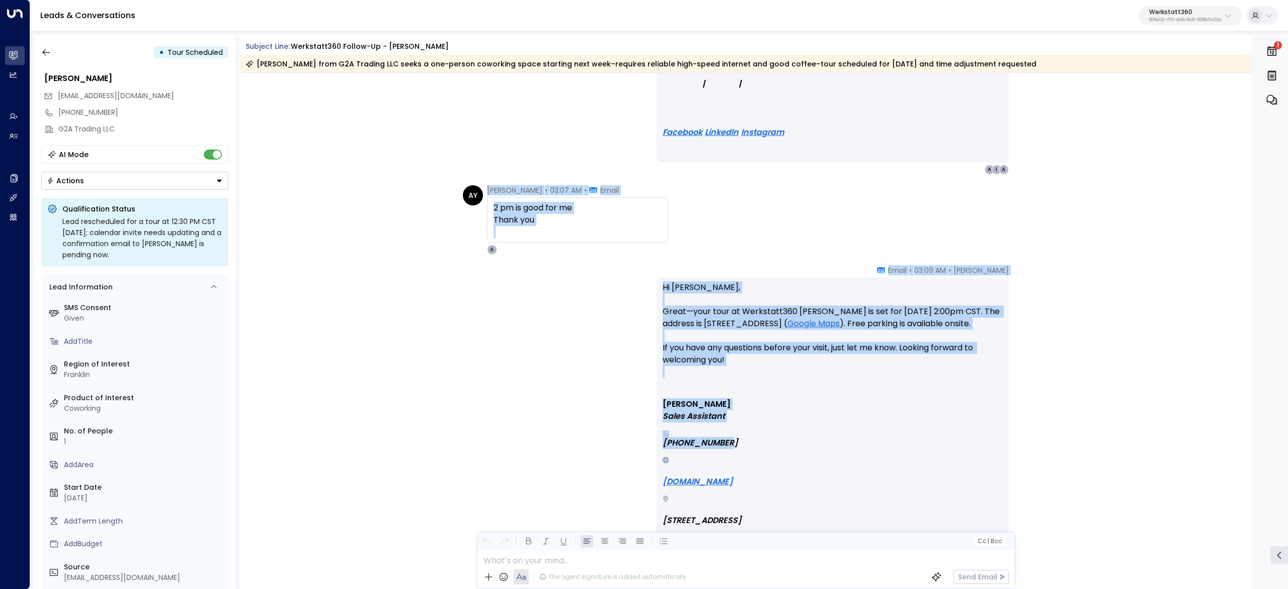
drag, startPoint x: 902, startPoint y: 365, endPoint x: 905, endPoint y: 476, distance: 111.2
copy div "Andrew Youssef • 03:07 AM • Email 2 pm is good for me Thank you A Avery • 03:09…"
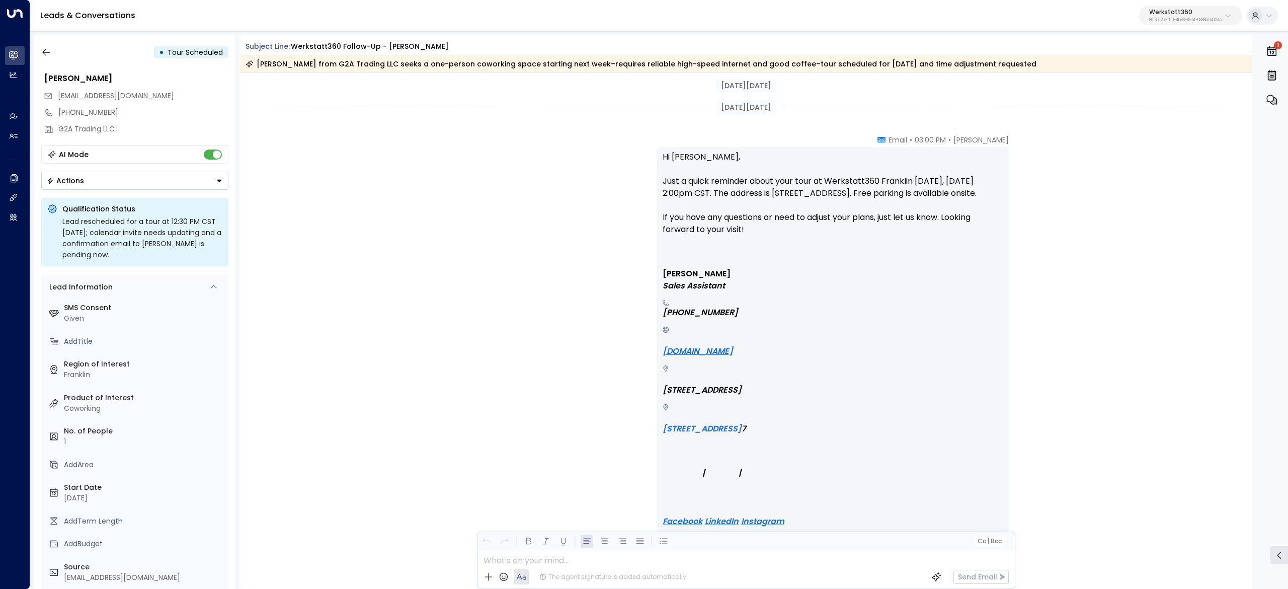
scroll to position [3522, 0]
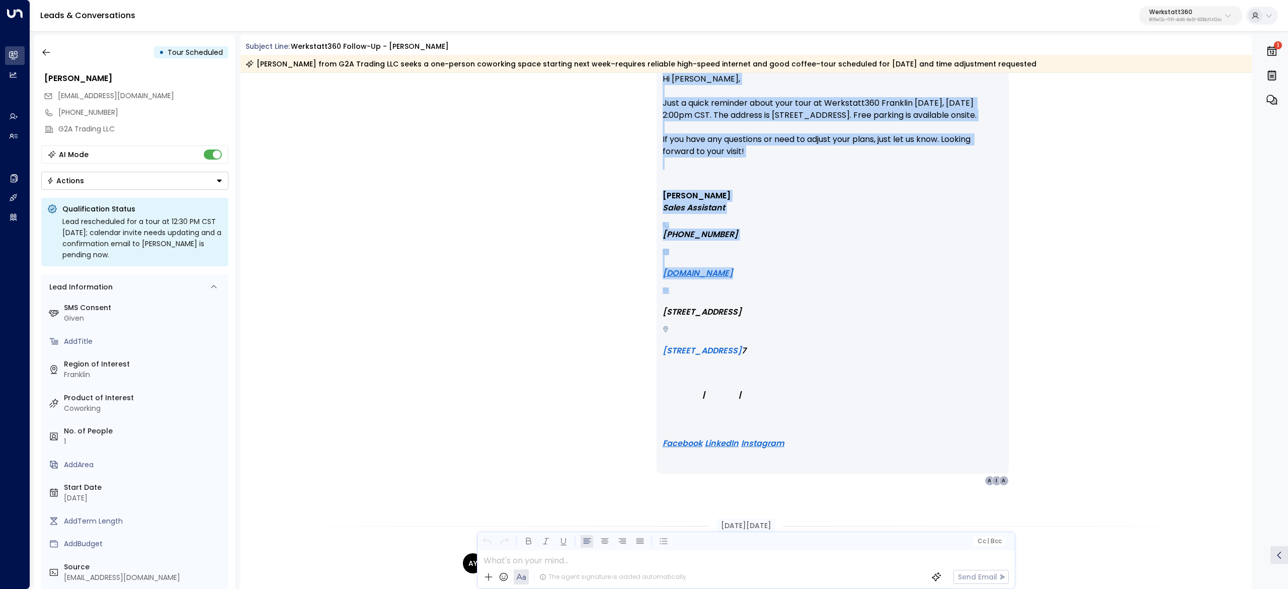
drag, startPoint x: 711, startPoint y: 225, endPoint x: 833, endPoint y: 298, distance: 142.4
copy div "Aug 24, 18 days ago Avery • 03:00 PM • Email Hi Andrew, Just a quick reminder a…"
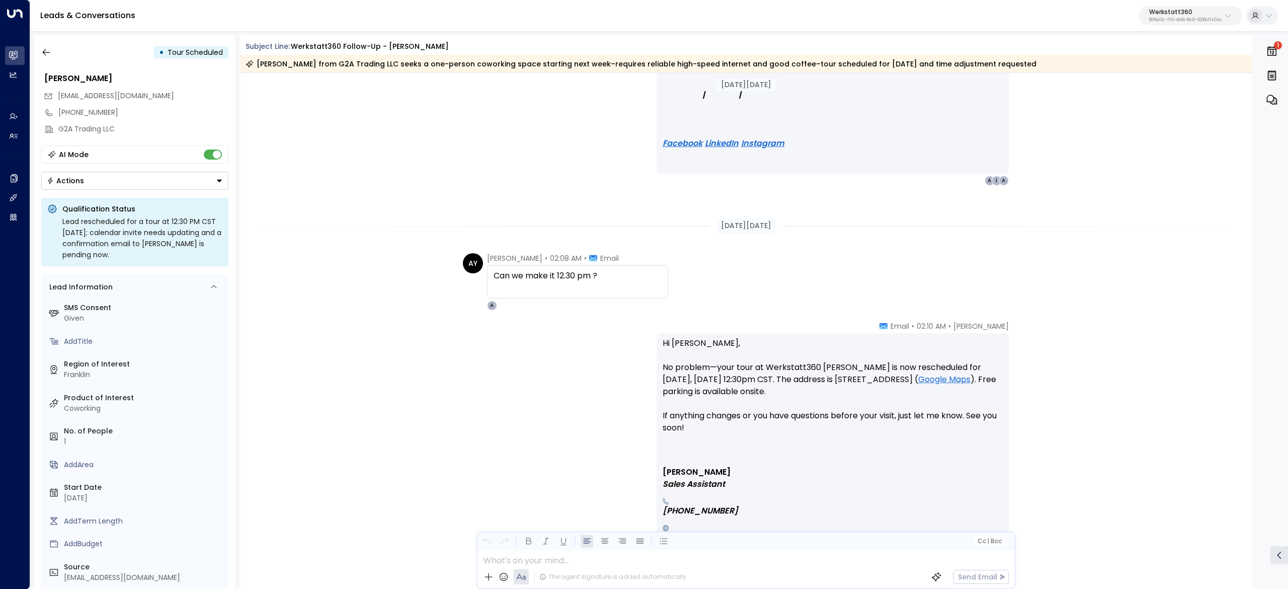
scroll to position [3824, 0]
drag, startPoint x: 479, startPoint y: 259, endPoint x: 675, endPoint y: 323, distance: 206.0
click at [860, 287] on div "AY Andrew Youssef • 02:08 AM • Email Can we make it 12.30 pm ? A" at bounding box center [748, 279] width 570 height 57
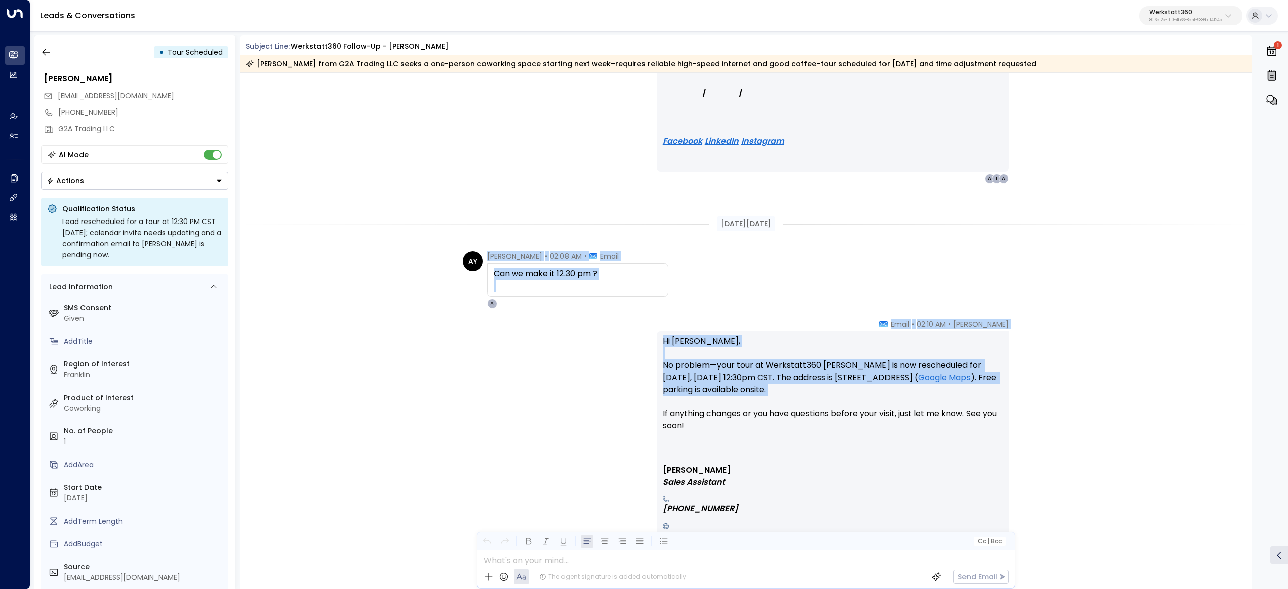
scroll to position [3924, 0]
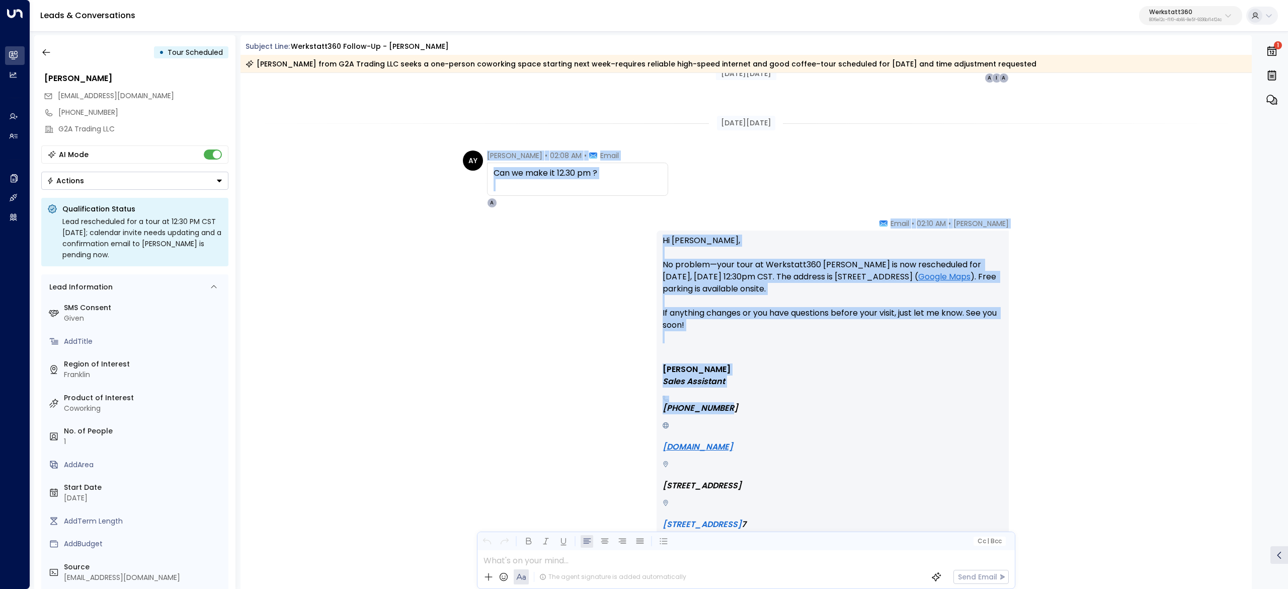
drag, startPoint x: 486, startPoint y: 257, endPoint x: 803, endPoint y: 404, distance: 350.5
copy div "Andrew Youssef • 02:08 AM • Email Can we make it 12.30 pm ? A Avery • 02:10 AM …"
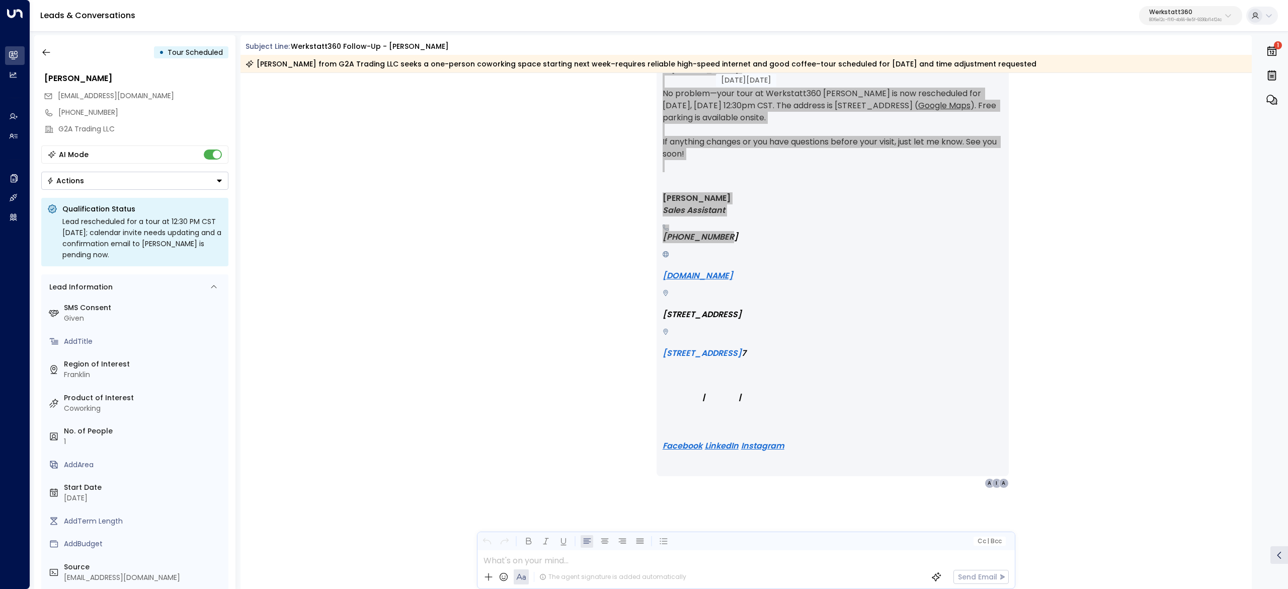
scroll to position [4096, 0]
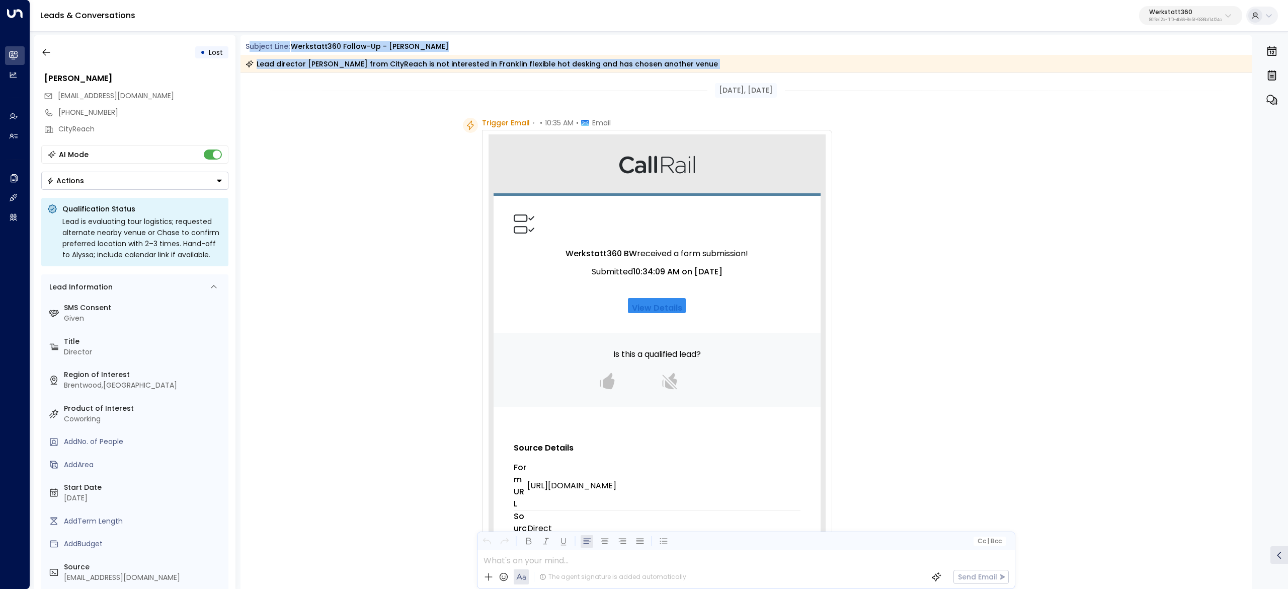
drag, startPoint x: 248, startPoint y: 44, endPoint x: 699, endPoint y: 79, distance: 452.7
click at [699, 78] on div "Subject Line: Werkstatt360 Follow-up - Franklin Lead director Chase from CityRe…" at bounding box center [746, 311] width 1012 height 553
copy div "ubject Line: Werkstatt360 Follow-up - Franklin Lead director Chase from CityRea…"
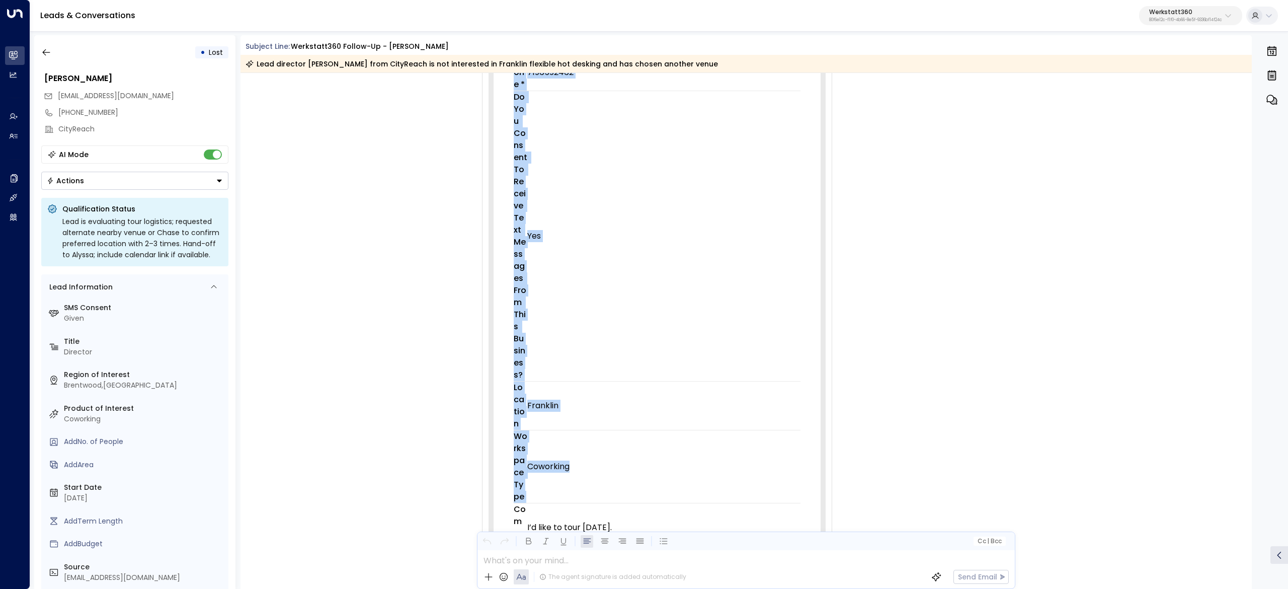
scroll to position [906, 0]
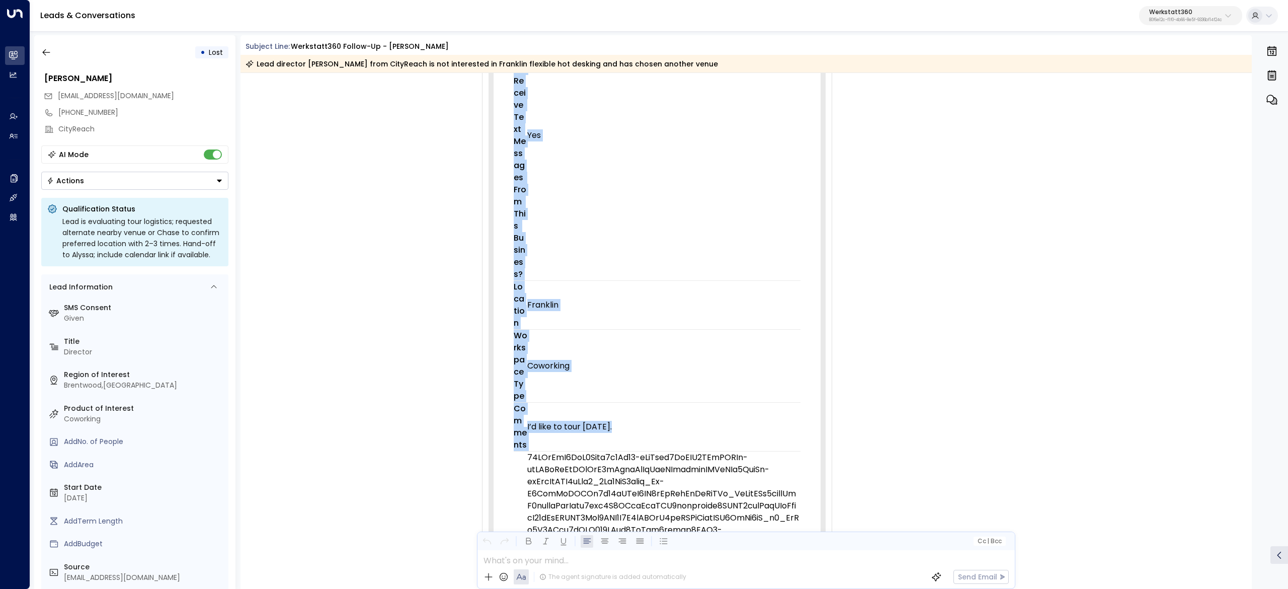
drag, startPoint x: 553, startPoint y: 249, endPoint x: 663, endPoint y: 422, distance: 204.2
click at [663, 422] on td "Source Details Form URL https://werkstatt360.com/contact-us/ Source Direct Refe…" at bounding box center [657, 309] width 327 height 1586
copy table "Source Details Form URL https://werkstatt360.com/contact-us/ Source Direct Refe…"
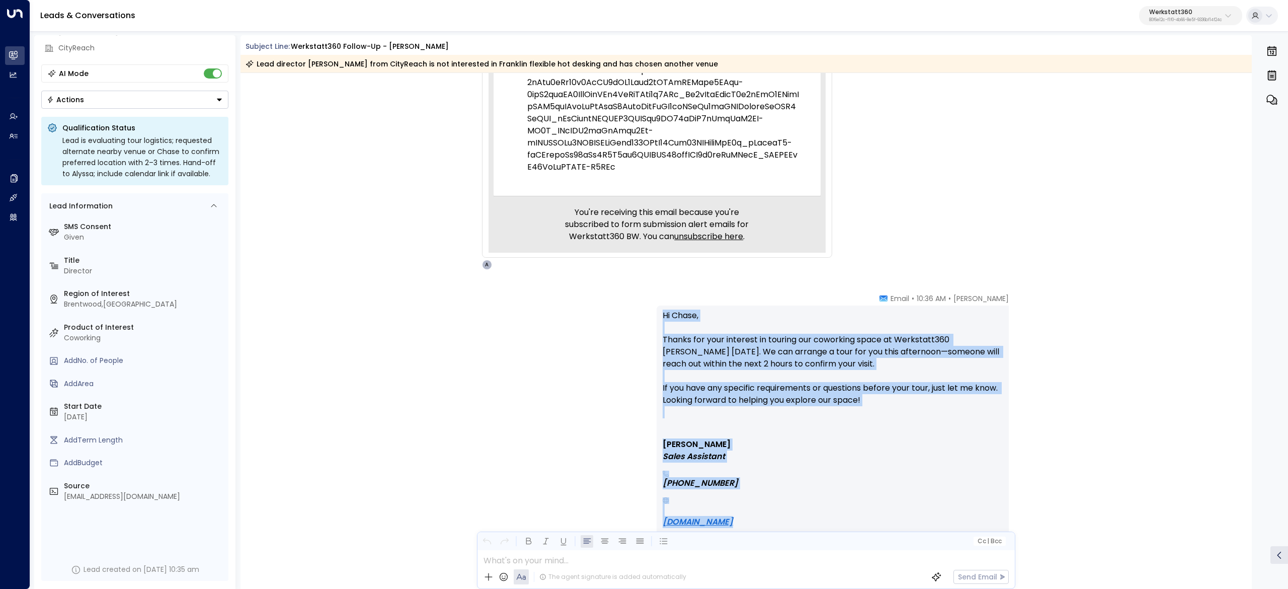
scroll to position [1912, 0]
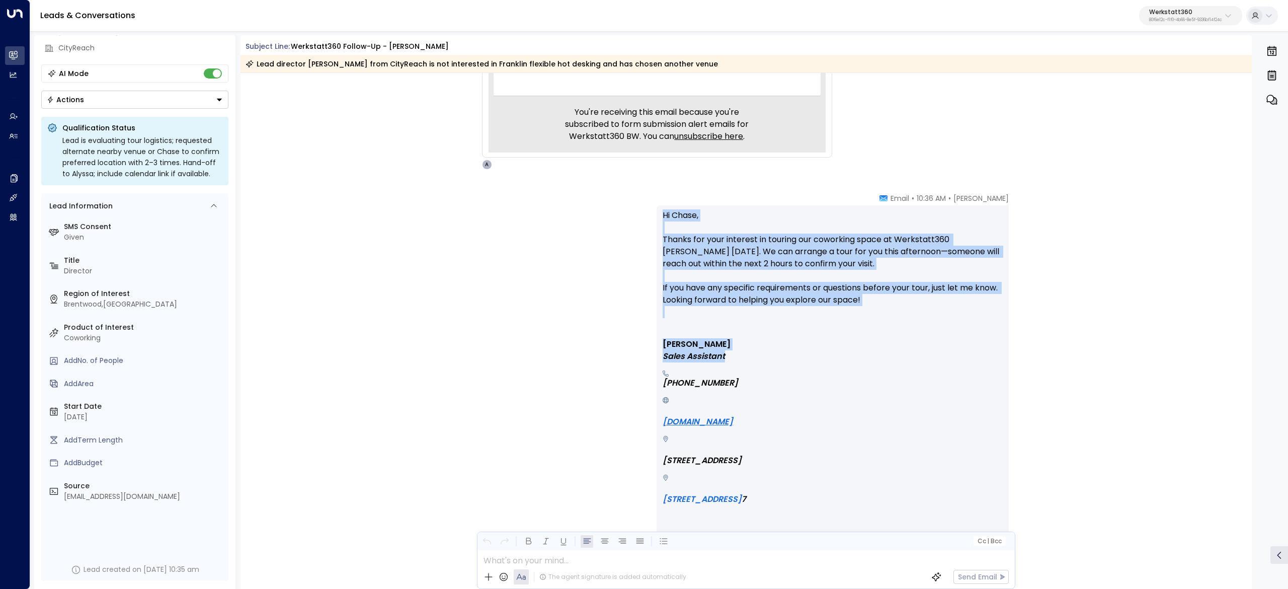
drag, startPoint x: 661, startPoint y: 416, endPoint x: 775, endPoint y: 359, distance: 128.0
click at [775, 359] on div "Hi Chase, Thanks for your interest in touring our coworking space at Werkstatt3…" at bounding box center [833, 413] width 352 height 417
copy div "Hi Chase, Thanks for your interest in touring our coworking space at Werkstatt3…"
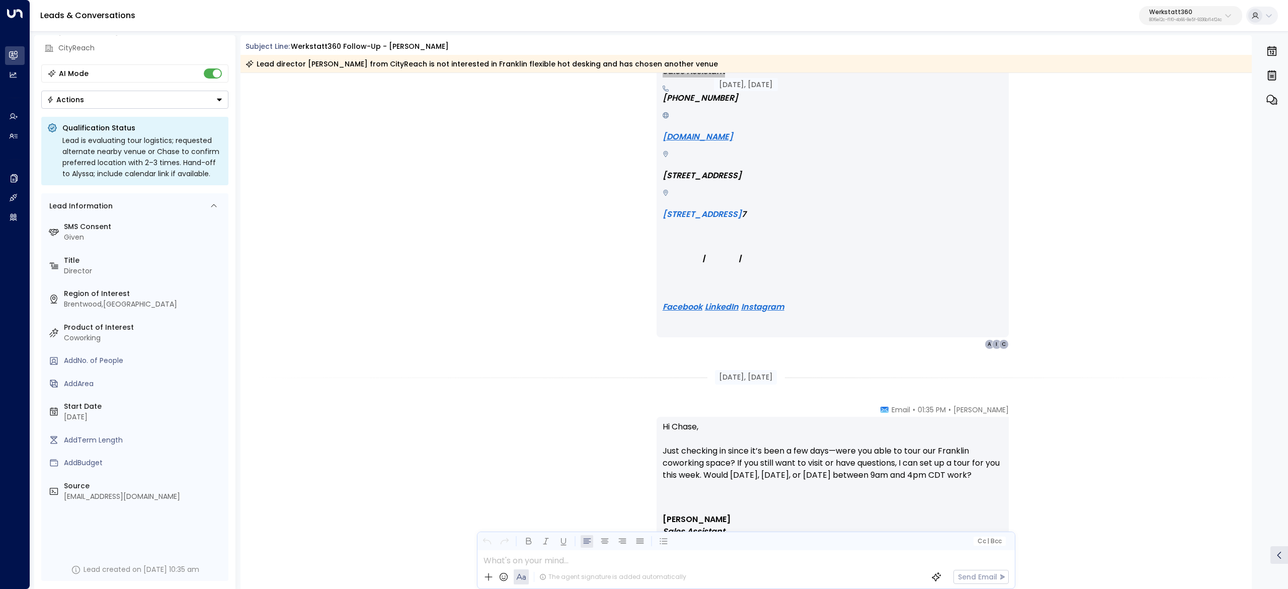
scroll to position [2314, 0]
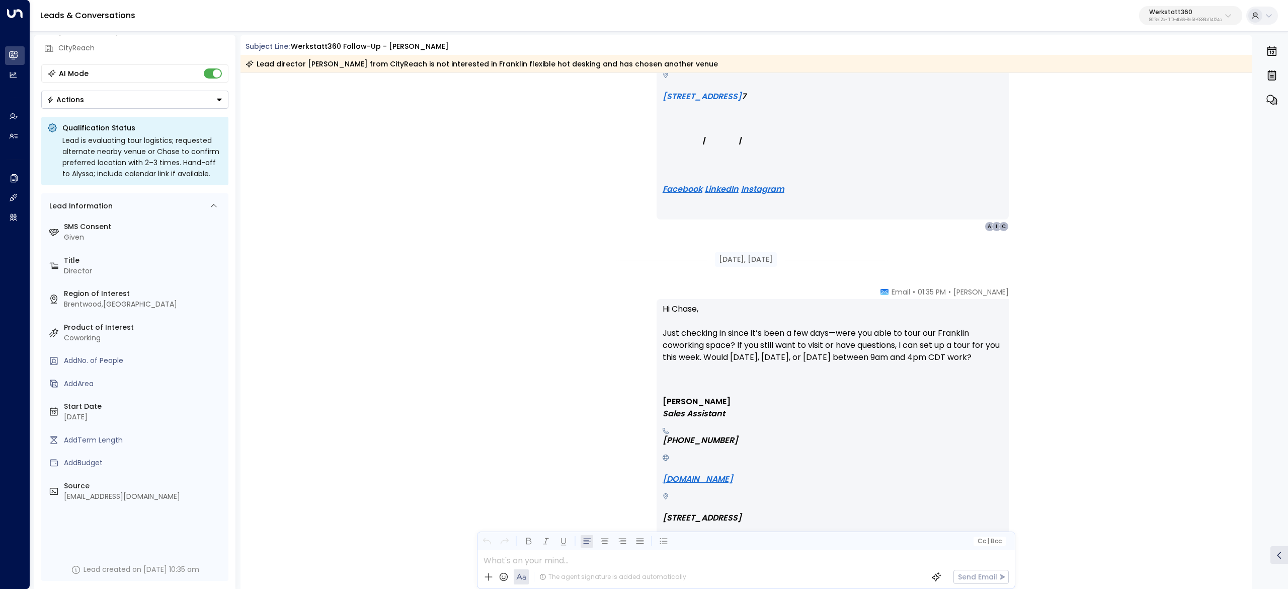
click at [715, 257] on div "[DATE], [DATE]" at bounding box center [746, 259] width 62 height 15
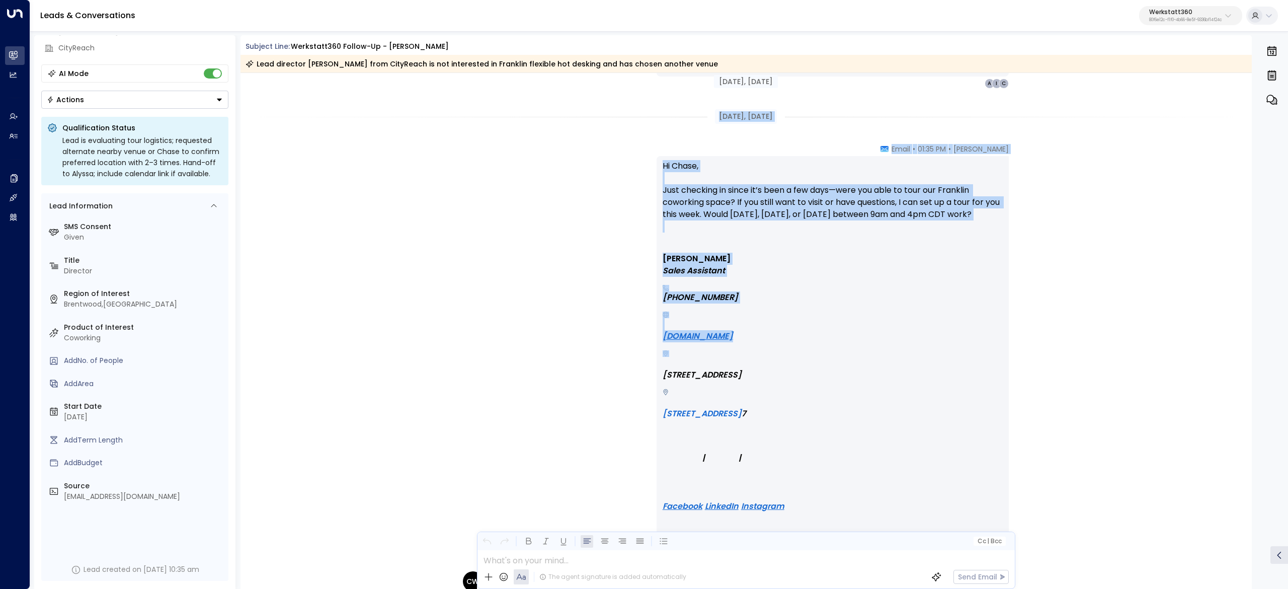
scroll to position [2516, 0]
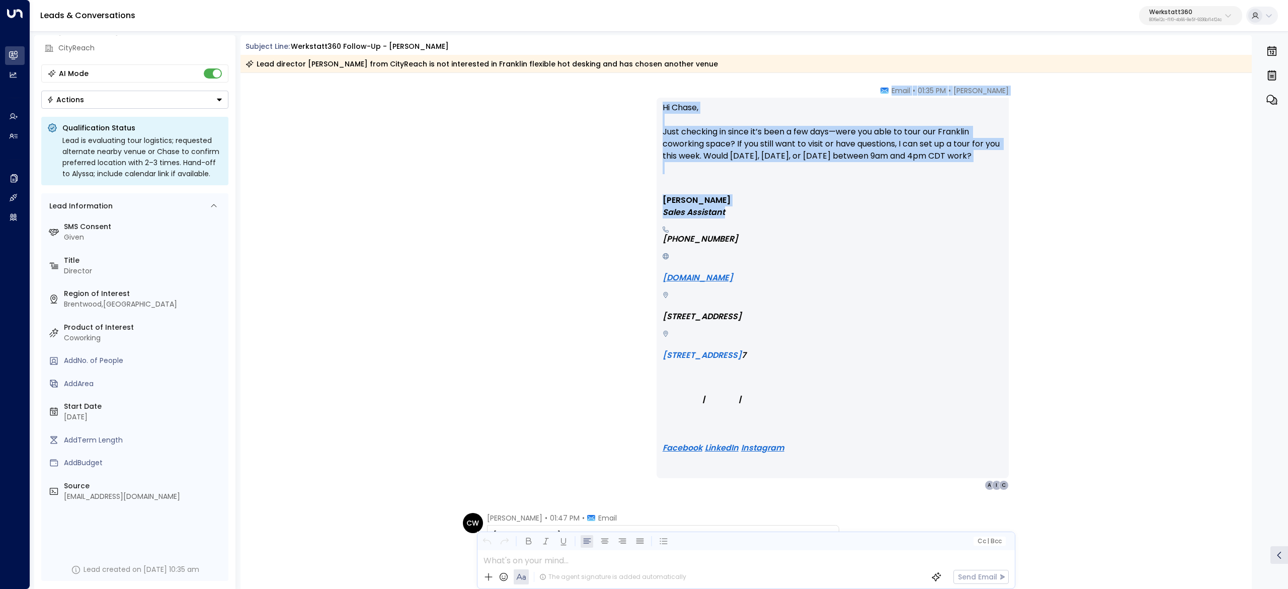
drag, startPoint x: 709, startPoint y: 255, endPoint x: 818, endPoint y: 228, distance: 111.9
click at [818, 228] on div "Aug 11, 1 month ago Avery • 10:36 AM • Email Hi Chase, Thanks for your interest…" at bounding box center [746, 482] width 1012 height 5851
copy div "Aug 11, 1 month ago Avery • 01:35 PM • Email Hi Chase, Just checking in since i…"
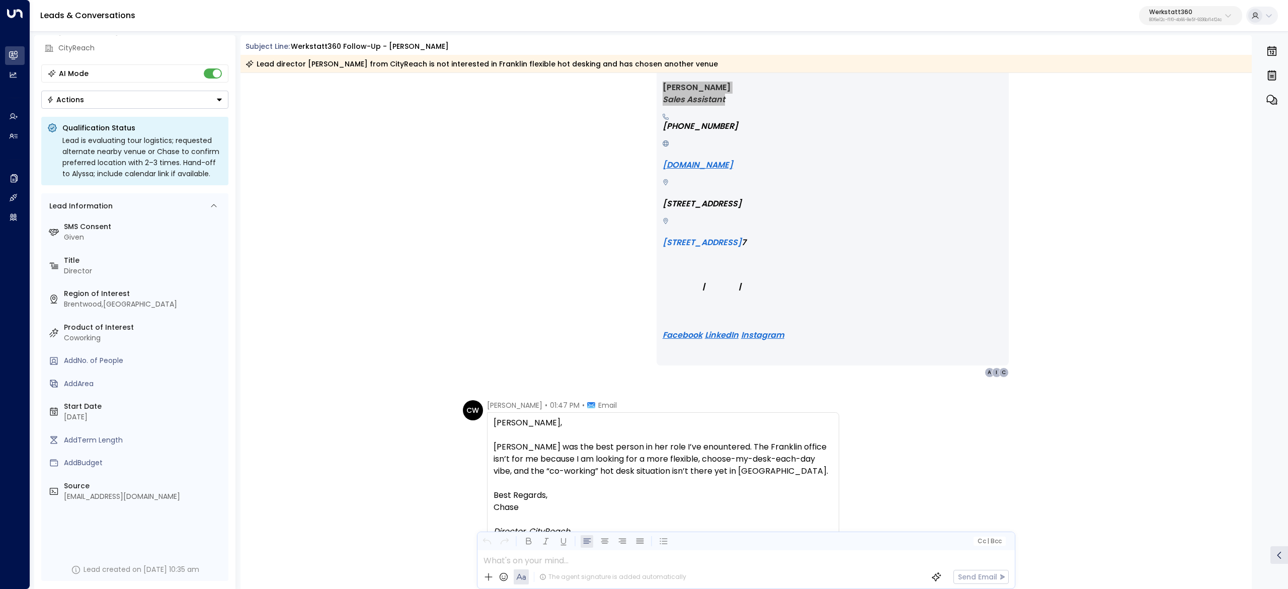
scroll to position [2717, 0]
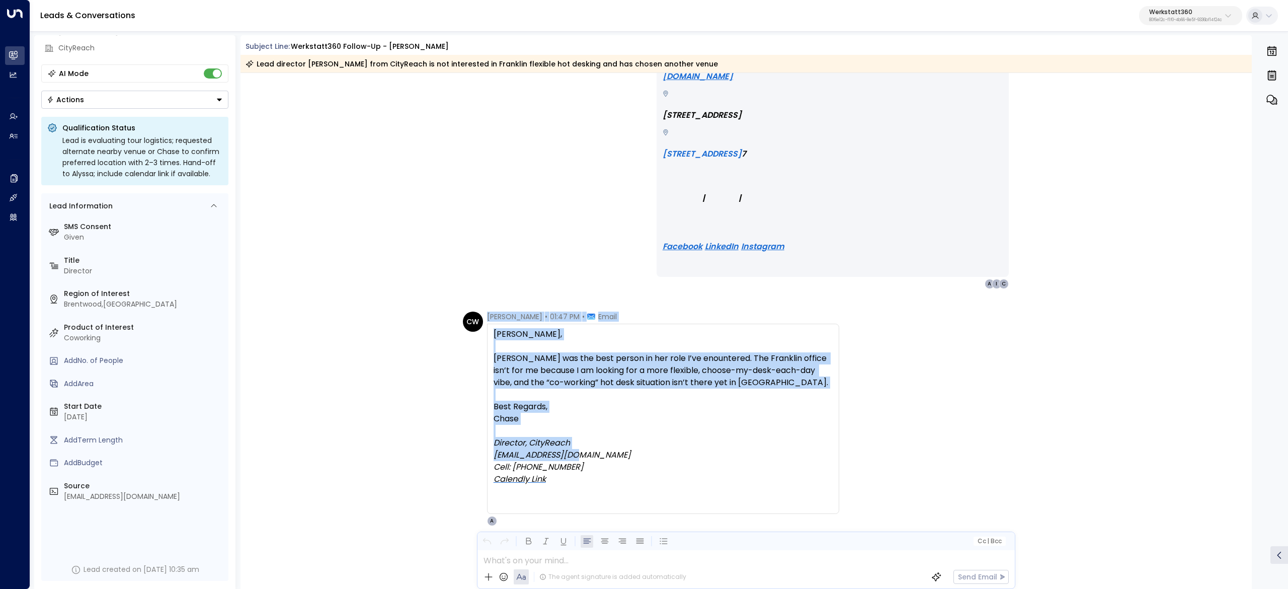
drag, startPoint x: 487, startPoint y: 317, endPoint x: 669, endPoint y: 450, distance: 225.4
click at [669, 450] on div "Chase Windebank • 01:47 PM • Email Avery, Alyssa was the best person in her rol…" at bounding box center [663, 418] width 352 height 214
copy div "Chase Windebank • 01:47 PM • Email Avery, Alyssa was the best person in her rol…"
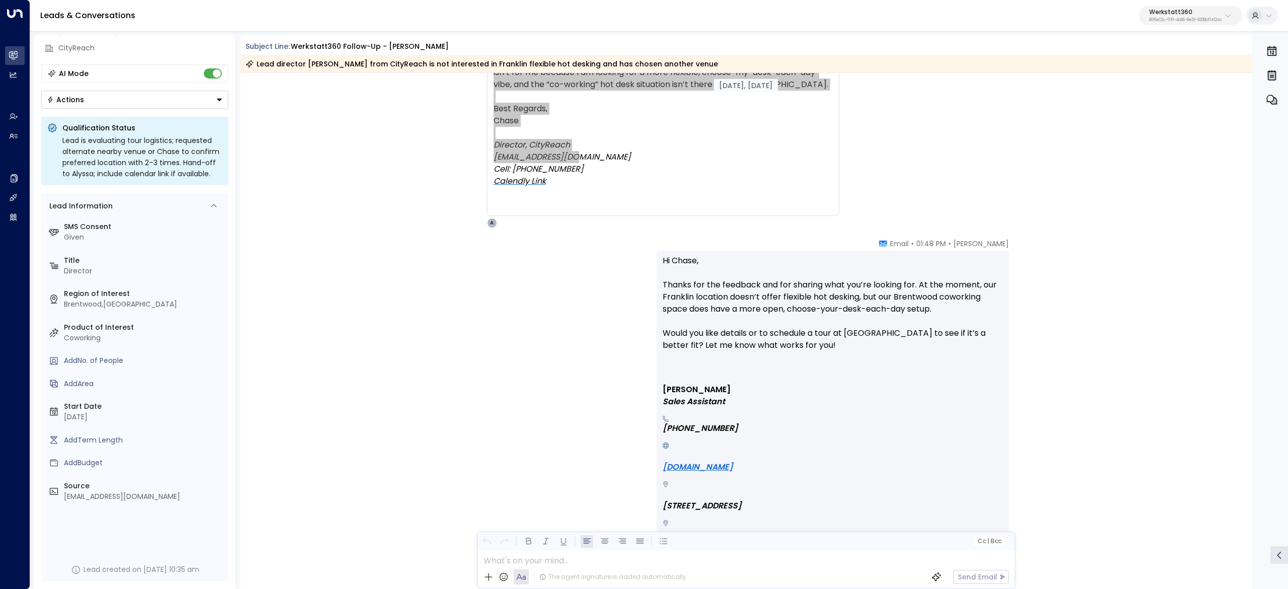
scroll to position [3019, 0]
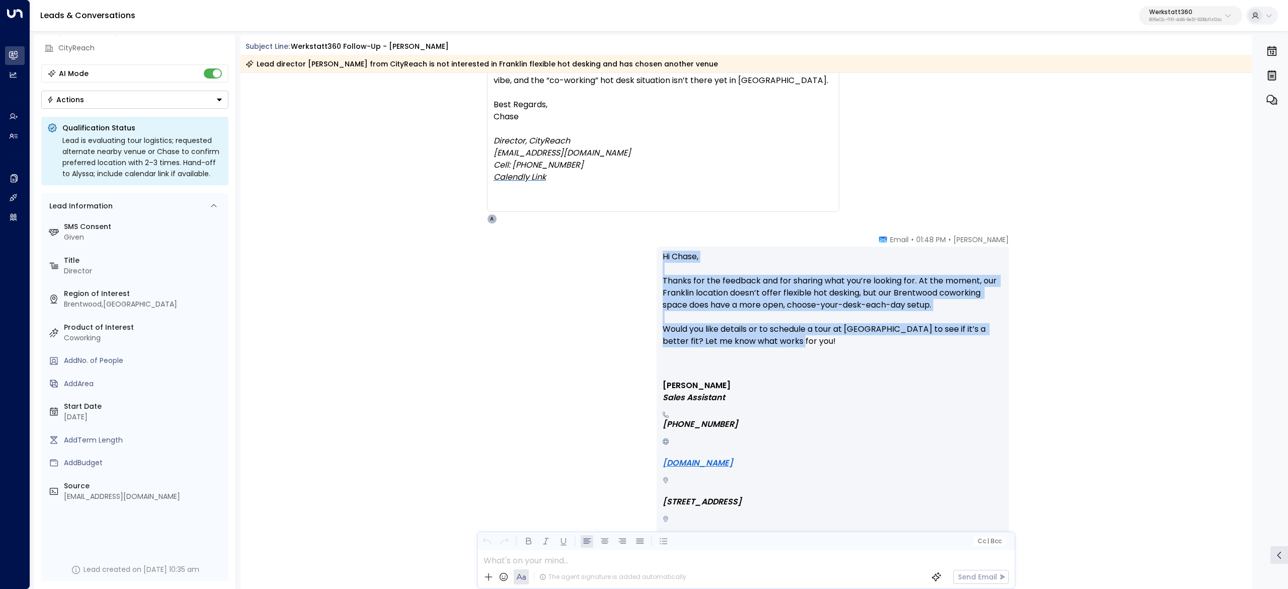
drag, startPoint x: 914, startPoint y: 233, endPoint x: 973, endPoint y: 336, distance: 118.5
click at [973, 336] on div "Avery • 01:48 PM • Email Hi Chase, Thanks for the feedback and for sharing what…" at bounding box center [833, 454] width 352 height 441
click at [946, 293] on p "Hi Chase, Thanks for the feedback and for sharing what you’re looking for. At t…" at bounding box center [833, 311] width 340 height 121
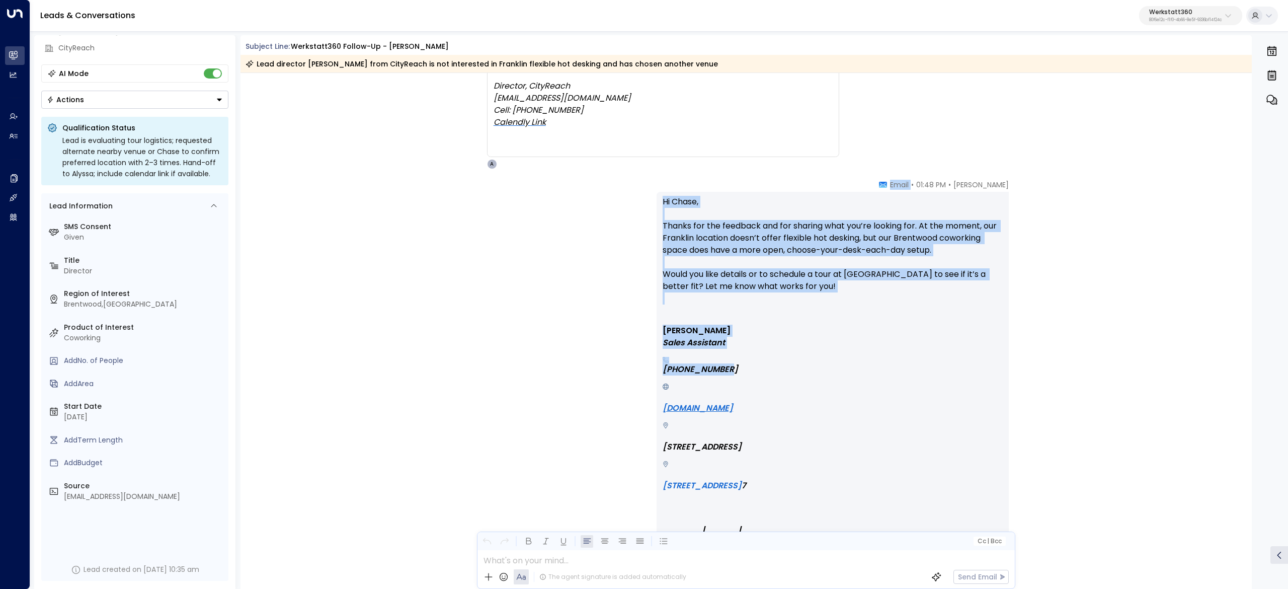
scroll to position [3119, 0]
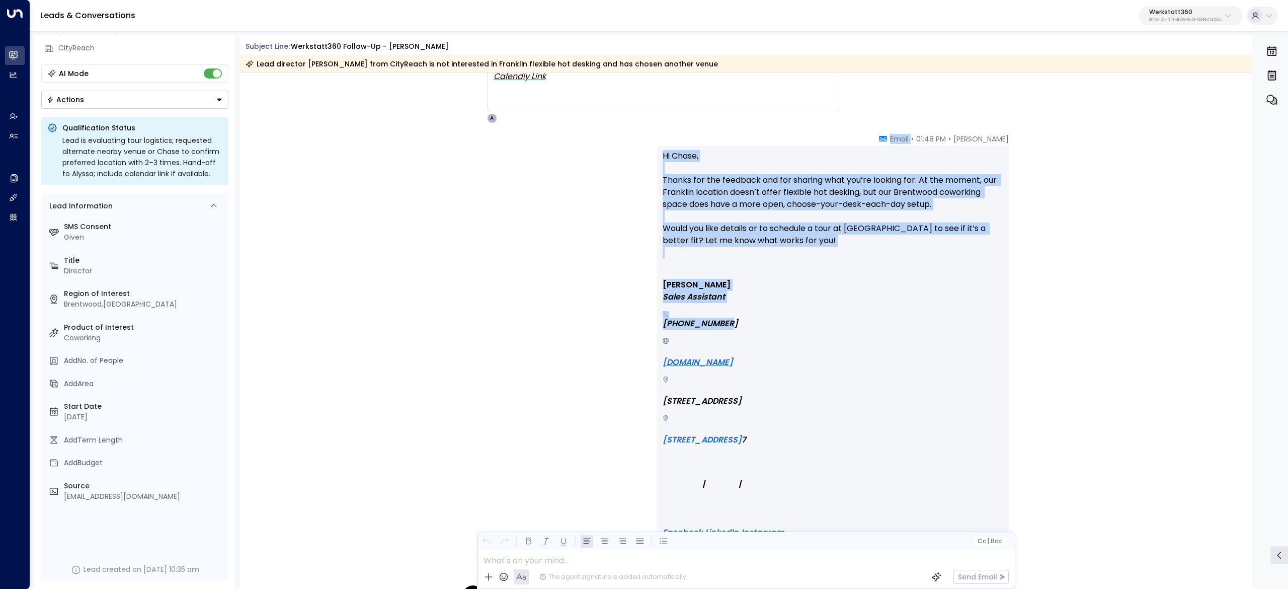
drag, startPoint x: 924, startPoint y: 239, endPoint x: 985, endPoint y: 326, distance: 106.2
click at [985, 326] on div "Avery • 01:48 PM • Email Hi Chase, Thanks for the feedback and for sharing what…" at bounding box center [833, 354] width 352 height 441
copy div "Email Hi Chase, Thanks for the feedback and for sharing what you’re looking for…"
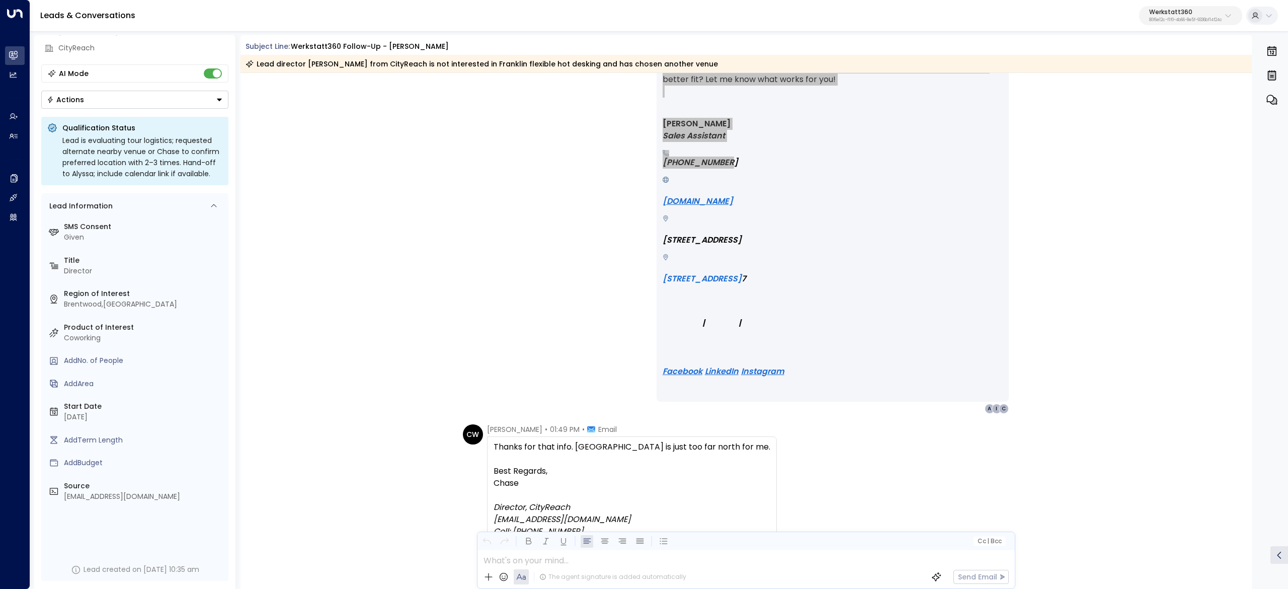
scroll to position [3421, 0]
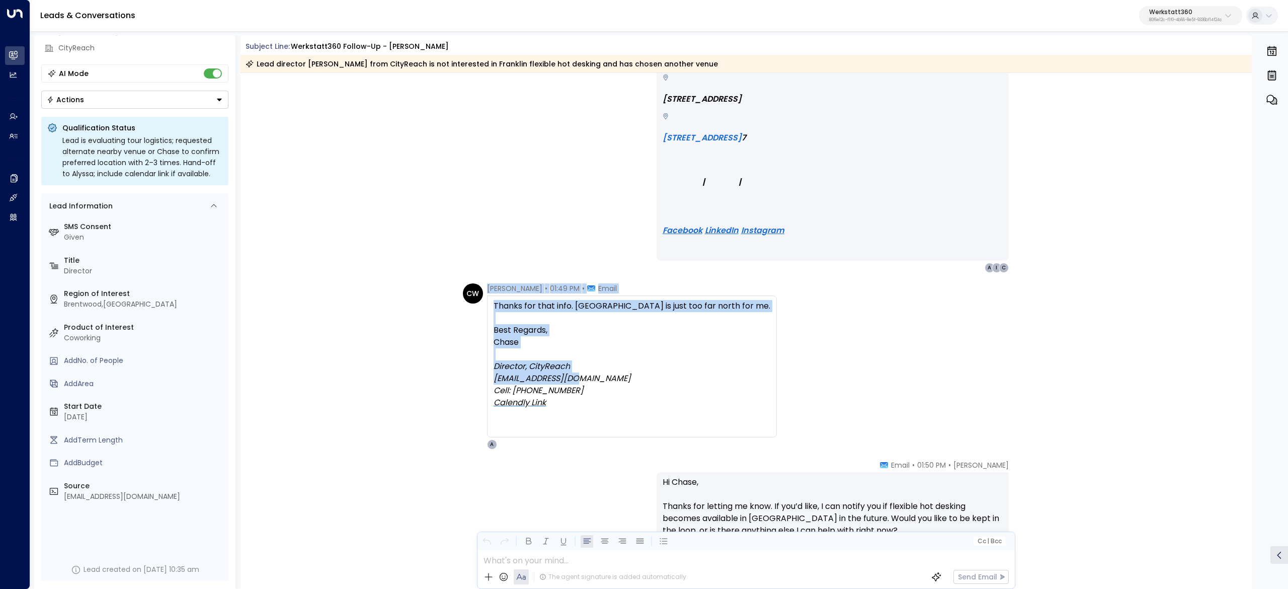
drag, startPoint x: 483, startPoint y: 287, endPoint x: 502, endPoint y: 438, distance: 151.6
click at [657, 380] on div "CW Chase Windebank • 01:49 PM • Email Thanks for that info. Brentwood is just t…" at bounding box center [620, 366] width 314 height 166
copy div "Chase Windebank • 01:49 PM • Email Thanks for that info. Brentwood is just too …"
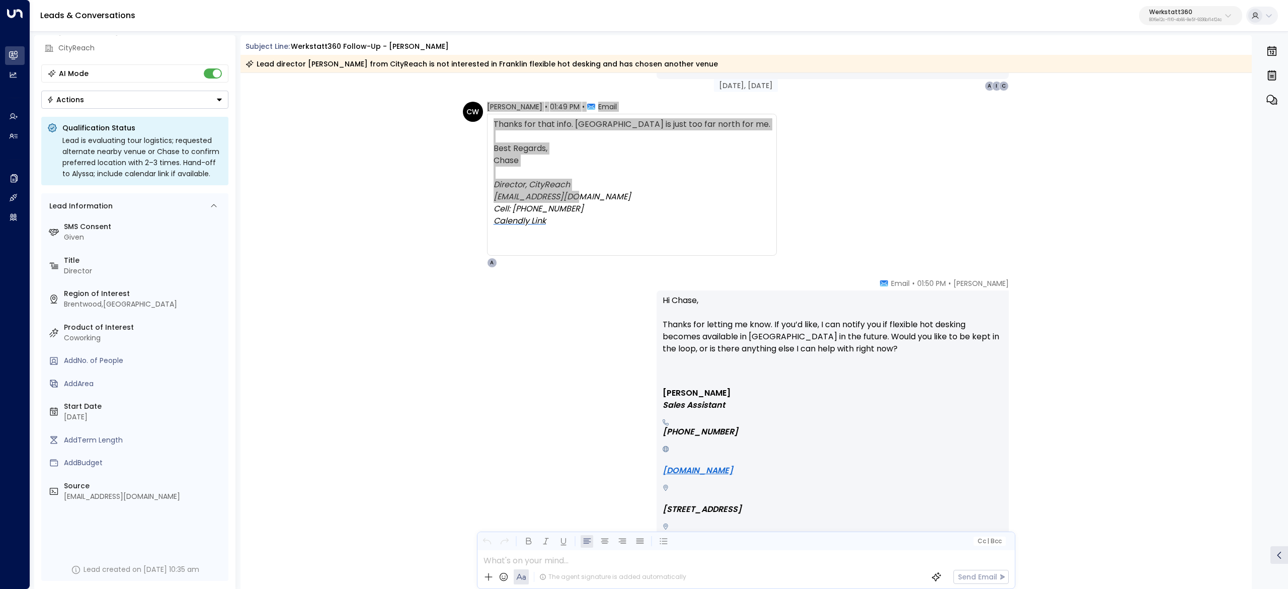
scroll to position [3623, 0]
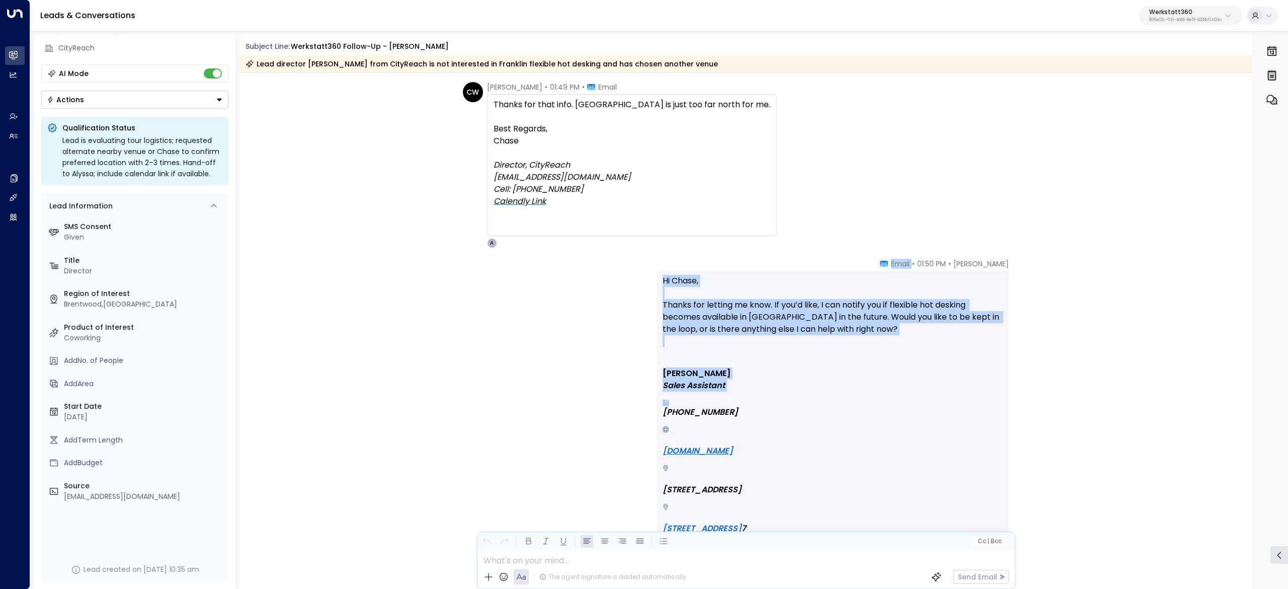
drag, startPoint x: 988, startPoint y: 289, endPoint x: 1013, endPoint y: 396, distance: 110.5
click at [1013, 396] on div "Avery • 01:50 PM • Email Hi Chase, Thanks for letting me know. If you’d like, I…" at bounding box center [845, 461] width 376 height 405
copy div "Email Hi Chase, Thanks for letting me know. If you’d like, I can notify you if …"
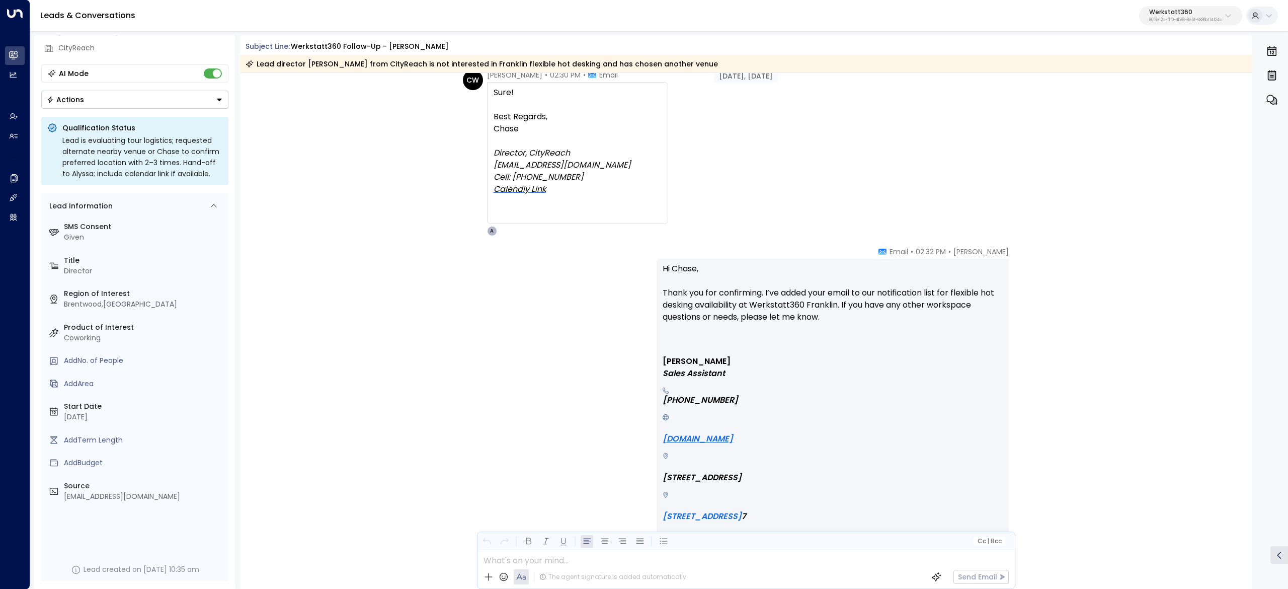
scroll to position [4126, 0]
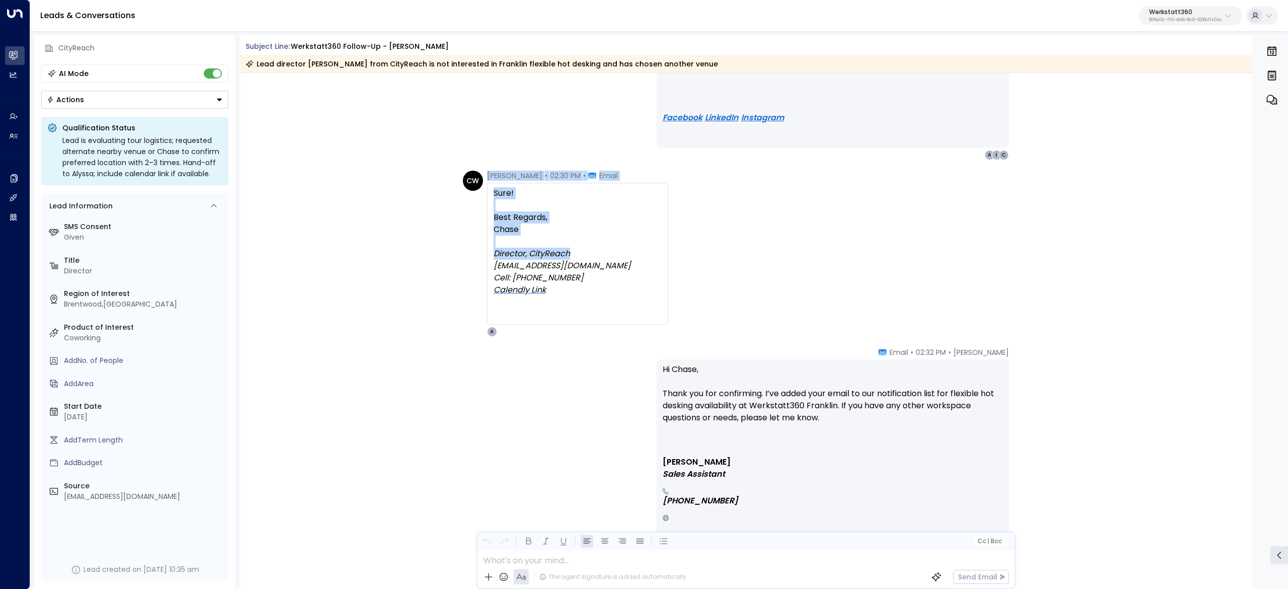
drag, startPoint x: 479, startPoint y: 171, endPoint x: 541, endPoint y: 279, distance: 124.2
click at [589, 259] on div "CW Chase Windebank • 02:30 PM • Email Sure! Best Regards, Chase Director, CityR…" at bounding box center [565, 254] width 205 height 166
copy div "Chase Windebank • 02:30 PM • Email Sure! Best Regards, Chase Director, CityReach"
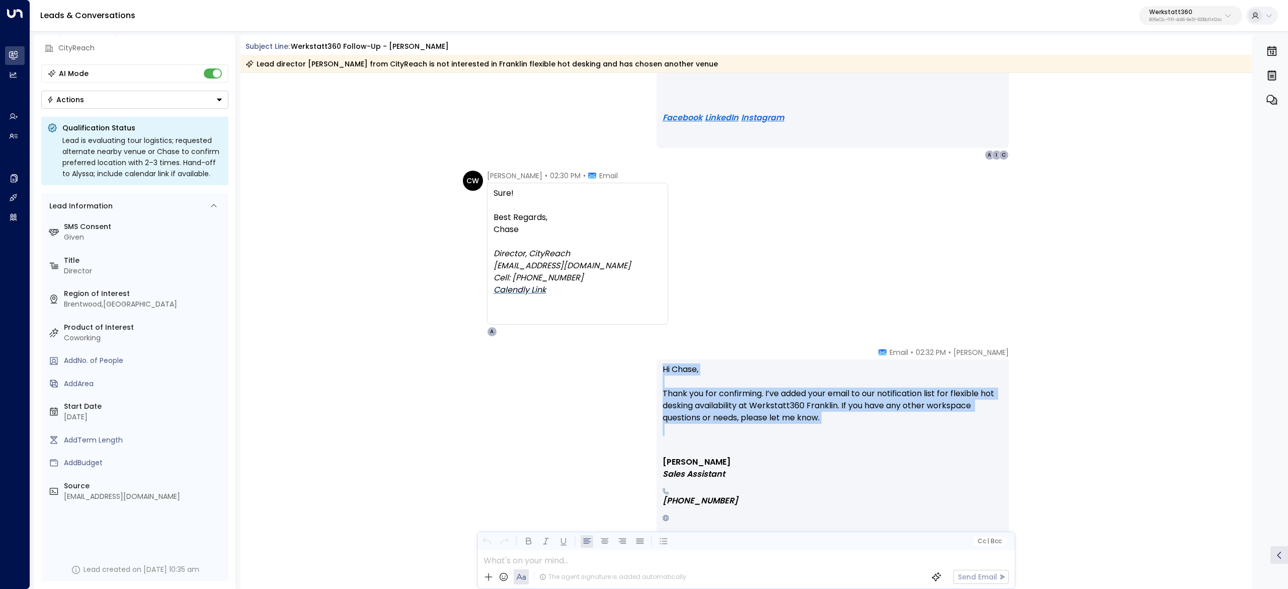
drag, startPoint x: 865, startPoint y: 348, endPoint x: 946, endPoint y: 442, distance: 124.2
click at [946, 442] on div "Avery • 02:32 PM • Email Hi Chase, Thank you for confirming. I’ve added your em…" at bounding box center [833, 549] width 352 height 405
click at [957, 440] on p "Hi Chase, Thank you for confirming. I’ve added your email to our notification l…" at bounding box center [833, 405] width 340 height 85
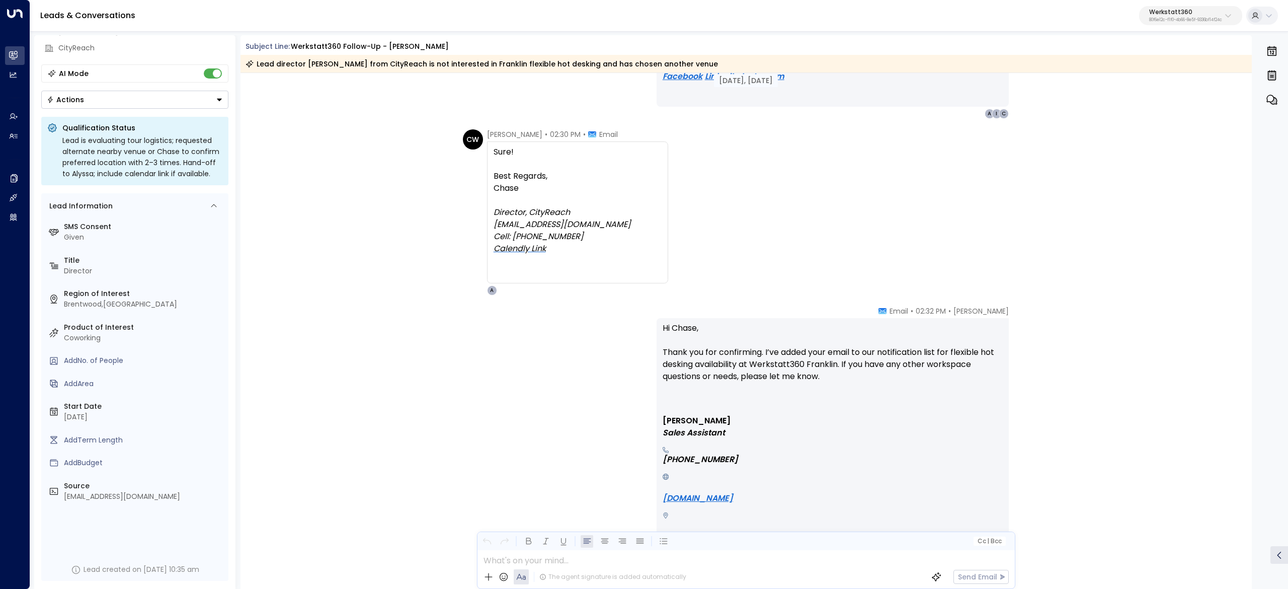
scroll to position [4327, 0]
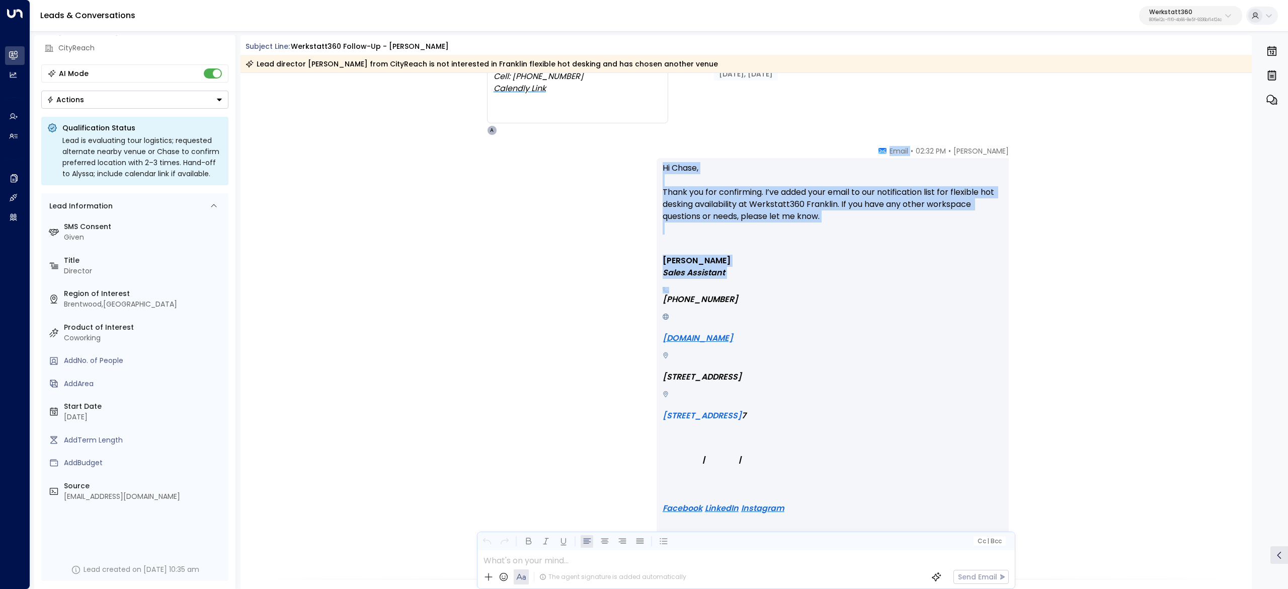
drag, startPoint x: 922, startPoint y: 351, endPoint x: 942, endPoint y: 285, distance: 69.3
click at [942, 285] on div "Avery • 02:32 PM • Email Hi Chase, Thank you for confirming. I’ve added your em…" at bounding box center [833, 348] width 352 height 405
copy div "Email Hi Chase, Thank you for confirming. I’ve added your email to our notifica…"
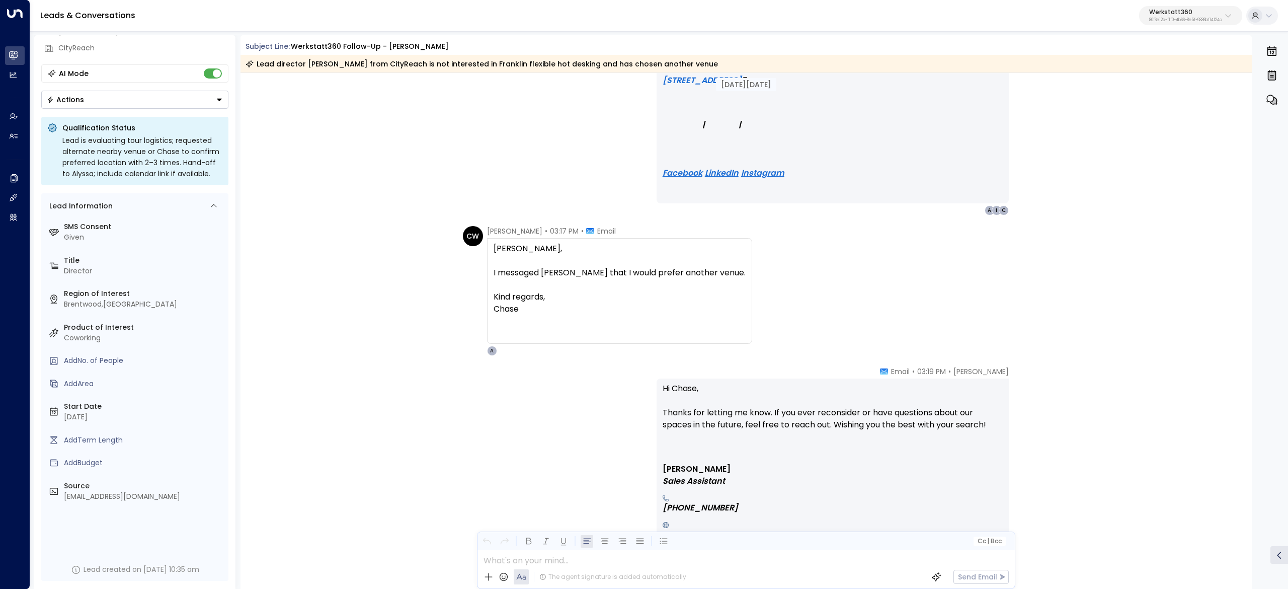
scroll to position [5132, 0]
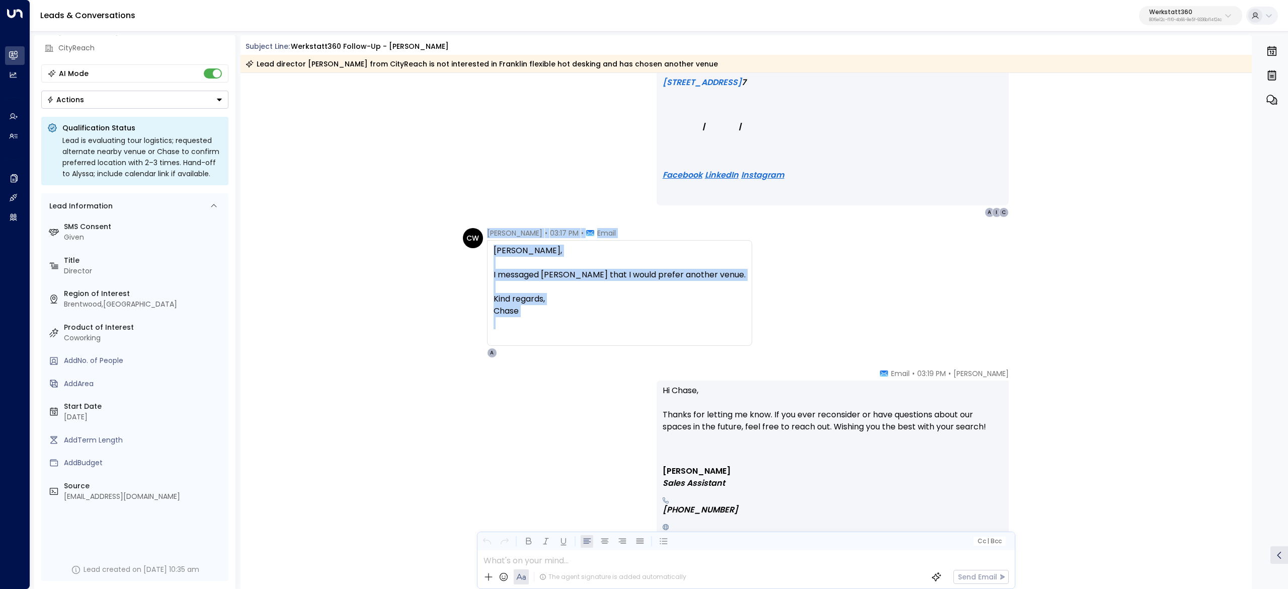
drag, startPoint x: 484, startPoint y: 235, endPoint x: 548, endPoint y: 319, distance: 106.3
click at [548, 319] on div "CW Chase Windebank • 03:17 PM • Email Avery, I messaged Alyssa that I would pre…" at bounding box center [607, 293] width 289 height 130
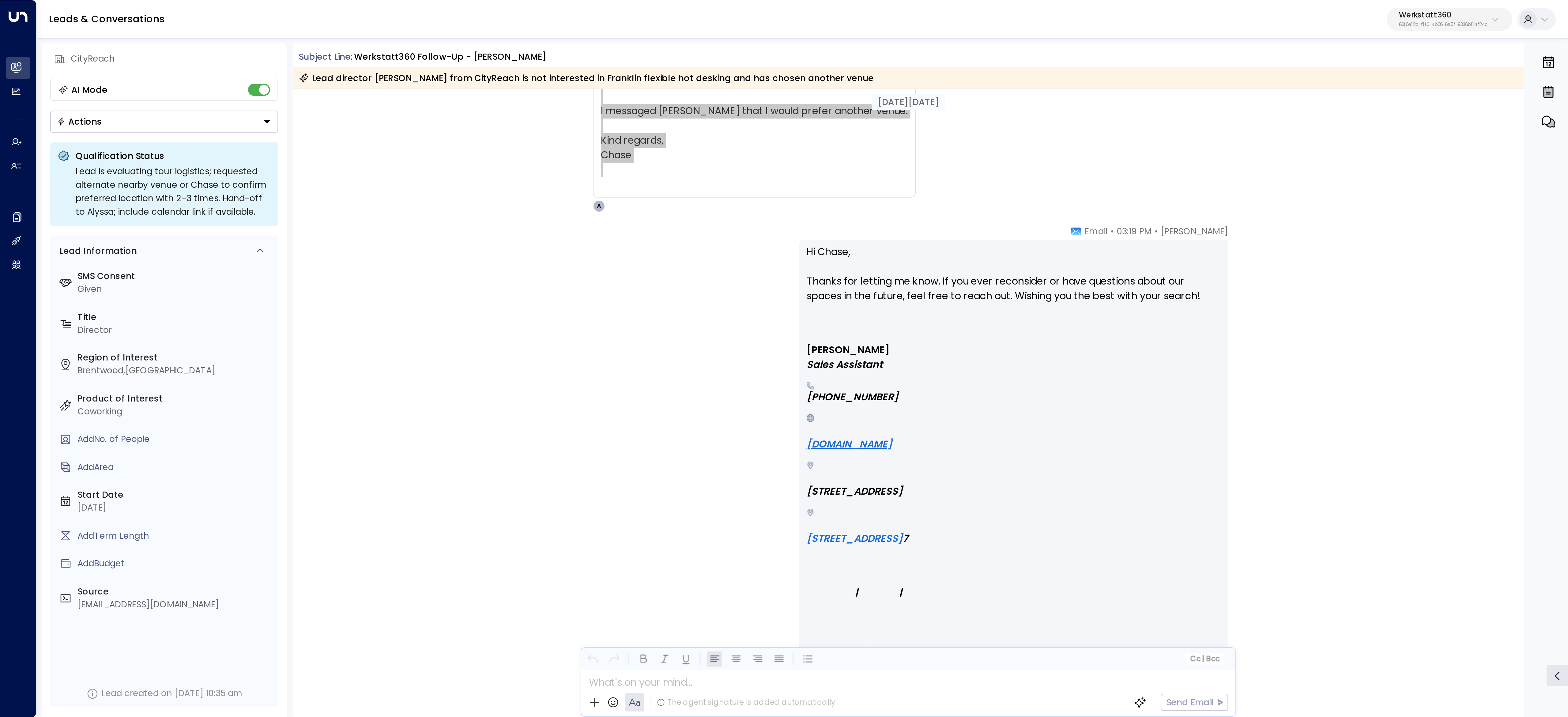
scroll to position [3290, 0]
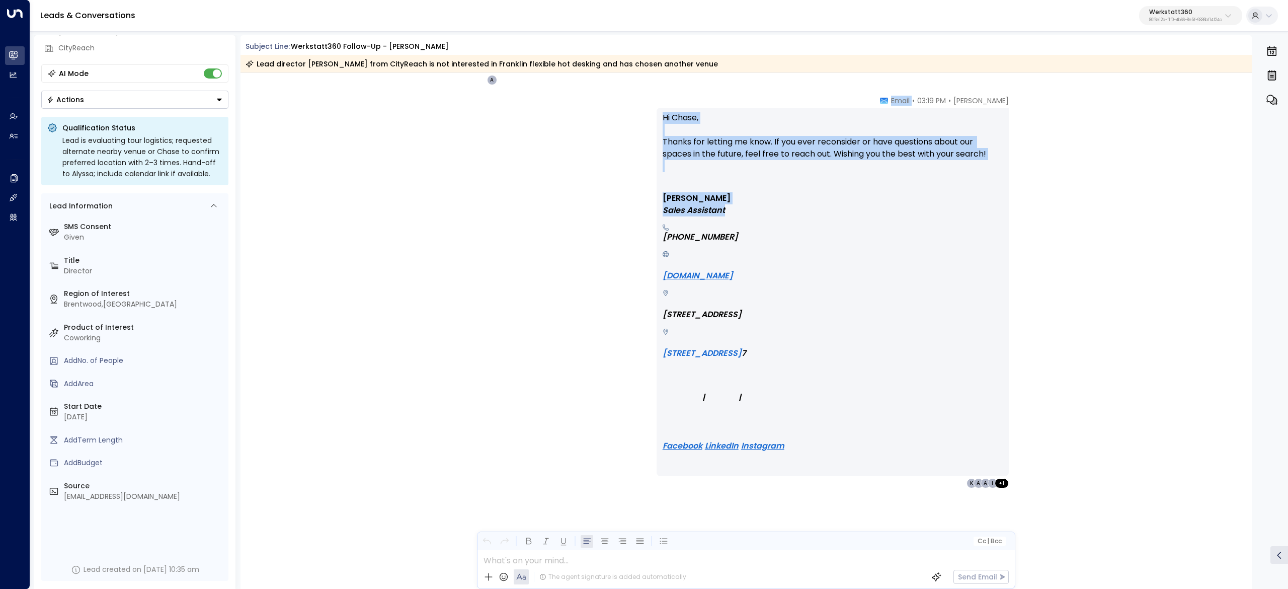
drag, startPoint x: 918, startPoint y: 110, endPoint x: 995, endPoint y: 212, distance: 128.3
click at [995, 212] on div "Avery • 03:19 PM • Email Hi Chase, Thanks for letting me know. If you ever reco…" at bounding box center [833, 292] width 352 height 392
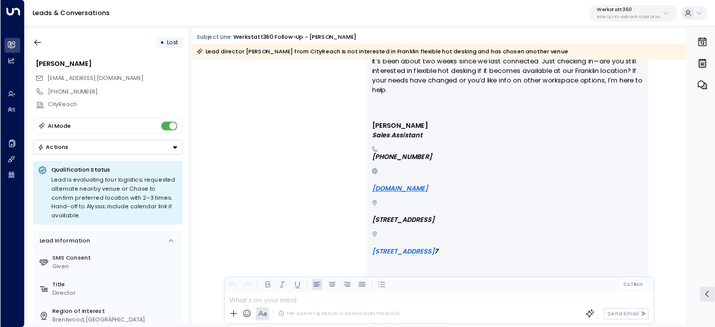
scroll to position [4699, 0]
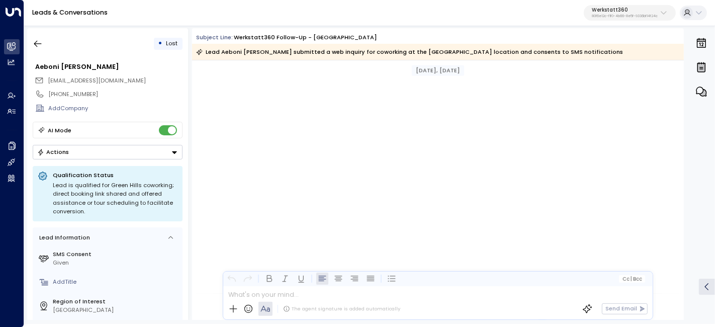
scroll to position [3613, 0]
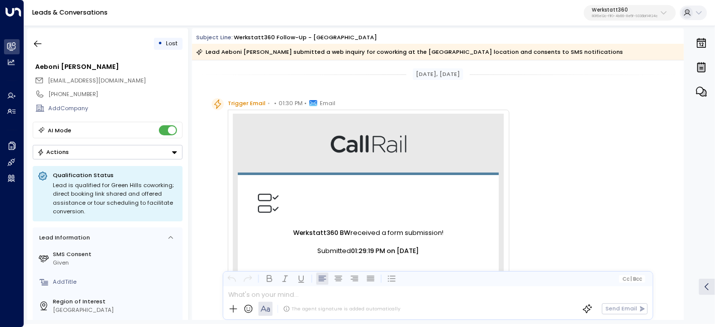
drag, startPoint x: 550, startPoint y: 54, endPoint x: 207, endPoint y: 41, distance: 343.9
click at [207, 41] on div "Subject Line: Werkstatt360 Follow-up - Green Hills Lead Aeboni [PERSON_NAME] su…" at bounding box center [438, 46] width 492 height 27
click at [202, 39] on span "Subject Line:" at bounding box center [214, 37] width 37 height 8
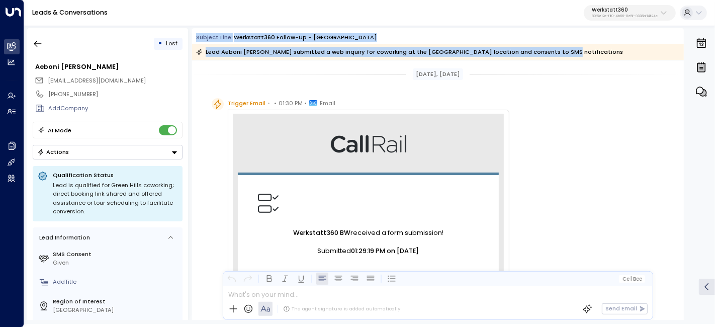
drag, startPoint x: 319, startPoint y: 35, endPoint x: 559, endPoint y: 59, distance: 241.2
click at [559, 59] on div "Subject Line: Werkstatt360 Follow-up - Green Hills Lead Aeboni [PERSON_NAME] su…" at bounding box center [438, 46] width 492 height 27
copy div "Subject Line: Werkstatt360 Follow-up - Green Hills Lead Aeboni [PERSON_NAME] su…"
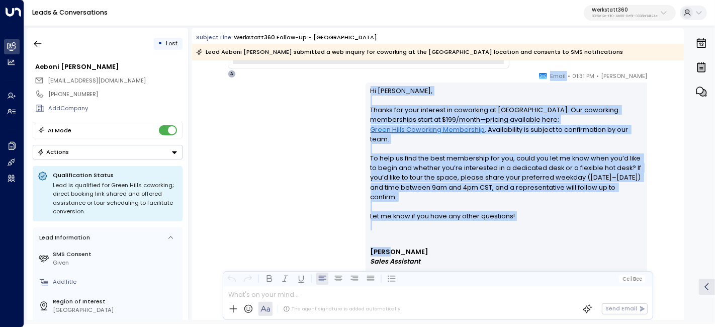
scroll to position [1956, 0]
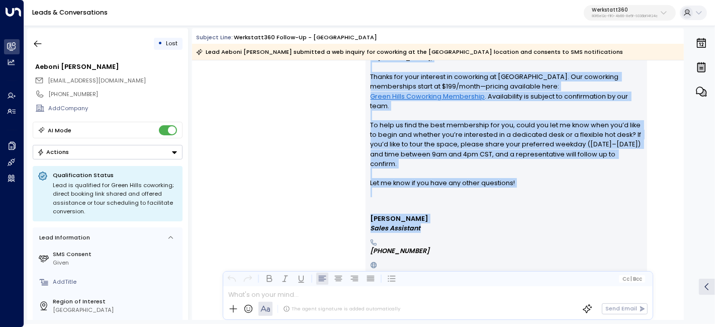
drag, startPoint x: 581, startPoint y: 100, endPoint x: 630, endPoint y: 218, distance: 128.1
click at [630, 218] on div "[PERSON_NAME] • 01:31 PM • Email Hi [PERSON_NAME], Thanks for your interest in …" at bounding box center [507, 247] width 282 height 418
copy div "Email Hi [PERSON_NAME], Thanks for your interest in coworking at [GEOGRAPHIC_DA…"
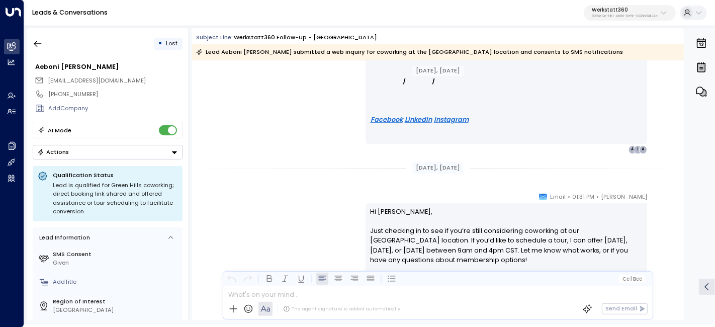
scroll to position [2292, 0]
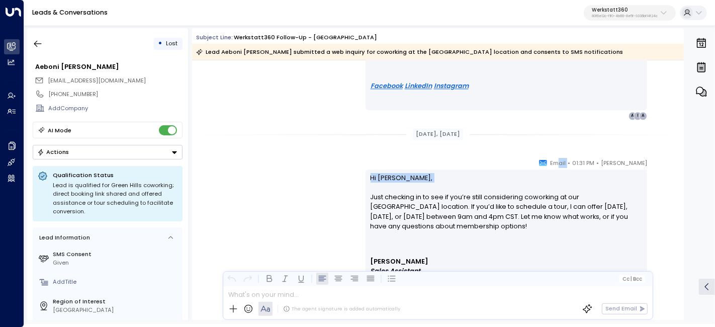
drag, startPoint x: 587, startPoint y: 163, endPoint x: 626, endPoint y: 188, distance: 46.3
click at [626, 188] on div "[PERSON_NAME] • 01:31 PM • Email Hi Aeboni, Just checking in to see if you’re s…" at bounding box center [507, 328] width 282 height 341
drag, startPoint x: 413, startPoint y: 133, endPoint x: 492, endPoint y: 157, distance: 83.1
click at [492, 156] on div "[DATE], [DATE] Trigger Email • • 01:30 PM • Email New form submission from [PHO…" at bounding box center [438, 297] width 492 height 5057
click at [527, 170] on div "Hi Aeboni, Just checking in to see if you’re still considering coworking at our…" at bounding box center [507, 329] width 282 height 319
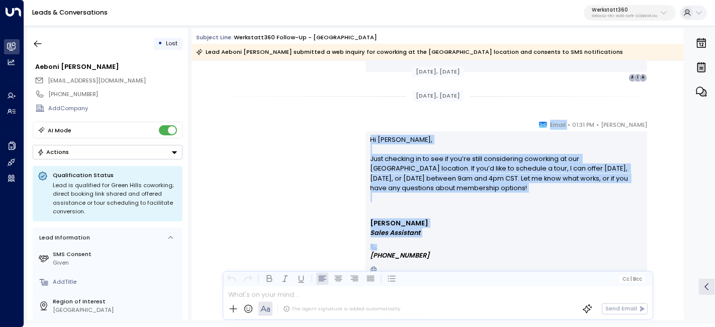
scroll to position [2348, 0]
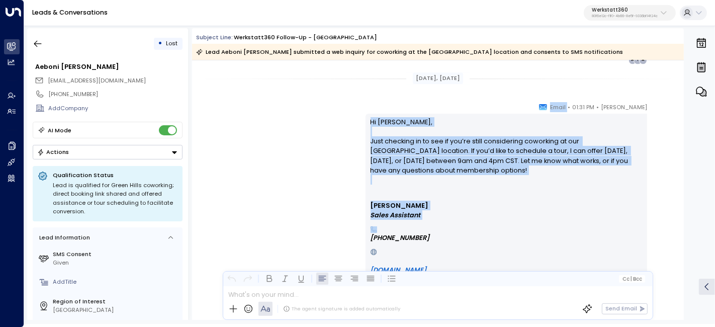
drag, startPoint x: 581, startPoint y: 160, endPoint x: 615, endPoint y: 223, distance: 72.0
click at [615, 223] on div "[PERSON_NAME] • 01:31 PM • Email Hi Aeboni, Just checking in to see if you’re s…" at bounding box center [507, 272] width 282 height 341
copy div "Email Hi Aeboni, Just checking in to see if you’re still considering coworking …"
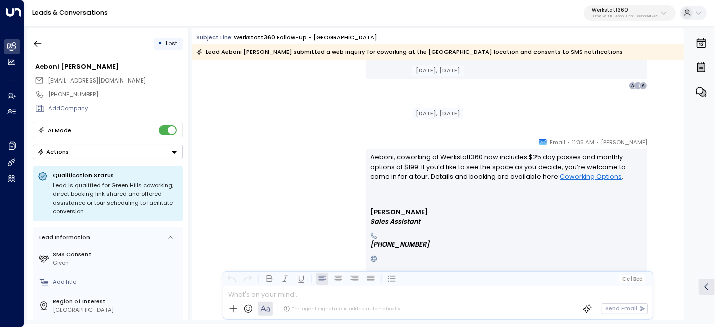
scroll to position [2683, 0]
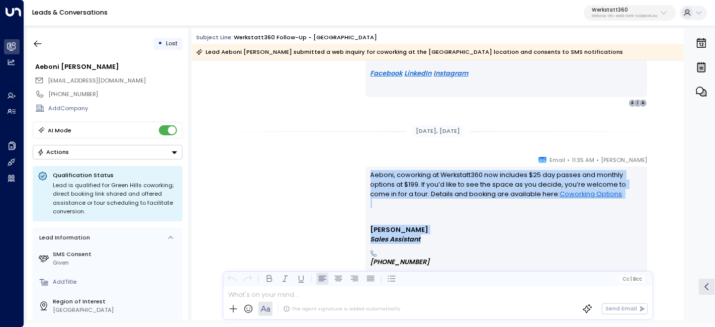
drag, startPoint x: 368, startPoint y: 176, endPoint x: 635, endPoint y: 239, distance: 275.0
click at [635, 239] on div "Aeboni, coworking at Werkstatt360 now includes $25 day passes and monthly optio…" at bounding box center [507, 312] width 282 height 290
copy div "Aeboni, coworking at Werkstatt360 now includes $25 day passes and monthly optio…"
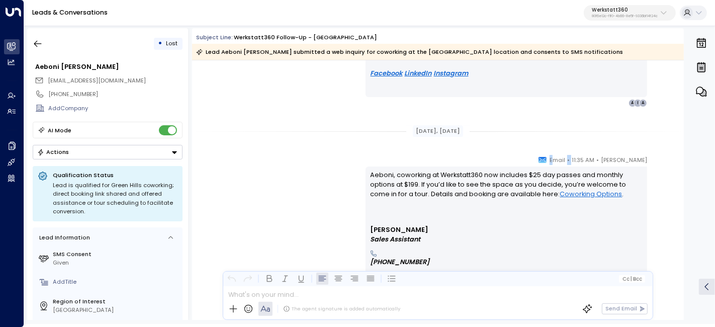
drag, startPoint x: 584, startPoint y: 158, endPoint x: 597, endPoint y: 163, distance: 14.3
click at [598, 163] on div "[PERSON_NAME] • 11:35 AM • Email" at bounding box center [593, 160] width 109 height 10
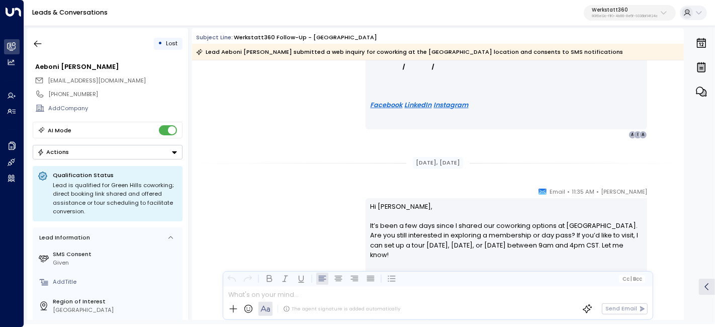
scroll to position [3075, 0]
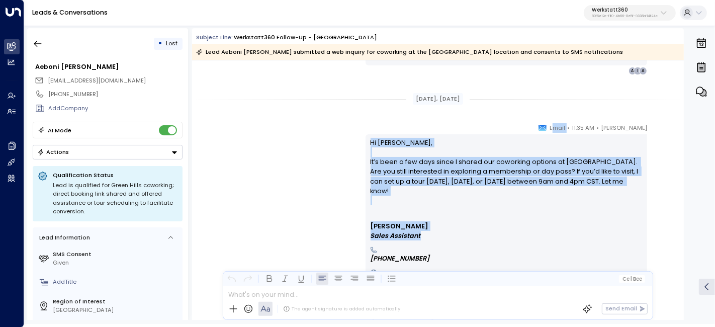
drag, startPoint x: 583, startPoint y: 126, endPoint x: 624, endPoint y: 224, distance: 106.6
click at [624, 224] on div "Avery • 11:35 AM • Email Hi Aeboni, It’s been a few days since I shared our cow…" at bounding box center [507, 293] width 282 height 341
copy div "mail Hi Aeboni, It’s been a few days since I shared our coworking options at Gr…"
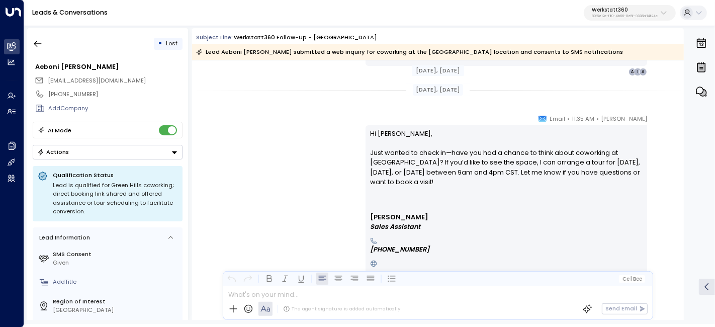
scroll to position [3466, 0]
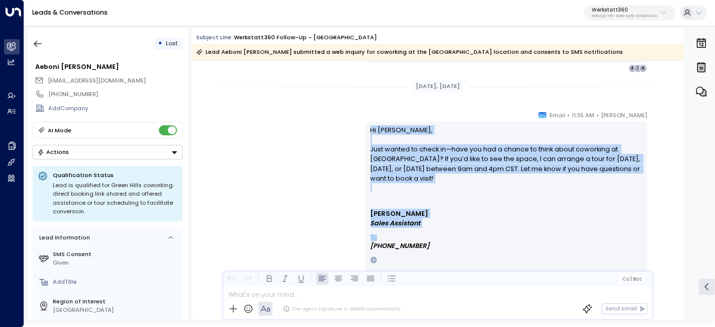
drag, startPoint x: 384, startPoint y: 126, endPoint x: 566, endPoint y: 230, distance: 209.6
click at [566, 230] on div "Hi Aeboni, Just wanted to check in—have you had a chance to think about coworki…" at bounding box center [507, 281] width 282 height 319
copy div "Hi Aeboni, Just wanted to check in—have you had a chance to think about coworki…"
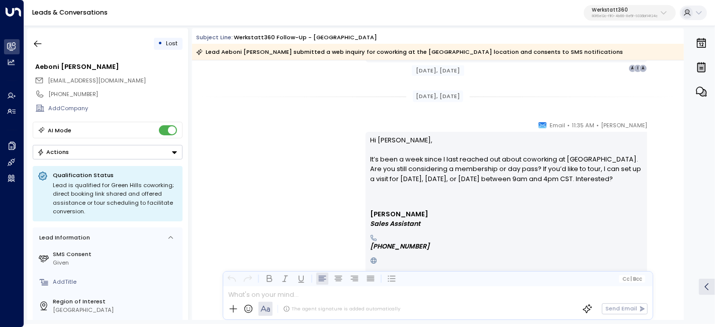
scroll to position [3857, 0]
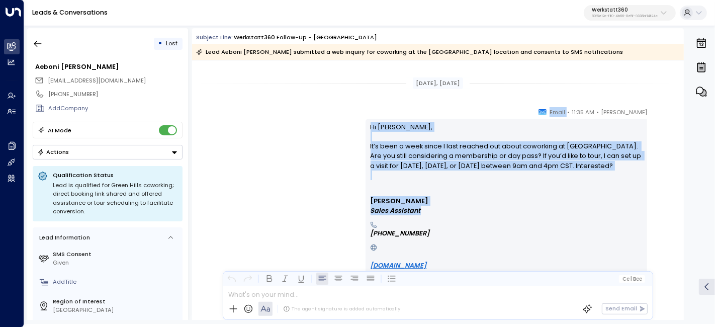
drag, startPoint x: 577, startPoint y: 114, endPoint x: 615, endPoint y: 212, distance: 105.3
click at [615, 212] on div "Avery • 11:35 AM • Email Hi Aeboni, It’s been a week since I last reached out a…" at bounding box center [507, 272] width 282 height 331
copy div "Email Hi Aeboni, It’s been a week since I last reached out about coworking at G…"
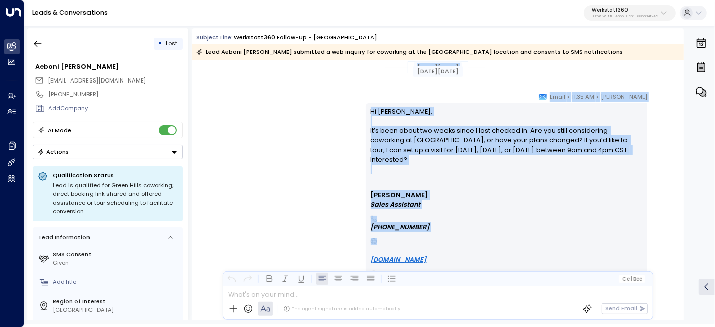
scroll to position [4640, 0]
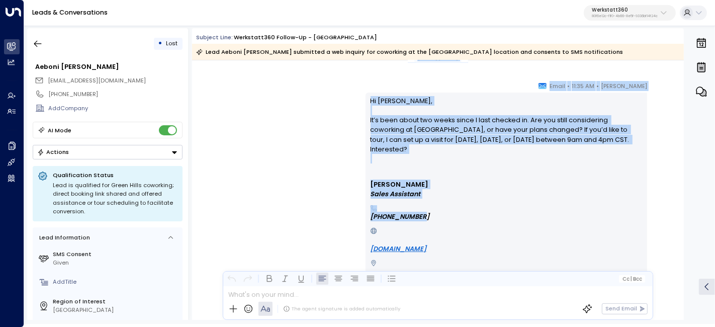
drag, startPoint x: 409, startPoint y: 168, endPoint x: 594, endPoint y: 206, distance: 188.6
copy div "Aug 27, 15 days ago Avery • 11:35 AM • Email Hi Aeboni, It’s been about two wee…"
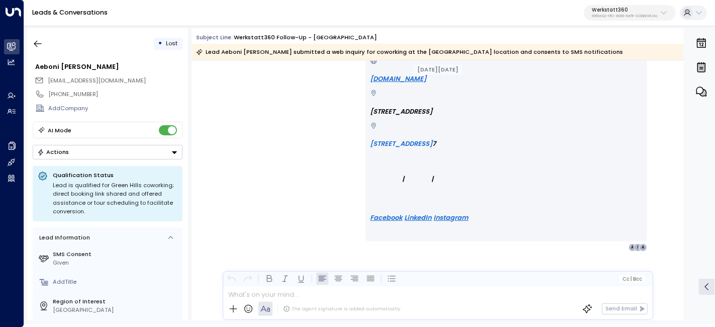
scroll to position [4811, 0]
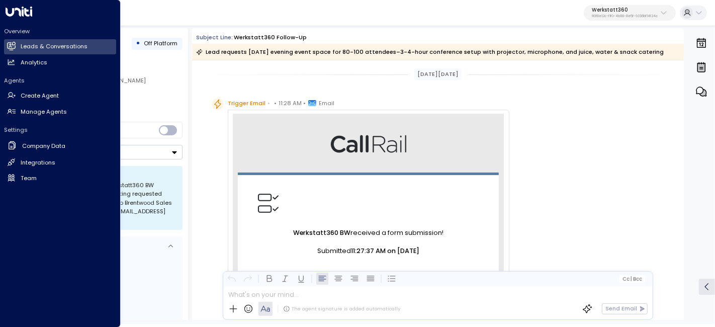
drag, startPoint x: 192, startPoint y: 38, endPoint x: 657, endPoint y: 57, distance: 464.8
click at [657, 57] on div "Subject Line: Werkstatt360 Follow-up Lead requests 2025-10-11 evening event spa…" at bounding box center [438, 46] width 492 height 27
copy div "Subject Line: Werkstatt360 Follow-up Lead requests 2025-10-11 evening event spa…"
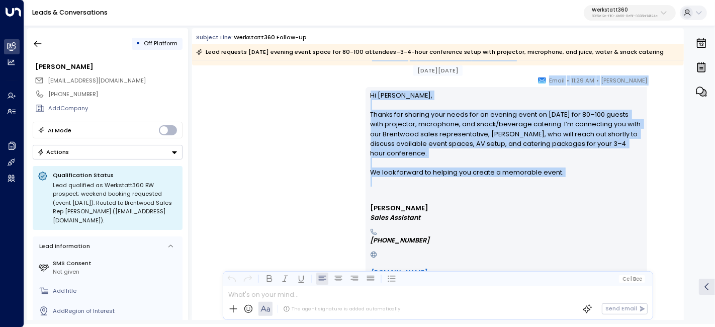
scroll to position [838, 0]
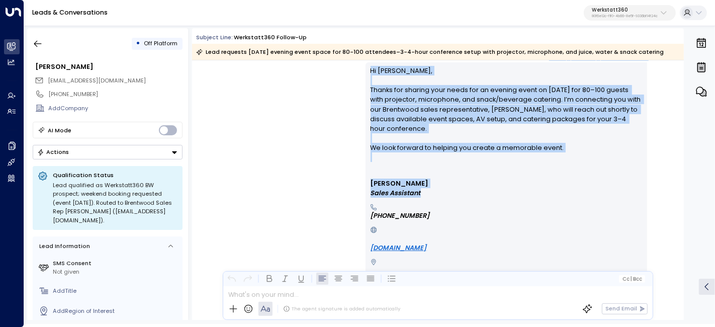
drag, startPoint x: 357, startPoint y: 143, endPoint x: 558, endPoint y: 192, distance: 207.2
click at [558, 192] on div "Sep 01, 10 days ago Handed Off to Kat Clifford on Monday, Sep 01 2025 at 11:29 …" at bounding box center [438, 163] width 492 height 1883
copy div "Handed Off to Kat Clifford on Monday, Sep 01 2025 at 11:29 am Avery • 11:29 AM …"
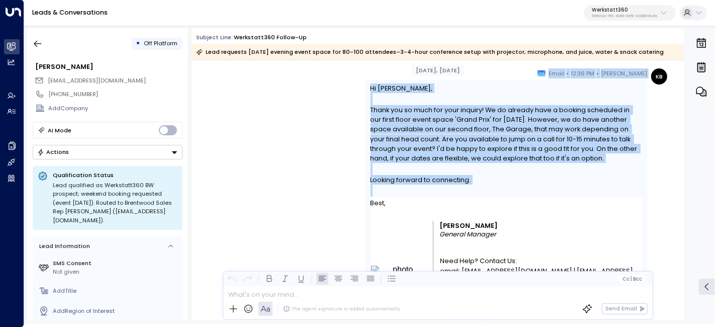
scroll to position [1285, 0]
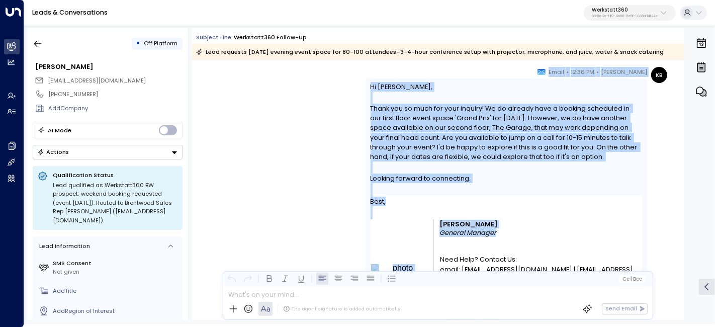
drag, startPoint x: 414, startPoint y: 184, endPoint x: 520, endPoint y: 229, distance: 116.1
copy div "ep 03, 8 days ago Takeover by Katie Bast on Wednesday, Sep 03 2025 at 12:36 pm …"
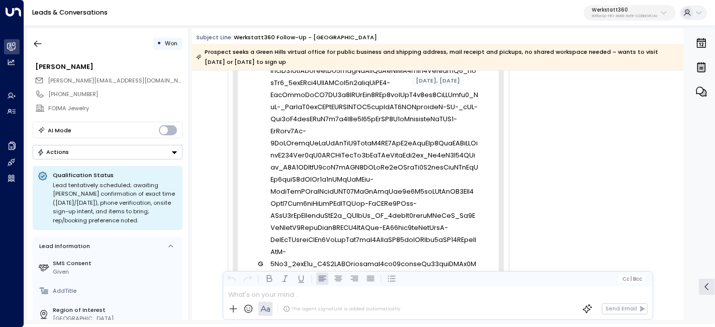
scroll to position [1092, 0]
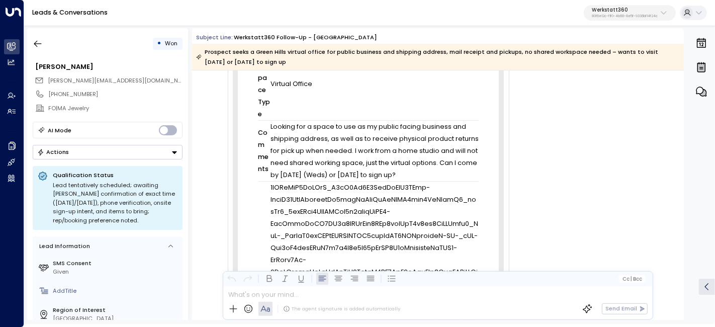
drag, startPoint x: 194, startPoint y: 38, endPoint x: 266, endPoint y: 67, distance: 77.8
click at [266, 67] on div "Subject Line: Werkstatt360 Follow-up - Green Hills Prospect seeks a Green Hills…" at bounding box center [438, 51] width 492 height 37
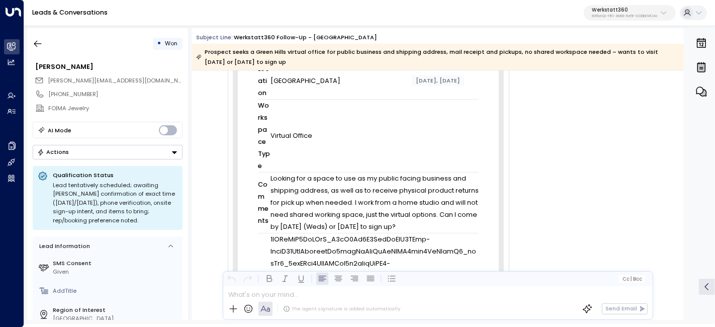
scroll to position [1036, 0]
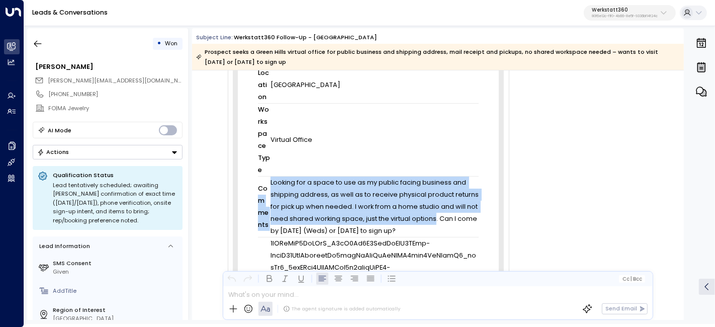
drag, startPoint x: 266, startPoint y: 179, endPoint x: 433, endPoint y: 221, distance: 171.8
click at [432, 220] on tr "Comments Looking for a space to use as my public facing business and shipping a…" at bounding box center [368, 206] width 221 height 61
click at [433, 219] on td "Looking for a space to use as my public facing business and shipping address, a…" at bounding box center [375, 206] width 208 height 61
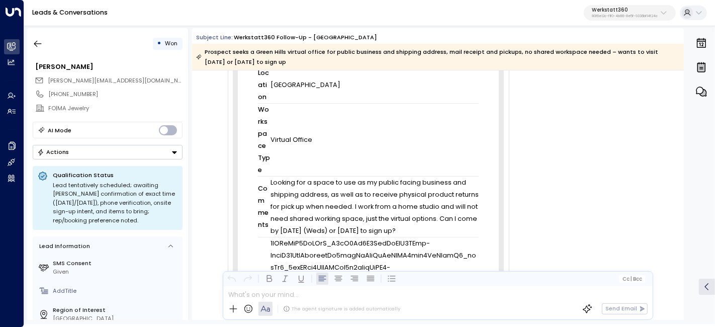
click at [425, 226] on td "Looking for a space to use as my public facing business and shipping address, a…" at bounding box center [375, 206] width 208 height 61
drag, startPoint x: 340, startPoint y: 218, endPoint x: 269, endPoint y: 183, distance: 79.0
click at [271, 183] on td "Looking for a space to use as my public facing business and shipping address, a…" at bounding box center [375, 206] width 208 height 61
copy td "Looking for a space to use as my public facing business and shipping address, a…"
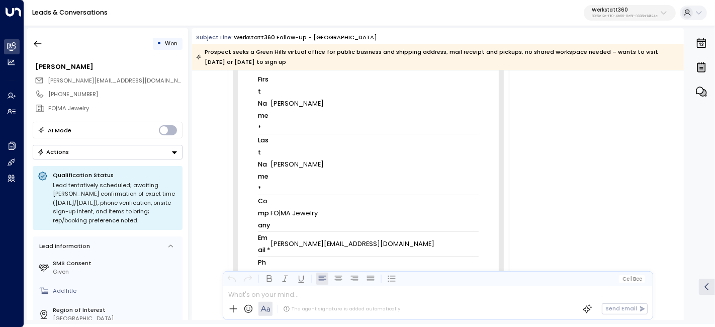
scroll to position [533, 0]
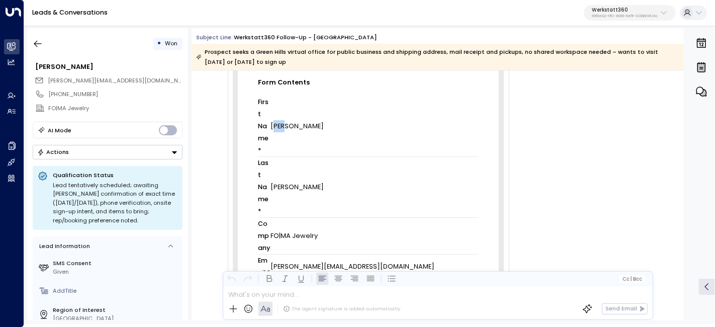
drag, startPoint x: 272, startPoint y: 111, endPoint x: 287, endPoint y: 115, distance: 15.1
click at [284, 116] on td "Lisa" at bounding box center [375, 126] width 208 height 61
click at [288, 110] on td "Lisa" at bounding box center [375, 126] width 208 height 61
click at [269, 111] on tr "First Name * Lisa" at bounding box center [368, 126] width 221 height 61
drag, startPoint x: 272, startPoint y: 111, endPoint x: 284, endPoint y: 113, distance: 11.7
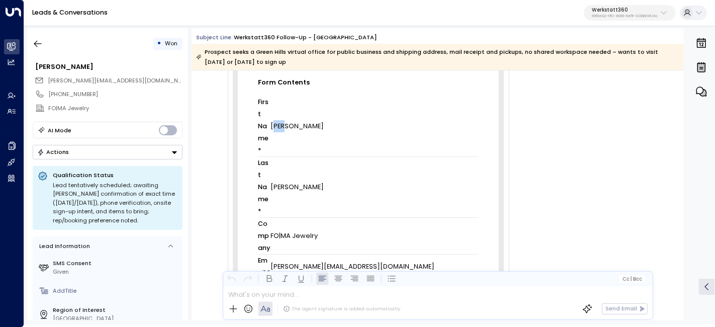
click at [283, 113] on td "Lisa" at bounding box center [375, 126] width 208 height 61
drag, startPoint x: 269, startPoint y: 111, endPoint x: 292, endPoint y: 113, distance: 23.7
click at [292, 113] on tr "First Name * Lisa" at bounding box center [368, 126] width 221 height 61
click at [292, 113] on td "Lisa" at bounding box center [375, 126] width 208 height 61
drag, startPoint x: 269, startPoint y: 113, endPoint x: 287, endPoint y: 113, distance: 18.6
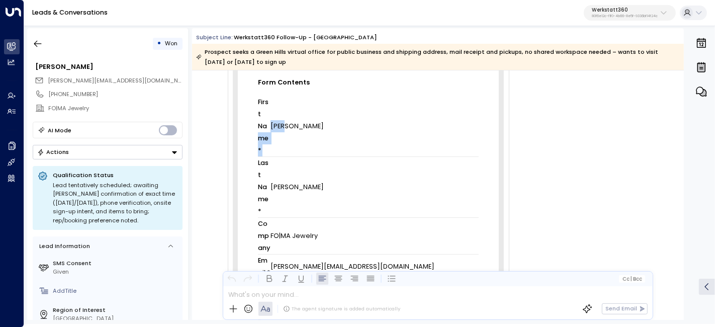
click at [287, 114] on tr "First Name * Lisa" at bounding box center [368, 126] width 221 height 61
click at [287, 111] on td "Lisa" at bounding box center [375, 126] width 208 height 61
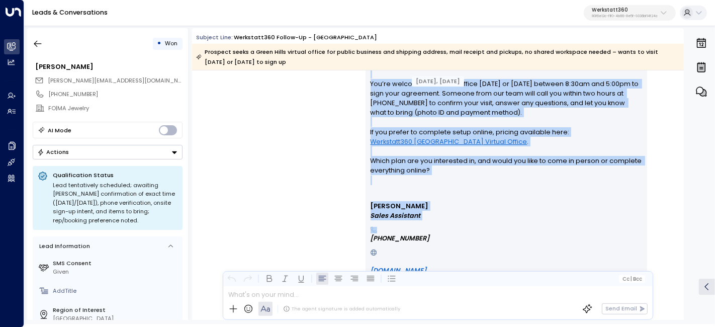
scroll to position [1930, 0]
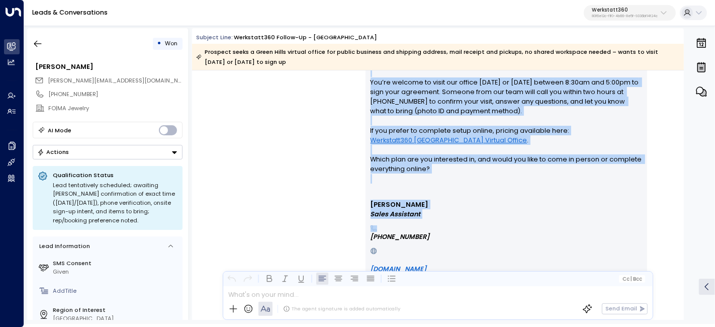
drag, startPoint x: 581, startPoint y: 194, endPoint x: 606, endPoint y: 227, distance: 42.4
click at [606, 227] on div "Avery • 11:07 AM • Email Hi Lisa, Thank you for your interest in our Werkstatt3…" at bounding box center [507, 203] width 282 height 475
copy div "Email Hi Lisa, Thank you for your interest in our Werkstatt360 Green Hills virt…"
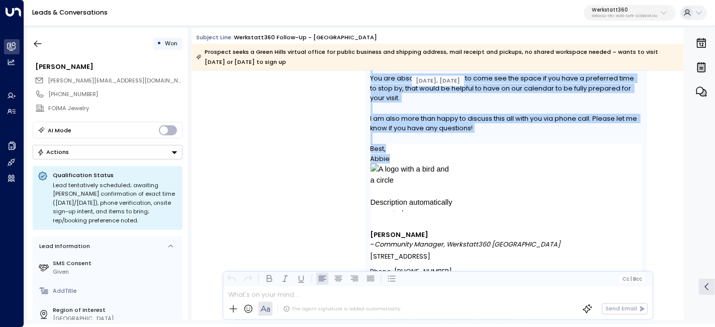
scroll to position [2546, 0]
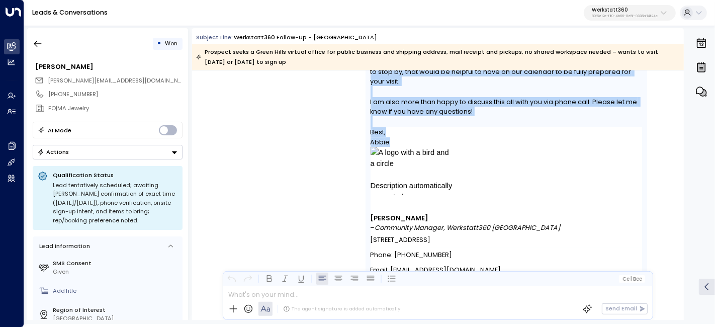
drag, startPoint x: 345, startPoint y: 124, endPoint x: 558, endPoint y: 141, distance: 214.6
copy div "Takeover by Abbie Anderson on Wednesday, Sep 03 2025 at 12:28 pm AA Abbie Ander…"
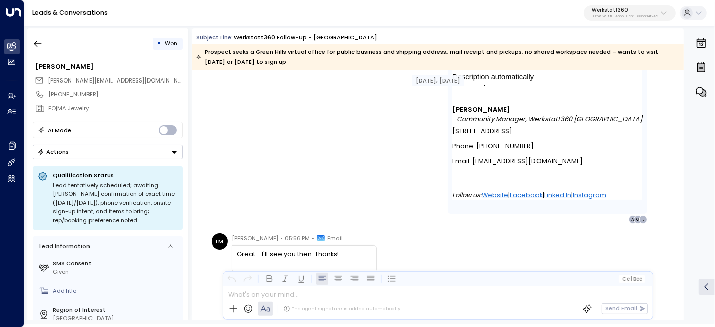
scroll to position [3064, 0]
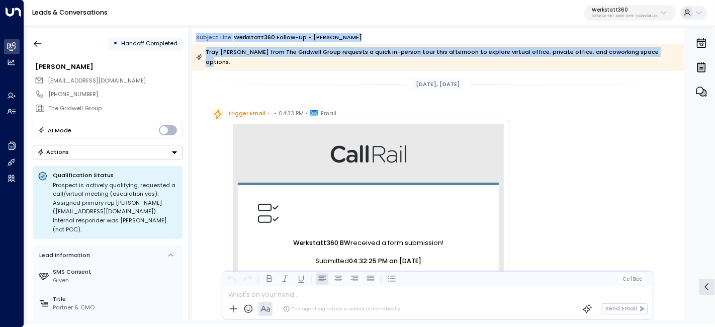
drag, startPoint x: 193, startPoint y: 35, endPoint x: 642, endPoint y: 55, distance: 449.7
click at [642, 55] on div "Subject Line: Werkstatt360 Follow-up - [PERSON_NAME] Tray [PERSON_NAME] from Th…" at bounding box center [438, 51] width 492 height 37
copy div "Subject Line: Werkstatt360 Follow-up - [PERSON_NAME] Tray [PERSON_NAME] from Th…"
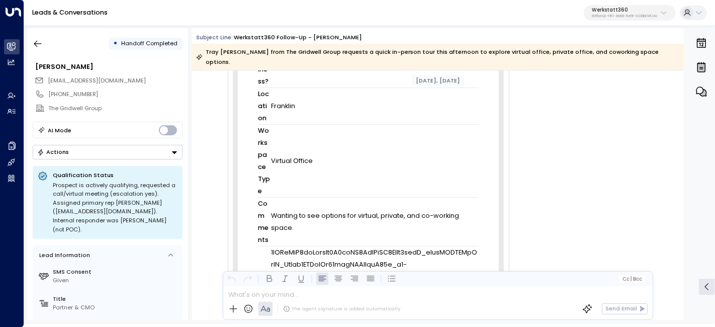
scroll to position [1062, 0]
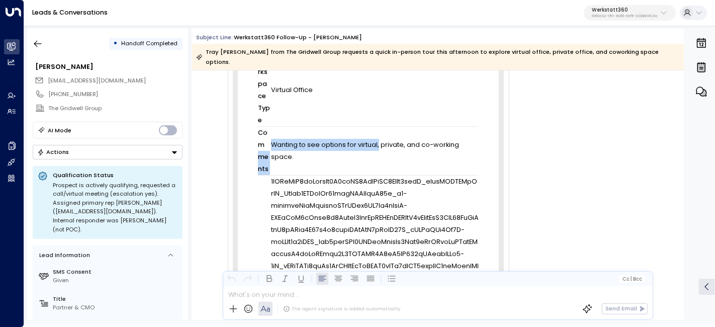
drag, startPoint x: 270, startPoint y: 134, endPoint x: 392, endPoint y: 136, distance: 122.8
click at [377, 136] on tr "Comments Wanting to see options for virtual, private, and co-working space." at bounding box center [368, 150] width 221 height 49
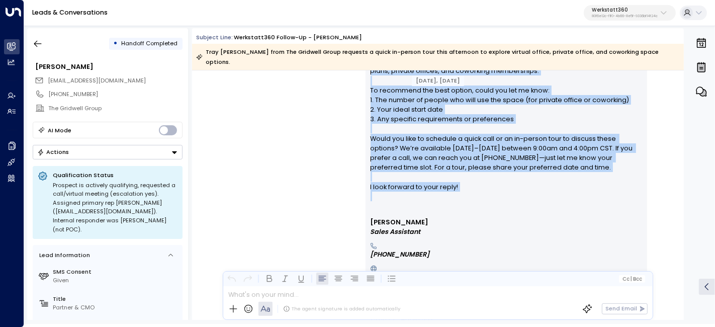
scroll to position [1789, 0]
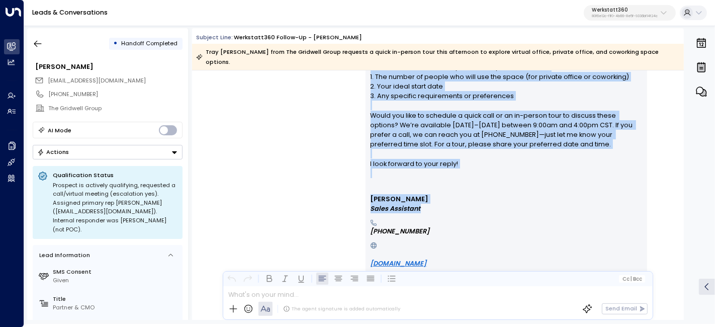
drag, startPoint x: 578, startPoint y: 160, endPoint x: 523, endPoint y: 199, distance: 67.6
click at [579, 198] on div "[PERSON_NAME] • 04:34 PM • Email Hi Tray, Thank you for your interest in Werkst…" at bounding box center [507, 217] width 282 height 437
copy div "Email Hi Tray, Thank you for your interest in Werkstatt360 [PERSON_NAME]! We of…"
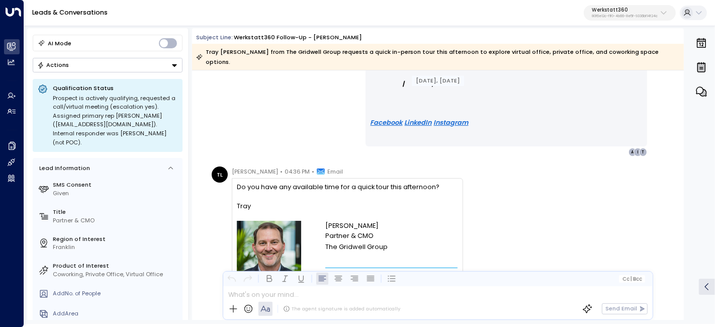
scroll to position [2068, 0]
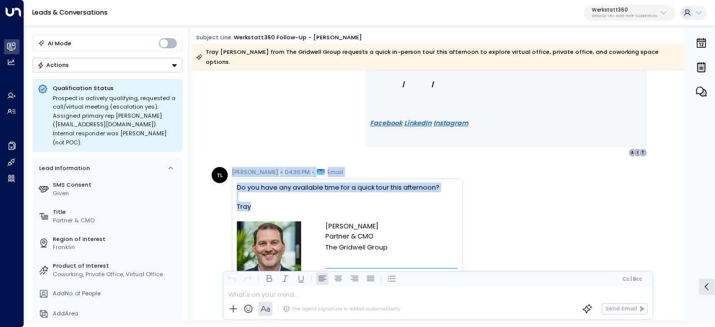
drag, startPoint x: 232, startPoint y: 158, endPoint x: 279, endPoint y: 194, distance: 58.6
click at [279, 194] on div "Tray [PERSON_NAME] • 04:36 PM • Email Do you have any available time for a quic…" at bounding box center [347, 289] width 231 height 244
copy div "Tray [PERSON_NAME] • 04:36 PM • Email Do you have any available time for a quic…"
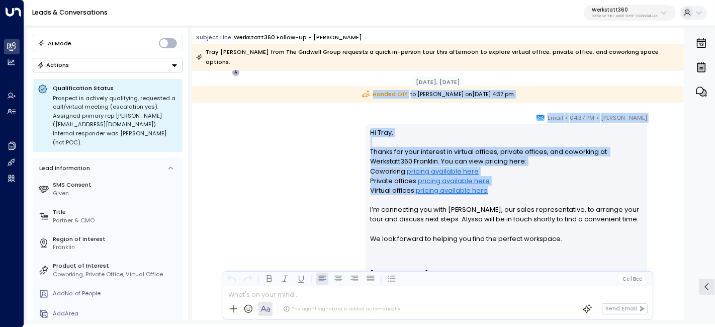
scroll to position [2403, 0]
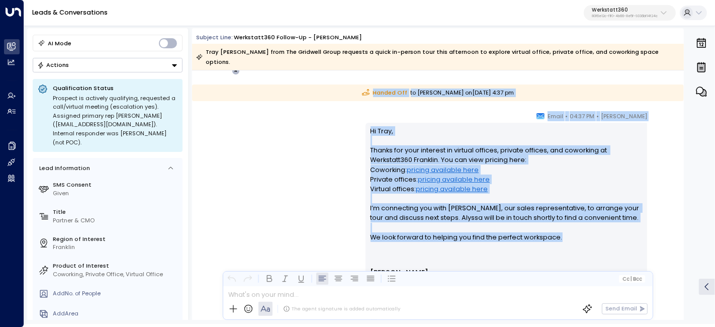
drag, startPoint x: 346, startPoint y: 139, endPoint x: 578, endPoint y: 230, distance: 248.5
copy div "Handed Off to Alyssa Reynolds on Monday, Sep 08 2025 at 4:37 pm Avery • 04:37 P…"
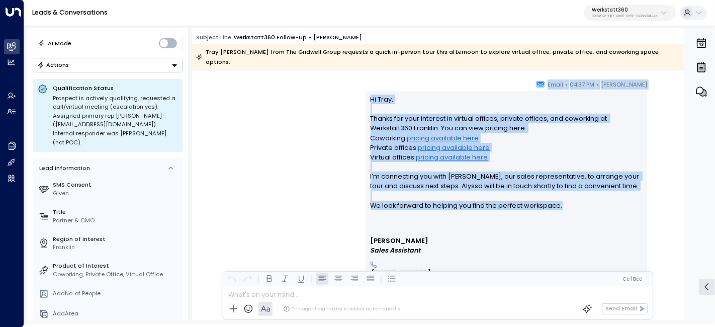
scroll to position [2459, 0]
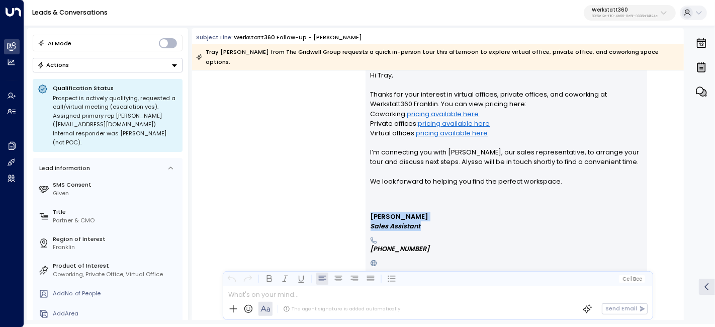
drag, startPoint x: 424, startPoint y: 213, endPoint x: 348, endPoint y: 204, distance: 77.0
click at [348, 204] on div "Avery • 04:37 PM • Email Hi Tray, Thanks for your interest in virtual offices, …" at bounding box center [438, 264] width 459 height 418
copy b "Avery Sales Assistant"
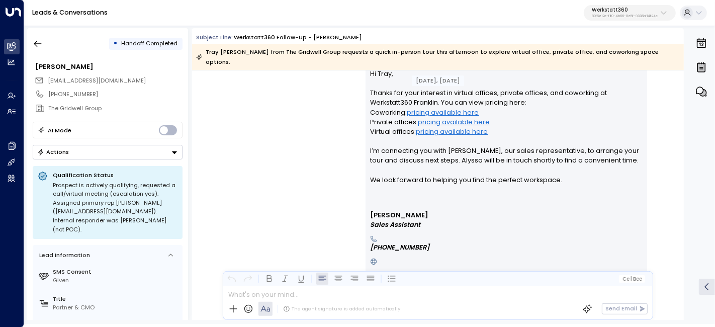
scroll to position [2459, 0]
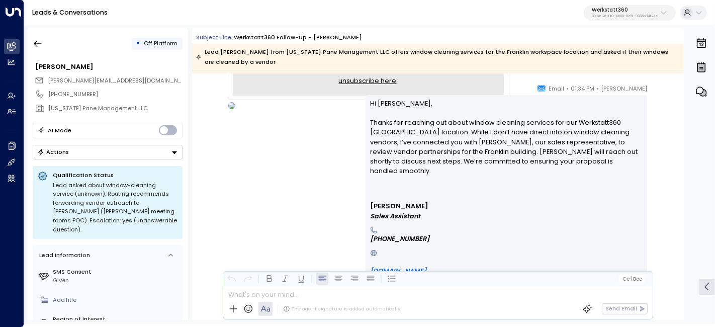
scroll to position [1742, 0]
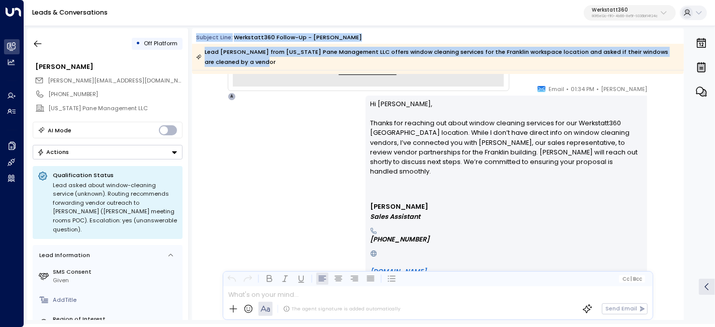
drag, startPoint x: 253, startPoint y: 65, endPoint x: 198, endPoint y: 28, distance: 66.7
click at [198, 28] on div "Subject Line: Werkstatt360 Follow-up - [PERSON_NAME] Lead [PERSON_NAME] from [U…" at bounding box center [438, 49] width 492 height 42
copy div "Subject Line: Werkstatt360 Follow-up - [PERSON_NAME] Lead [PERSON_NAME] from [U…"
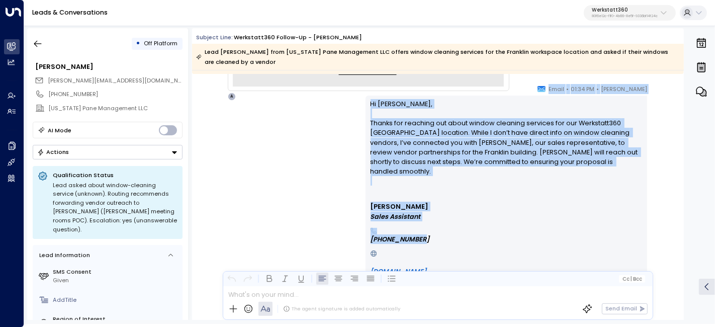
drag, startPoint x: 395, startPoint y: 225, endPoint x: 605, endPoint y: 225, distance: 209.8
copy div "Handed Off to [PERSON_NAME] [DATE][DATE] 1:34 pm [PERSON_NAME] • 01:34 PM • Ema…"
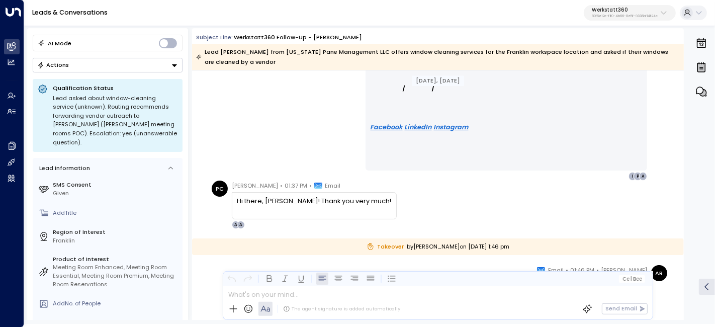
scroll to position [2078, 0]
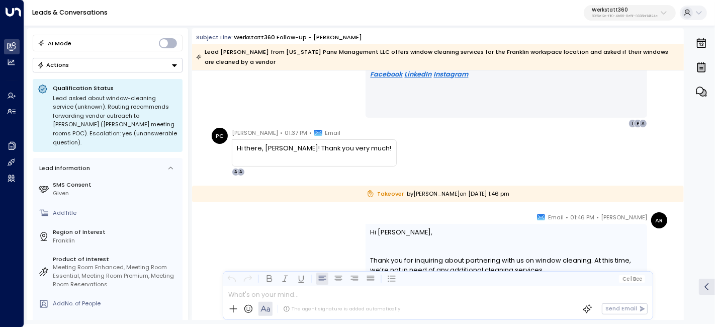
click at [232, 133] on span "[PERSON_NAME]" at bounding box center [255, 133] width 46 height 10
click at [232, 131] on span "[PERSON_NAME]" at bounding box center [255, 133] width 46 height 10
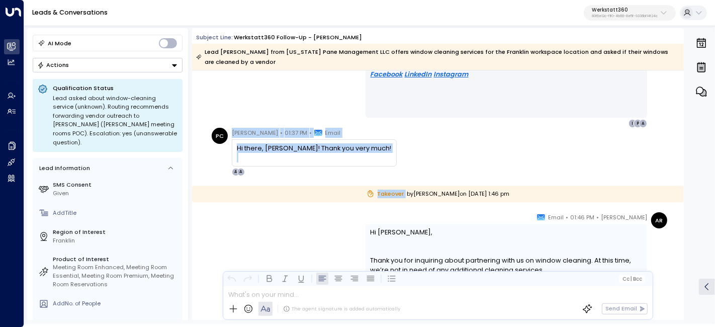
drag, startPoint x: 231, startPoint y: 131, endPoint x: 535, endPoint y: 198, distance: 310.6
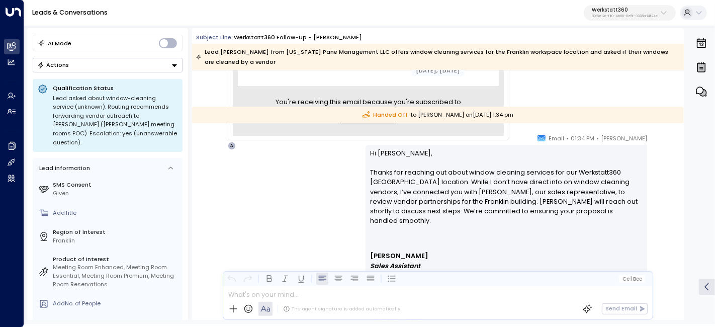
scroll to position [1739, 0]
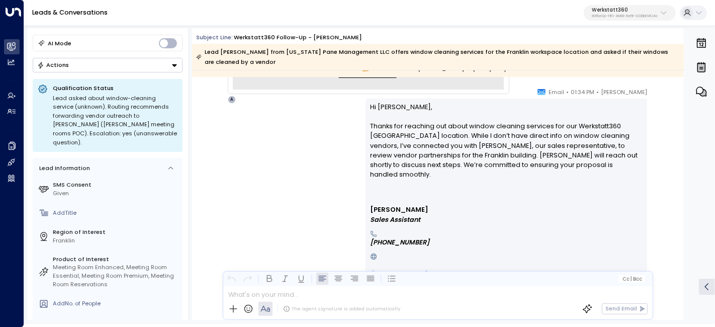
click at [583, 167] on p "Hi Peter, Thanks for reaching out about window cleaning services for our Werkst…" at bounding box center [507, 150] width 272 height 97
click at [493, 141] on p "Hi Peter, Thanks for reaching out about window cleaning services for our Werkst…" at bounding box center [507, 150] width 272 height 97
click at [562, 131] on p "Hi Peter, Thanks for reaching out about window cleaning services for our Werkst…" at bounding box center [507, 150] width 272 height 97
click at [553, 134] on p "Hi Peter, Thanks for reaching out about window cleaning services for our Werkst…" at bounding box center [507, 150] width 272 height 97
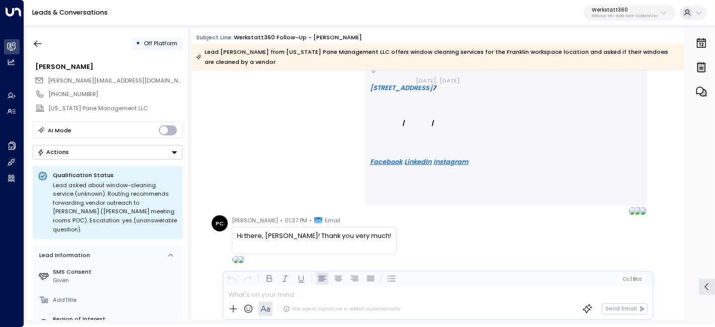
scroll to position [1820, 0]
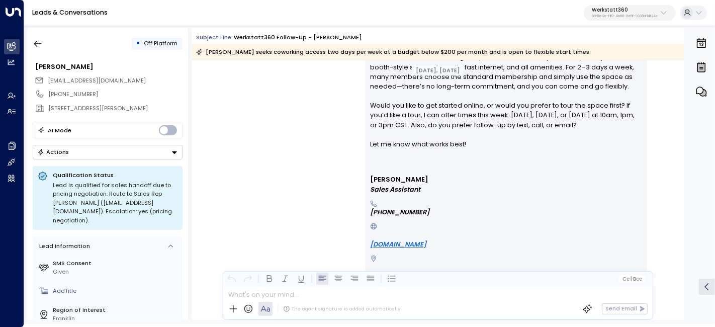
scroll to position [4390, 0]
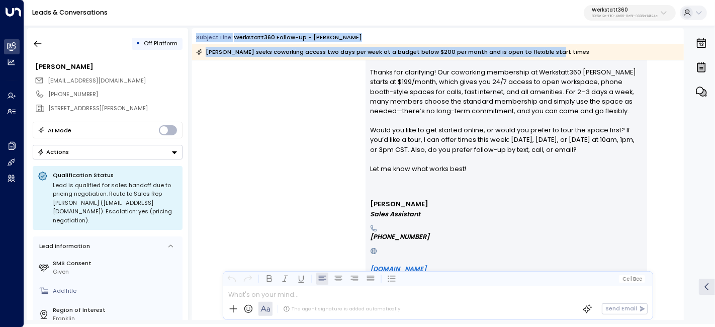
drag, startPoint x: 198, startPoint y: 37, endPoint x: 554, endPoint y: 59, distance: 357.4
click at [554, 59] on div "Subject Line: Werkstatt360 Follow-up - Franklin Alyse seeks coworking access tw…" at bounding box center [438, 46] width 492 height 27
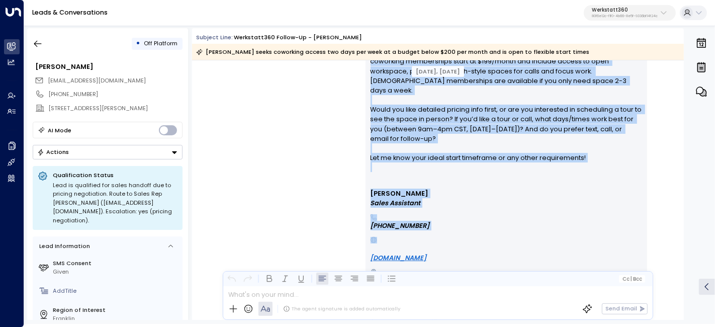
scroll to position [1778, 0]
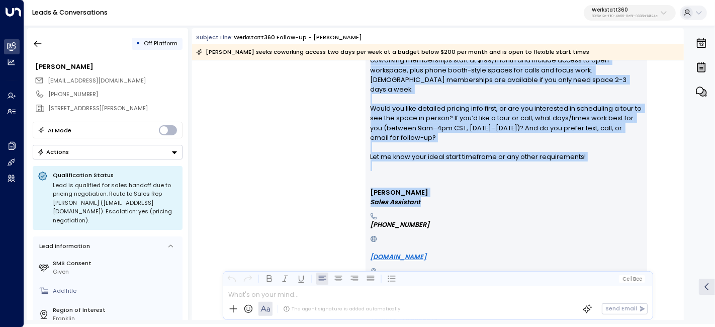
drag, startPoint x: 584, startPoint y: 185, endPoint x: 618, endPoint y: 194, distance: 35.8
click at [618, 194] on div "Avery • 12:11 PM • Email Hi Alyse, Thanks for reaching out about coworking at W…" at bounding box center [507, 221] width 282 height 418
copy div "Email Hi Alyse, Thanks for reaching out about coworking at Werkstatt360 Frankli…"
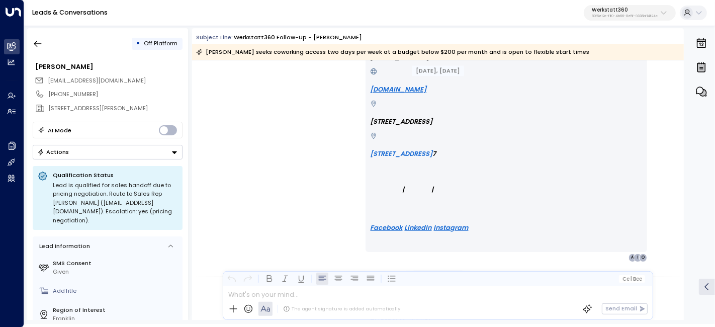
scroll to position [2113, 0]
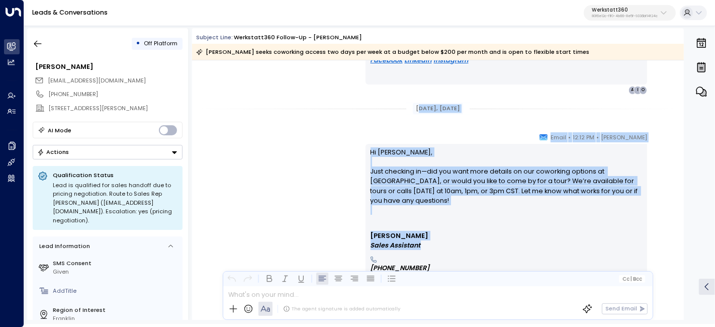
drag, startPoint x: 413, startPoint y: 108, endPoint x: 508, endPoint y: 232, distance: 156.1
copy div "ep 04, 7 days ago Avery • 12:12 PM • Email Hi Alyse, Just checking in—did you w…"
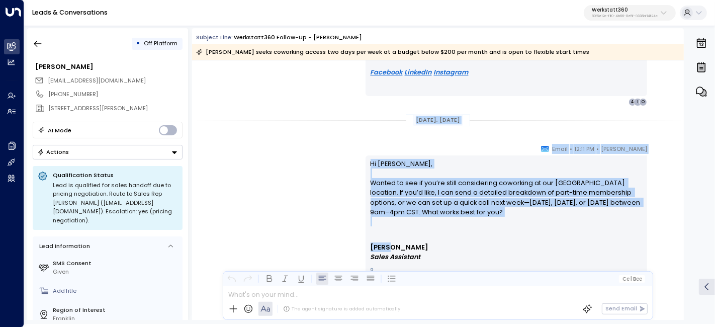
scroll to position [2505, 0]
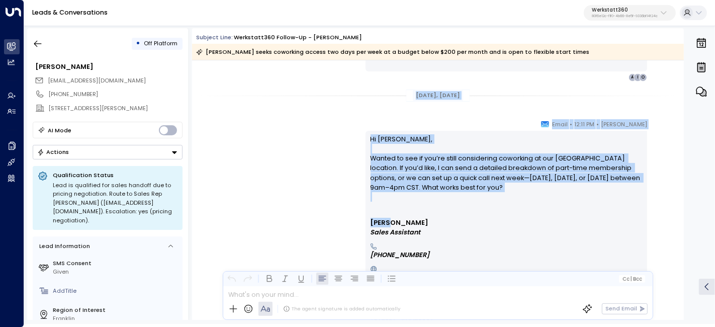
drag, startPoint x: 411, startPoint y: 148, endPoint x: 504, endPoint y: 224, distance: 119.8
copy div "Sep 05, 6 days ago Avery • 12:11 PM • Email Hi Alyse, Wanted to see if you’re s…"
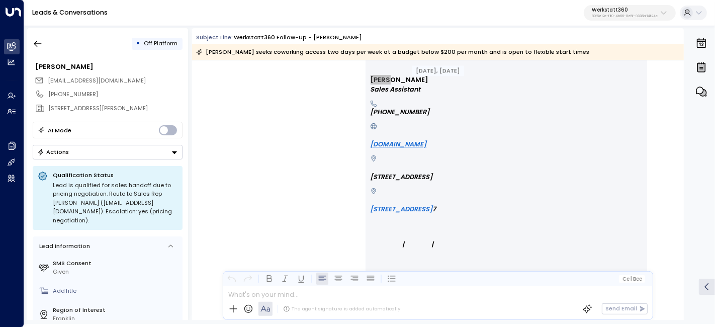
scroll to position [2840, 0]
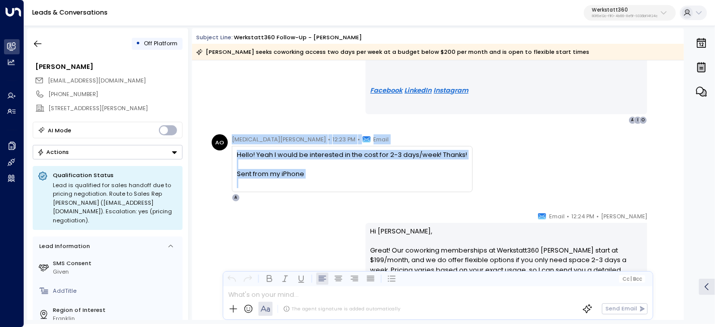
drag, startPoint x: 230, startPoint y: 137, endPoint x: 389, endPoint y: 186, distance: 166.2
click at [379, 184] on div "Alli Oshefsky • 12:23 PM • Email Hello! Yeah I would be interested in the cost …" at bounding box center [352, 167] width 241 height 67
copy div "Alli Oshefsky • 12:23 PM • Email Hello! Yeah I would be interested in the cost …"
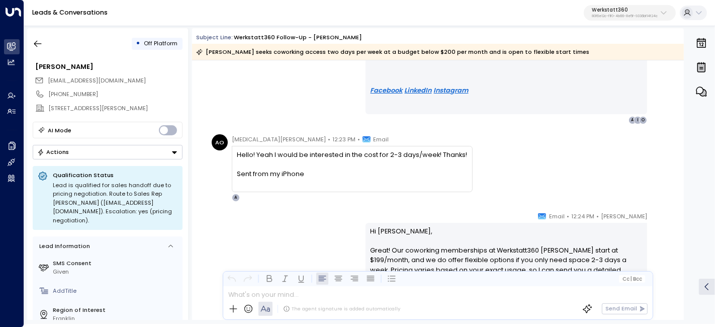
click at [565, 214] on span "Email" at bounding box center [551, 216] width 27 height 10
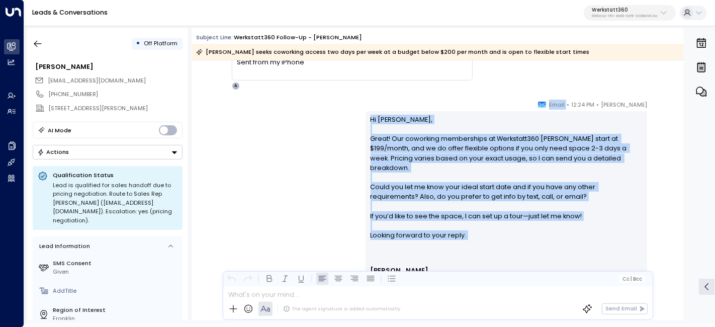
scroll to position [3008, 0]
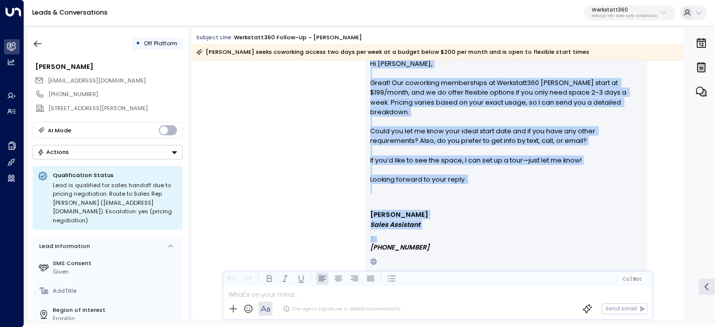
drag, startPoint x: 579, startPoint y: 215, endPoint x: 611, endPoint y: 219, distance: 33.0
click at [611, 219] on div "Avery • 12:24 PM • Email Hi Alyse, Great! Our coworking memberships at Werkstat…" at bounding box center [507, 248] width 282 height 408
copy div "Email Hi Alyse, Great! Our coworking memberships at Werkstatt360 Franklin start…"
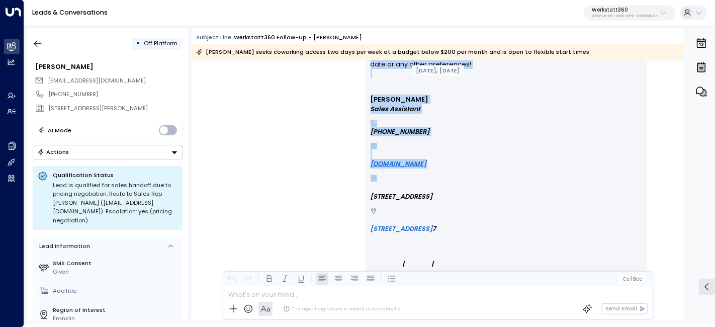
scroll to position [3511, 0]
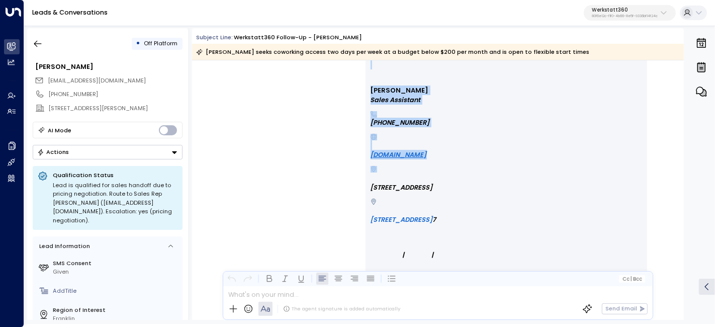
drag, startPoint x: 411, startPoint y: 133, endPoint x: 544, endPoint y: 168, distance: 137.8
copy div "Sep 08, 3 days ago Avery • 01:50 PM • Email Hi Alyse, Just wanted to check in—a…"
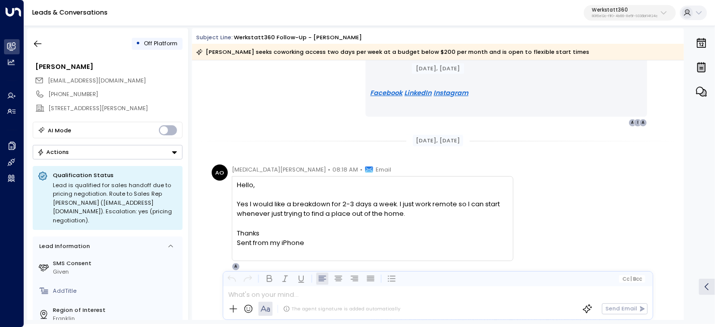
scroll to position [3734, 0]
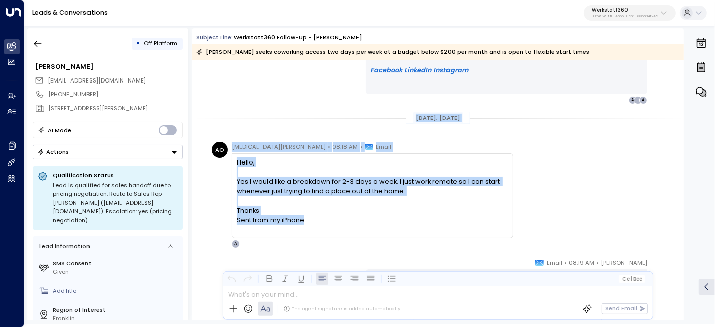
drag, startPoint x: 408, startPoint y: 120, endPoint x: 458, endPoint y: 217, distance: 109.4
copy div "Sep 09, 2 days ago AO Alli Oshefsky • 08:18 AM • Email Hello, Yes I would like …"
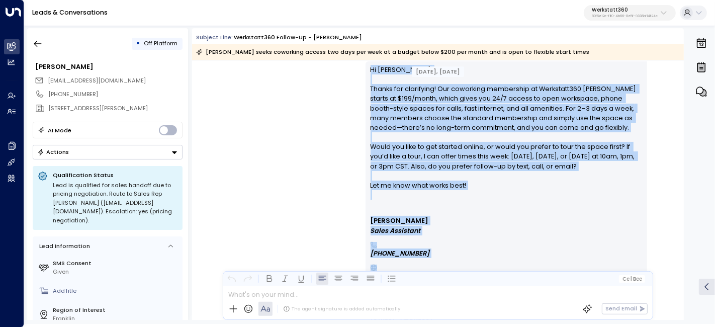
scroll to position [4014, 0]
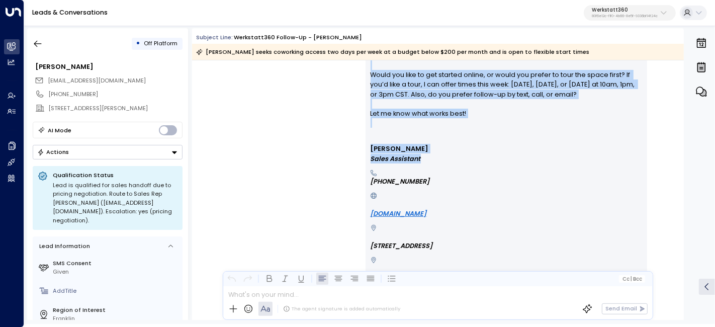
drag, startPoint x: 371, startPoint y: 164, endPoint x: 486, endPoint y: 162, distance: 114.2
click at [486, 162] on div "Hi Alyse, Thanks for clarifying! Our coworking membership at Werkstatt360 Frank…" at bounding box center [507, 183] width 272 height 380
copy div "Hi Alyse, Thanks for clarifying! Our coworking membership at Werkstatt360 Frank…"
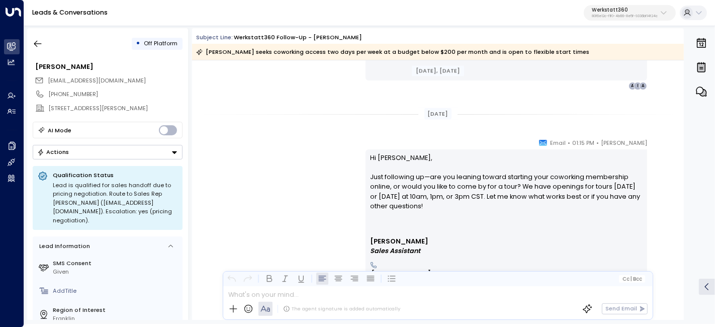
scroll to position [4294, 0]
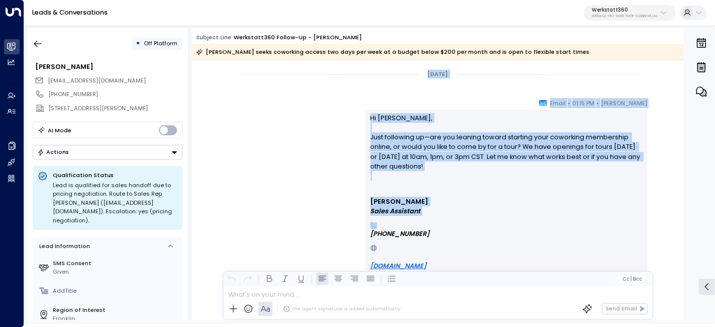
drag, startPoint x: 421, startPoint y: 126, endPoint x: 496, endPoint y: 225, distance: 124.3
copy div "Yesterday Avery • 01:15 PM • Email Hi Alyse, Just following up—are you leaning …"
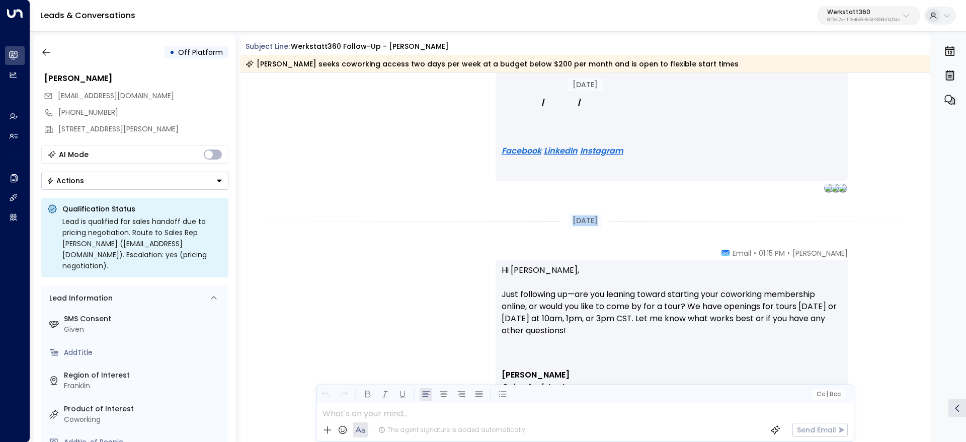
scroll to position [4338, 0]
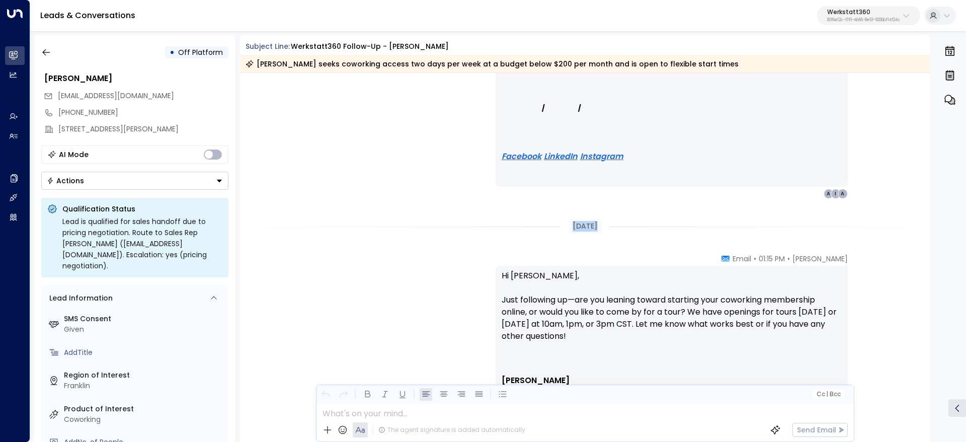
drag, startPoint x: 650, startPoint y: 233, endPoint x: 613, endPoint y: 238, distance: 37.1
click at [650, 233] on div "[DATE]" at bounding box center [585, 226] width 690 height 35
click at [568, 234] on div "[DATE]" at bounding box center [585, 226] width 690 height 35
click at [572, 221] on div "[DATE]" at bounding box center [585, 226] width 33 height 15
drag, startPoint x: 566, startPoint y: 238, endPoint x: 575, endPoint y: 275, distance: 37.8
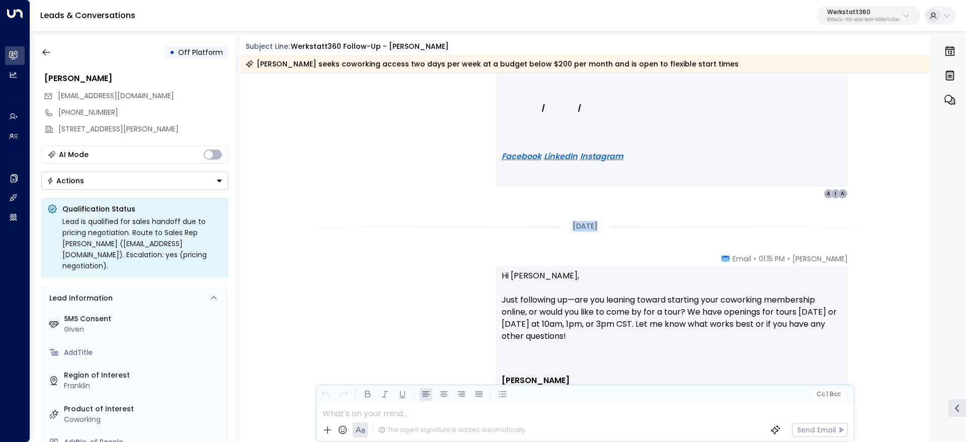
click at [566, 238] on div "[DATE]" at bounding box center [585, 226] width 690 height 35
click at [598, 305] on p "Hi Alyse, Just following up—are you leaning toward starting your coworking memb…" at bounding box center [672, 318] width 340 height 97
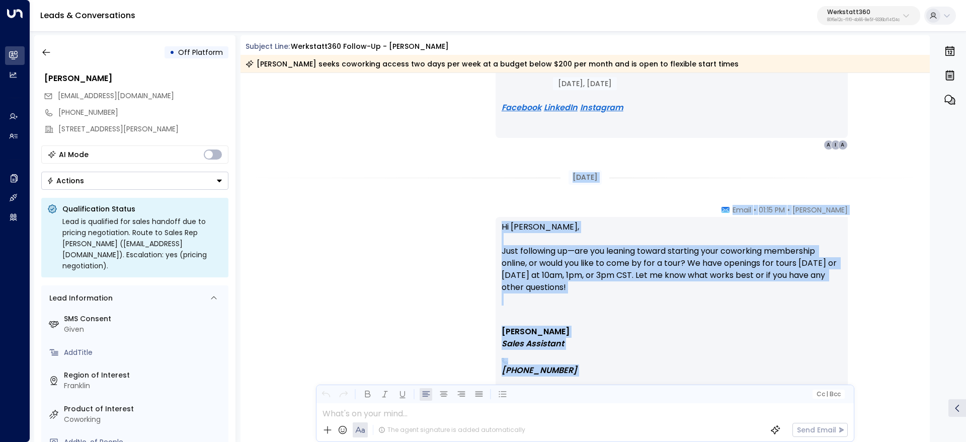
scroll to position [4489, 0]
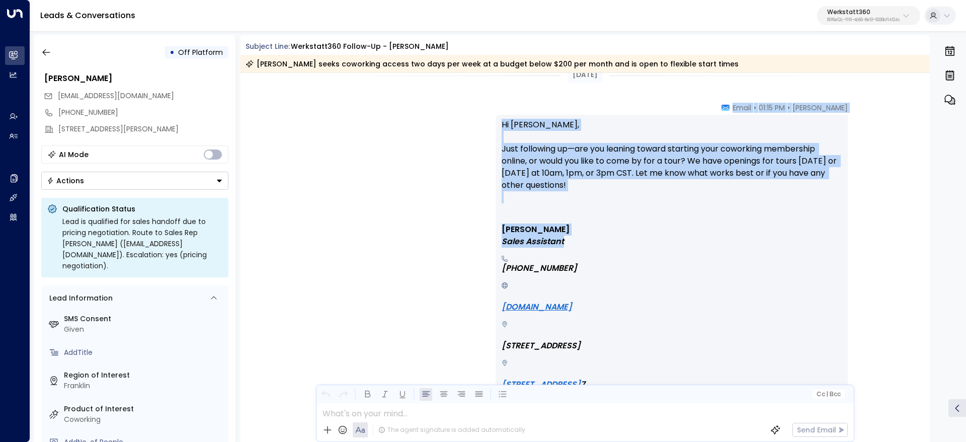
drag, startPoint x: 568, startPoint y: 223, endPoint x: 644, endPoint y: 236, distance: 77.5
copy div "Yesterday Avery • 01:15 PM • Email Hi Alyse, Just following up—are you leaning …"
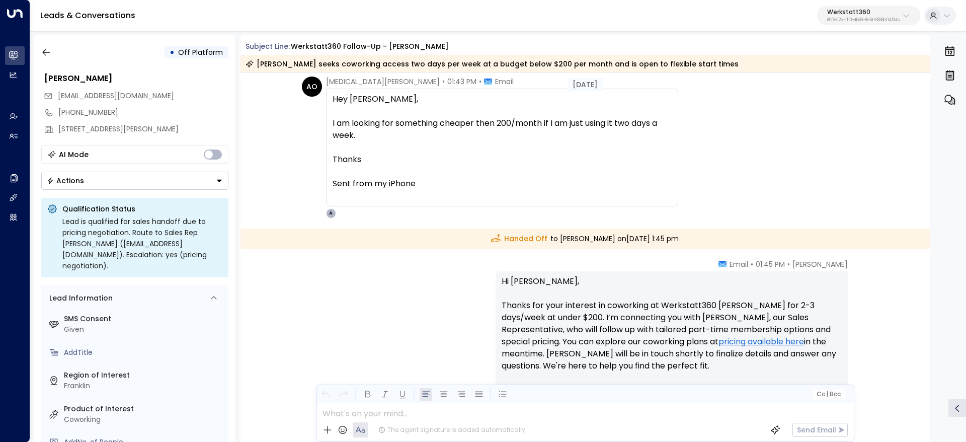
scroll to position [4791, 0]
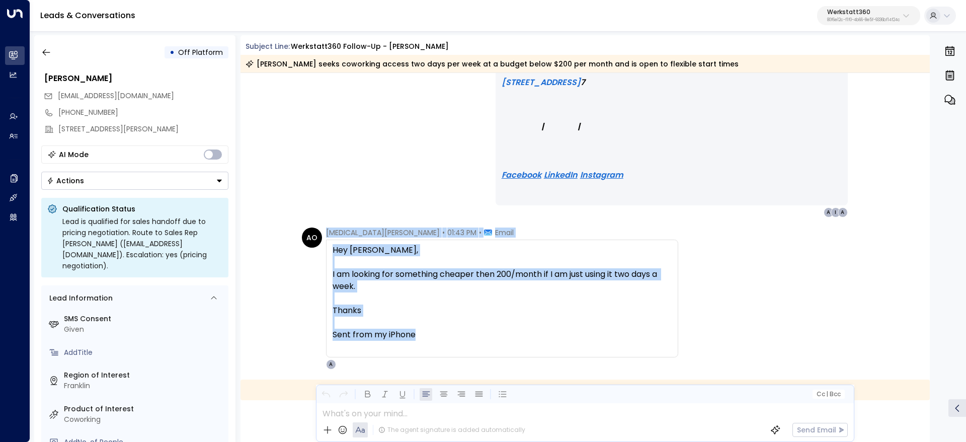
drag, startPoint x: 327, startPoint y: 229, endPoint x: 460, endPoint y: 331, distance: 167.3
click at [460, 327] on div "Alli Oshefsky • 01:43 PM • Email Hey Avery, I am looking for something cheaper …" at bounding box center [502, 298] width 352 height 142
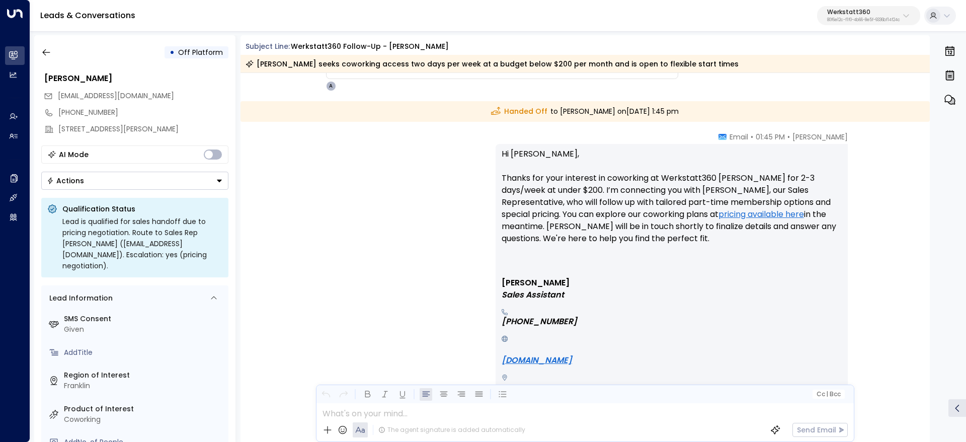
scroll to position [5093, 0]
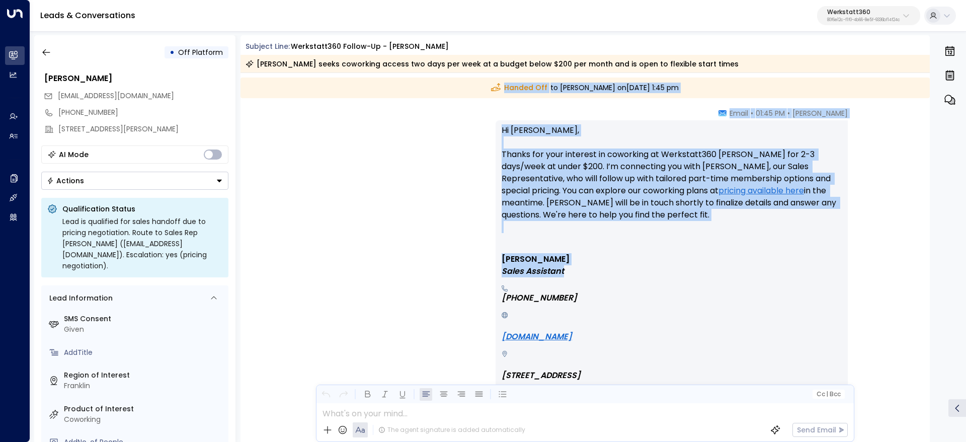
drag, startPoint x: 491, startPoint y: 99, endPoint x: 635, endPoint y: 274, distance: 227.0
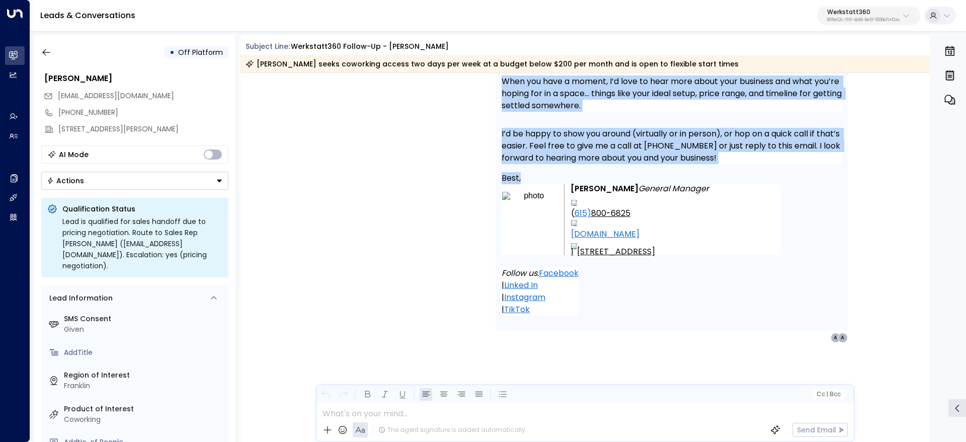
scroll to position [5773, 0]
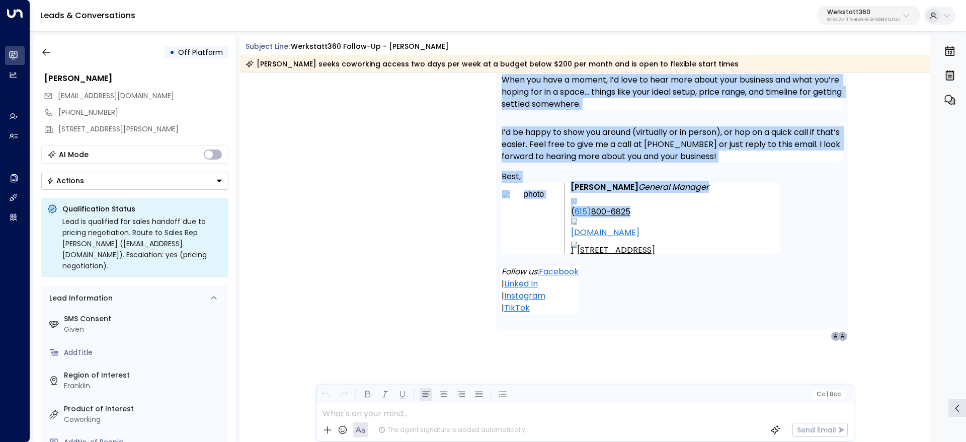
drag, startPoint x: 466, startPoint y: 212, endPoint x: 764, endPoint y: 192, distance: 298.5
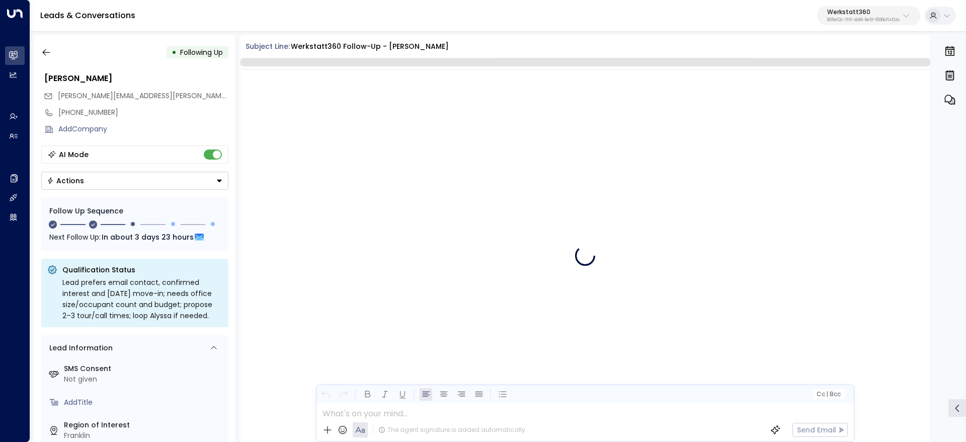
scroll to position [2732, 0]
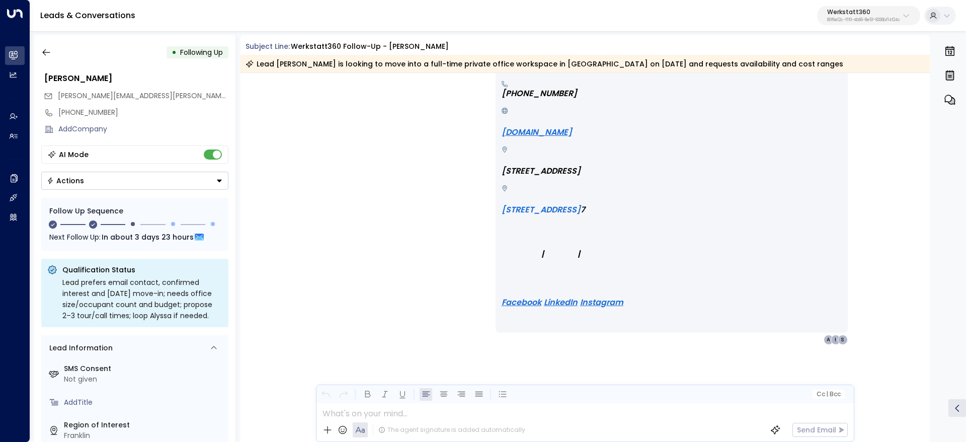
drag, startPoint x: 814, startPoint y: 59, endPoint x: 341, endPoint y: 47, distance: 473.6
click at [357, 48] on div "Subject Line: Werkstatt360 Follow-up - [PERSON_NAME] Lead [PERSON_NAME] is look…" at bounding box center [585, 56] width 690 height 31
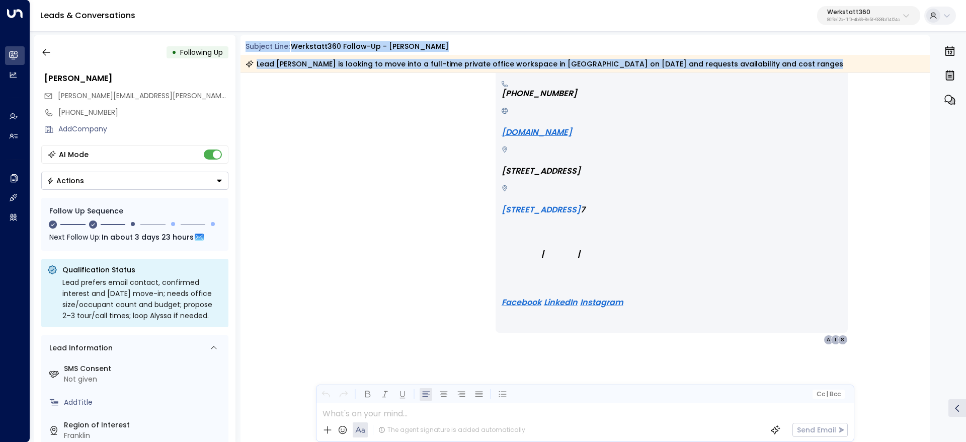
drag, startPoint x: 242, startPoint y: 44, endPoint x: 793, endPoint y: 65, distance: 551.8
click at [793, 65] on div "Subject Line: Werkstatt360 Follow-up - [PERSON_NAME] Lead [PERSON_NAME] is look…" at bounding box center [585, 56] width 690 height 31
copy div "Subject Line: Werkstatt360 Follow-up - [PERSON_NAME] Lead [PERSON_NAME] is look…"
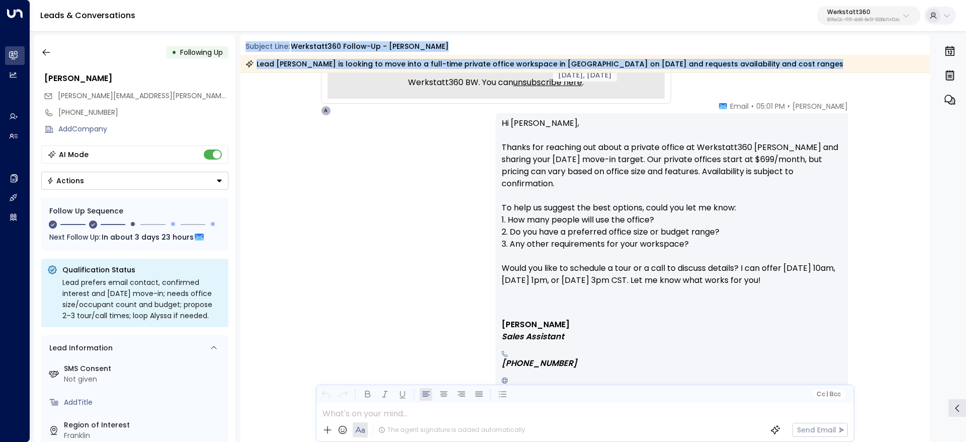
scroll to position [1585, 0]
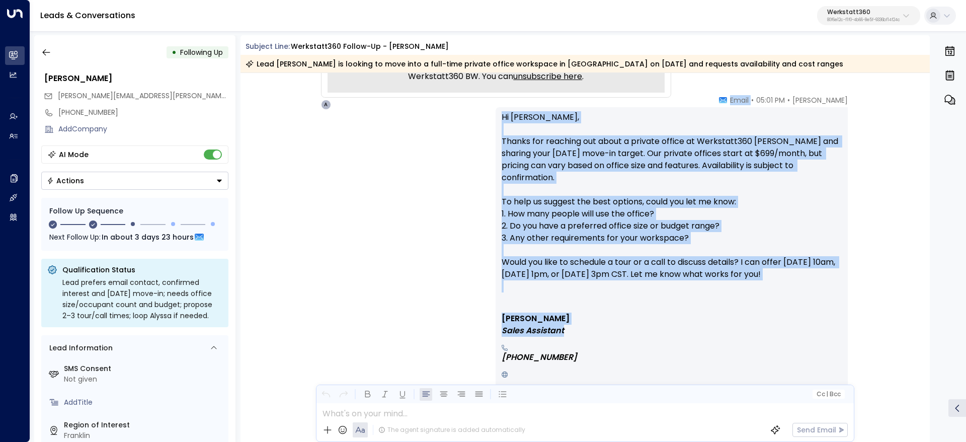
drag, startPoint x: 757, startPoint y: 173, endPoint x: 809, endPoint y: 328, distance: 163.4
click at [809, 328] on div "[PERSON_NAME] • 05:01 PM • Email Hi [PERSON_NAME], Thanks for reaching out abou…" at bounding box center [672, 351] width 352 height 513
copy div "• Email Hi [PERSON_NAME], Thanks for reaching out about a private office at Wer…"
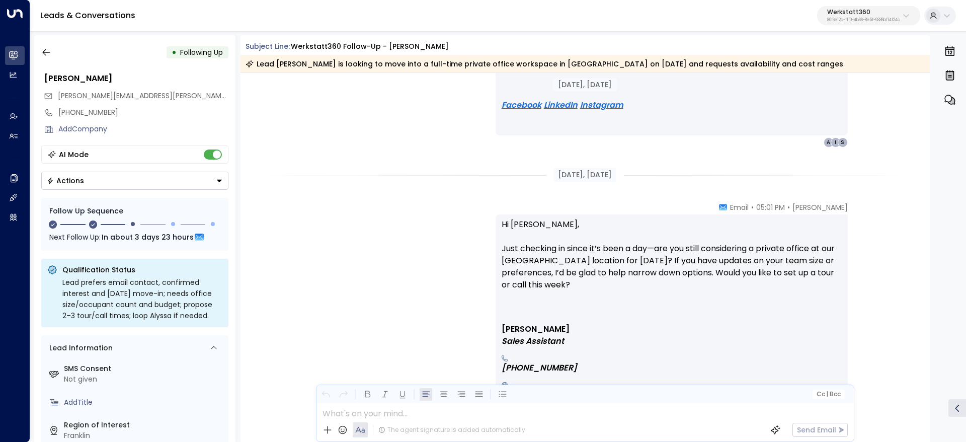
scroll to position [2113, 0]
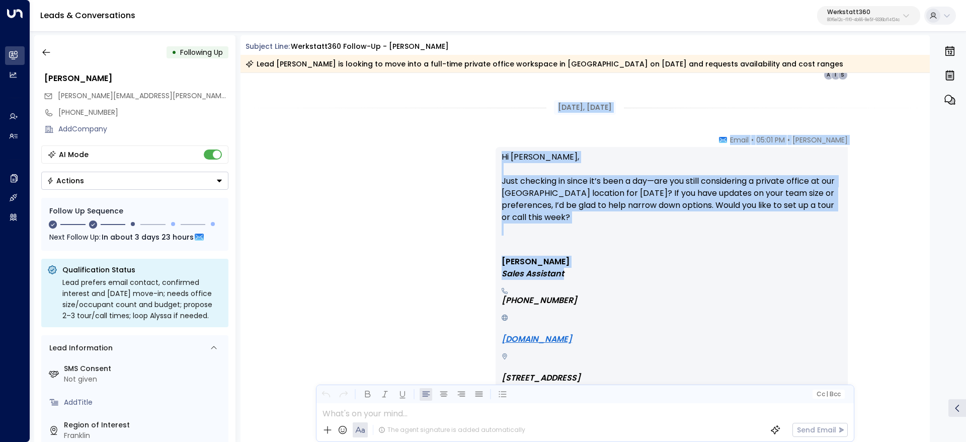
drag, startPoint x: 601, startPoint y: 130, endPoint x: 685, endPoint y: 279, distance: 170.8
copy div "[DATE], [DATE] [PERSON_NAME] • 05:01 PM • Email Hi [PERSON_NAME], Just checking…"
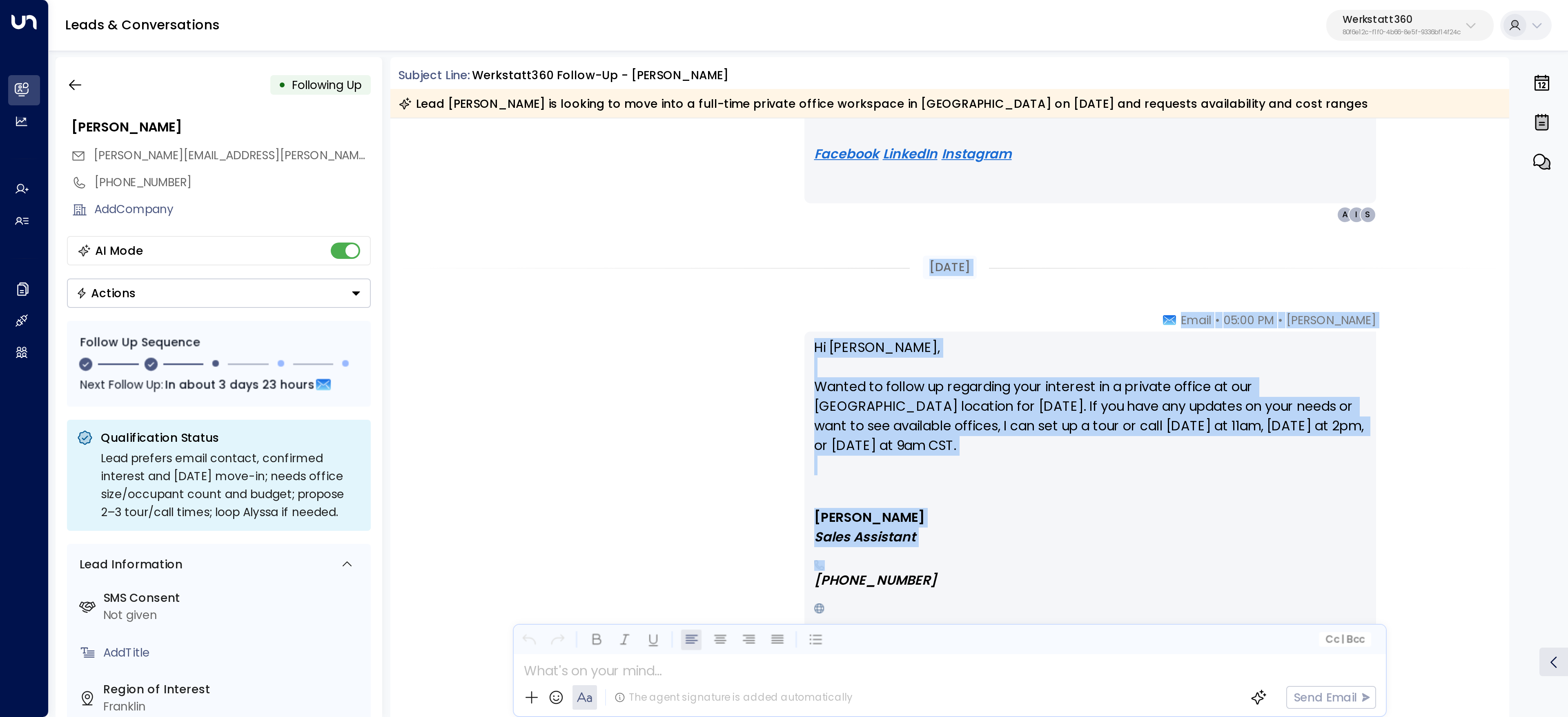
scroll to position [2136, 0]
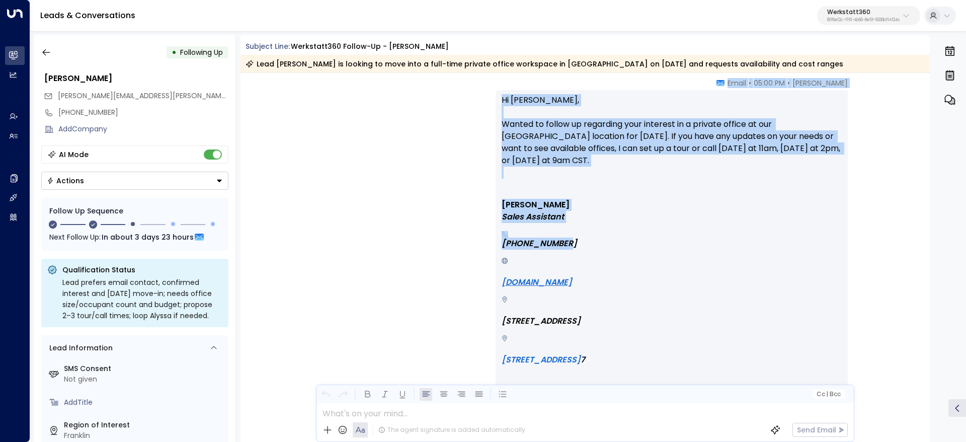
drag, startPoint x: 568, startPoint y: 202, endPoint x: 613, endPoint y: 245, distance: 63.0
copy div "[DATE] [PERSON_NAME] • 05:00 PM • Email Hi [PERSON_NAME], Wanted to follow up r…"
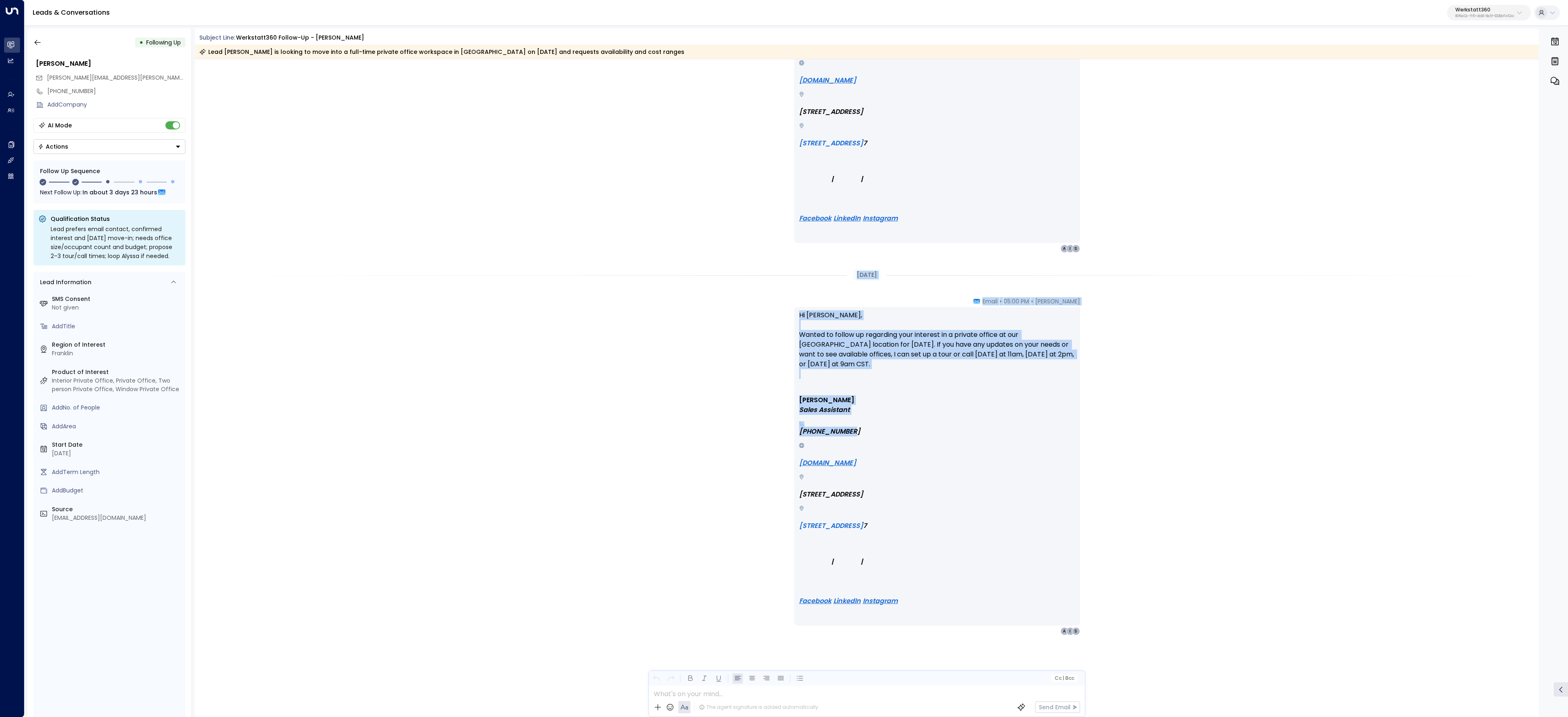
scroll to position [1904, 0]
